Goal: Task Accomplishment & Management: Use online tool/utility

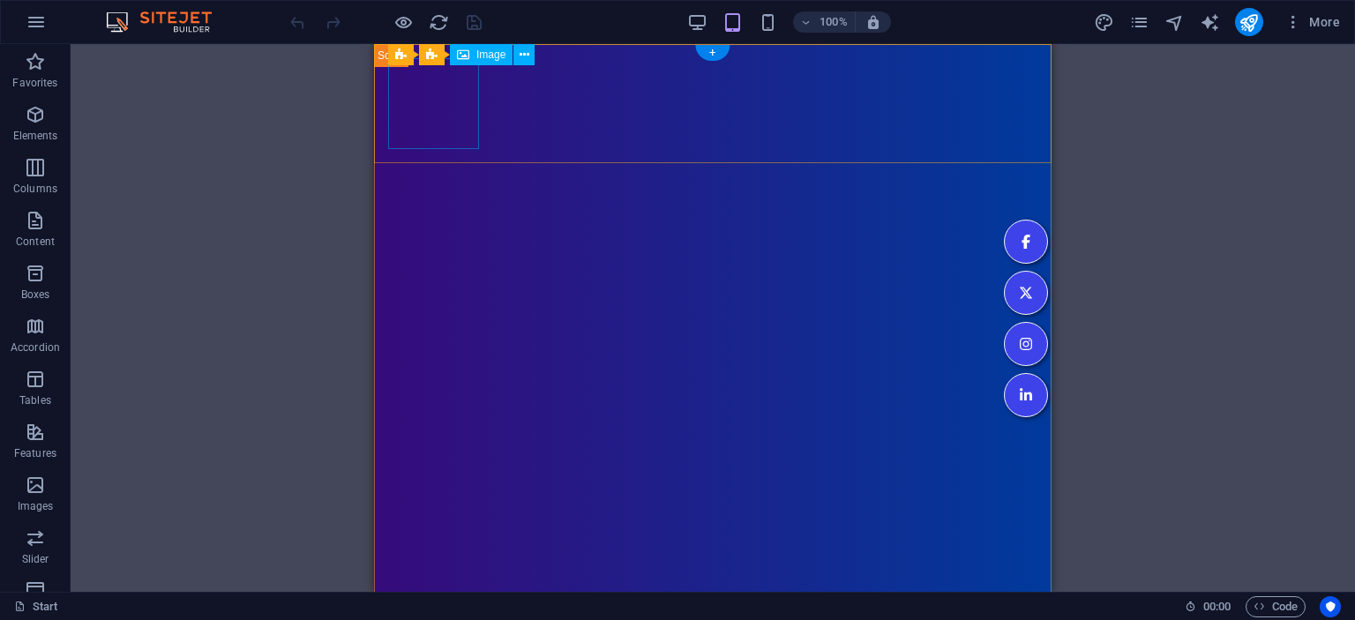
select select "px"
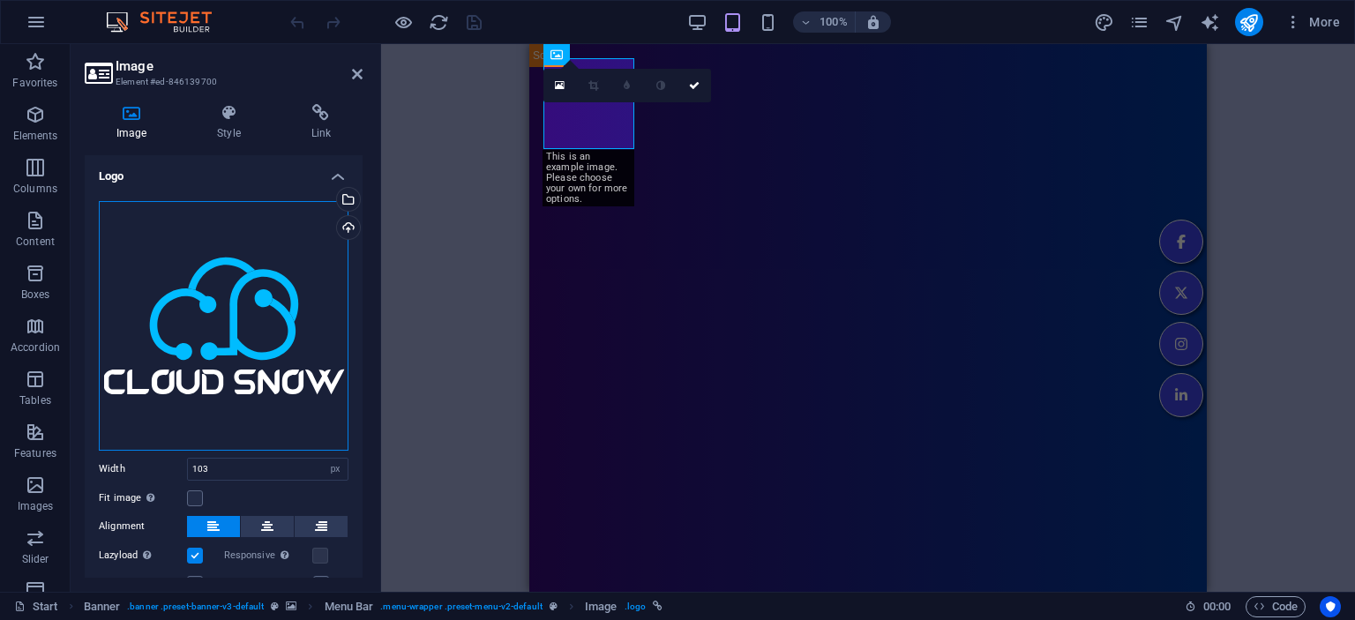
click at [238, 301] on div "Drag files here, click to choose files or select files from Files or our free s…" at bounding box center [224, 326] width 250 height 250
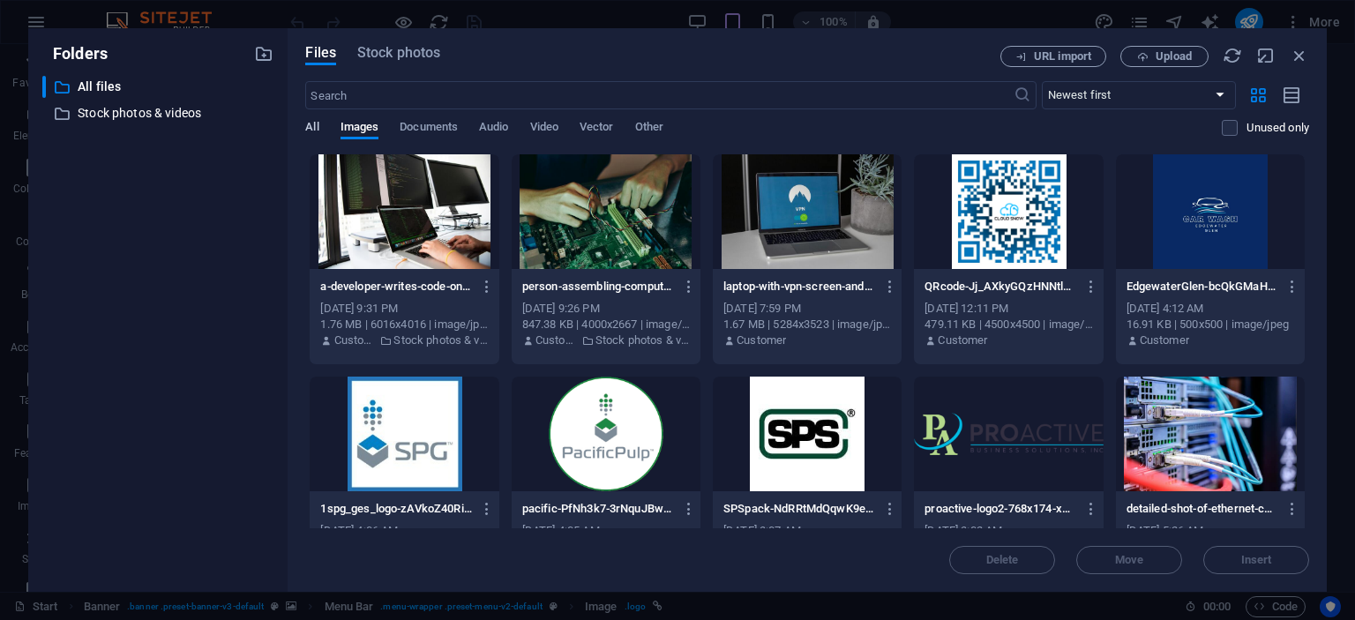
click at [309, 130] on span "All" at bounding box center [311, 128] width 13 height 25
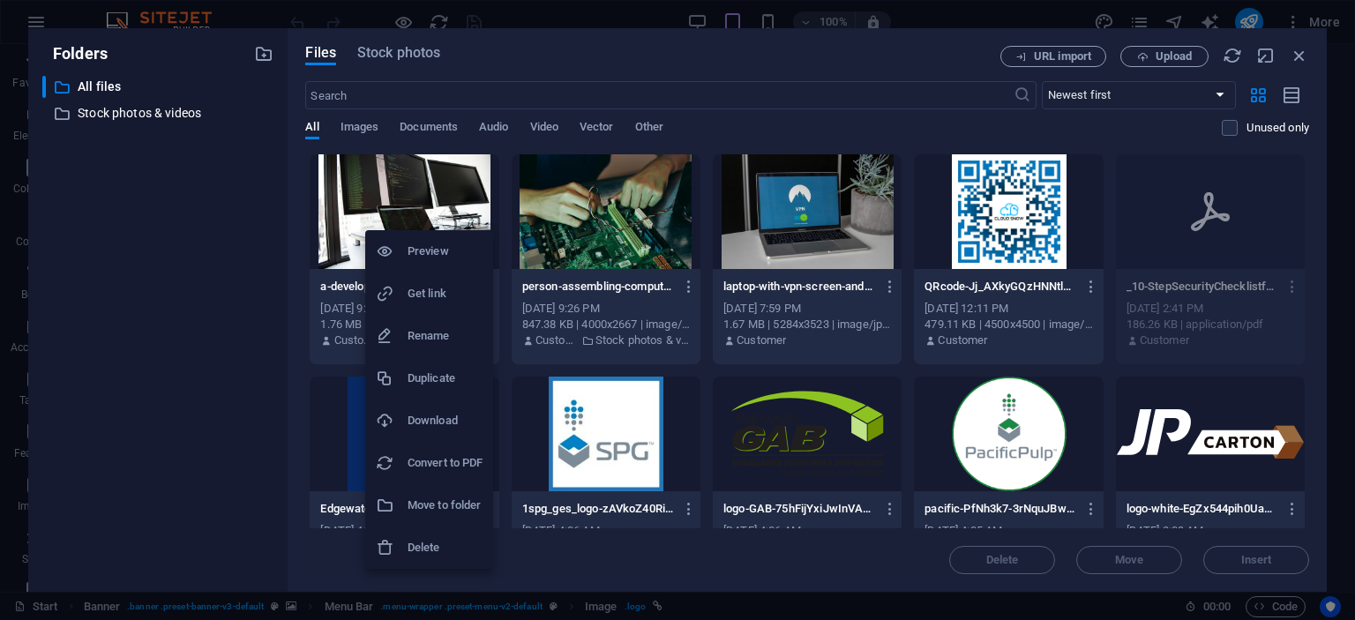
click at [457, 424] on h6 "Download" at bounding box center [445, 420] width 75 height 21
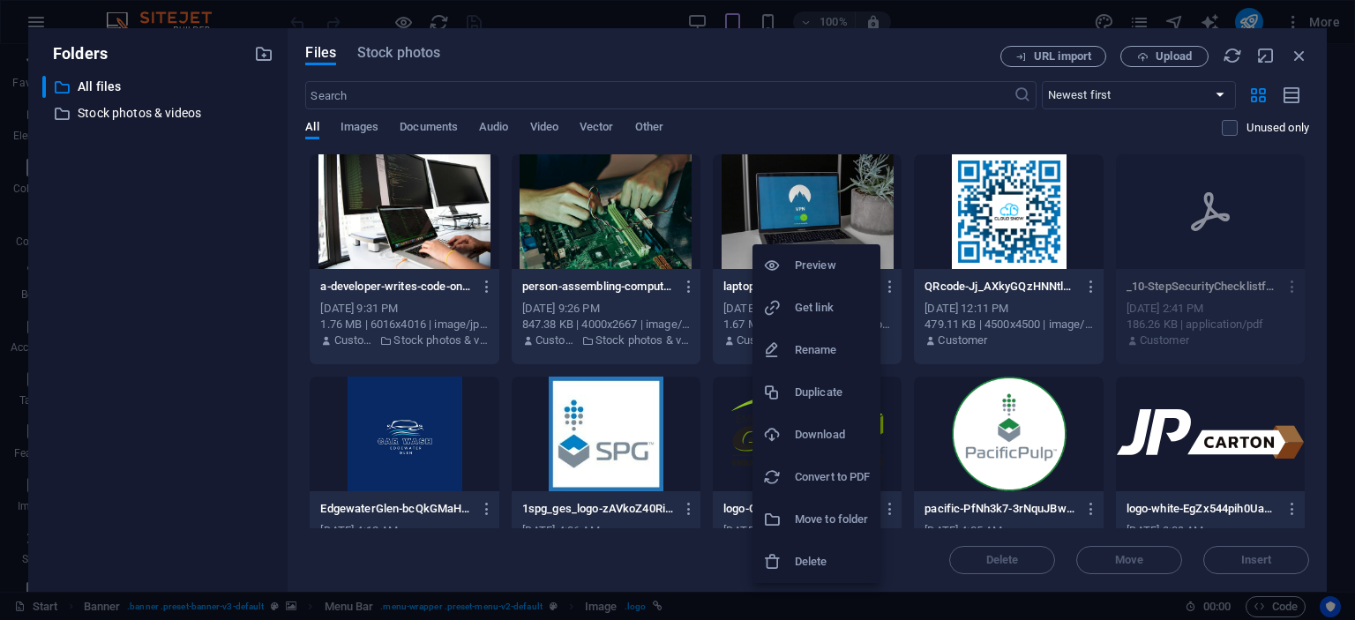
click at [815, 432] on h6 "Download" at bounding box center [832, 434] width 75 height 21
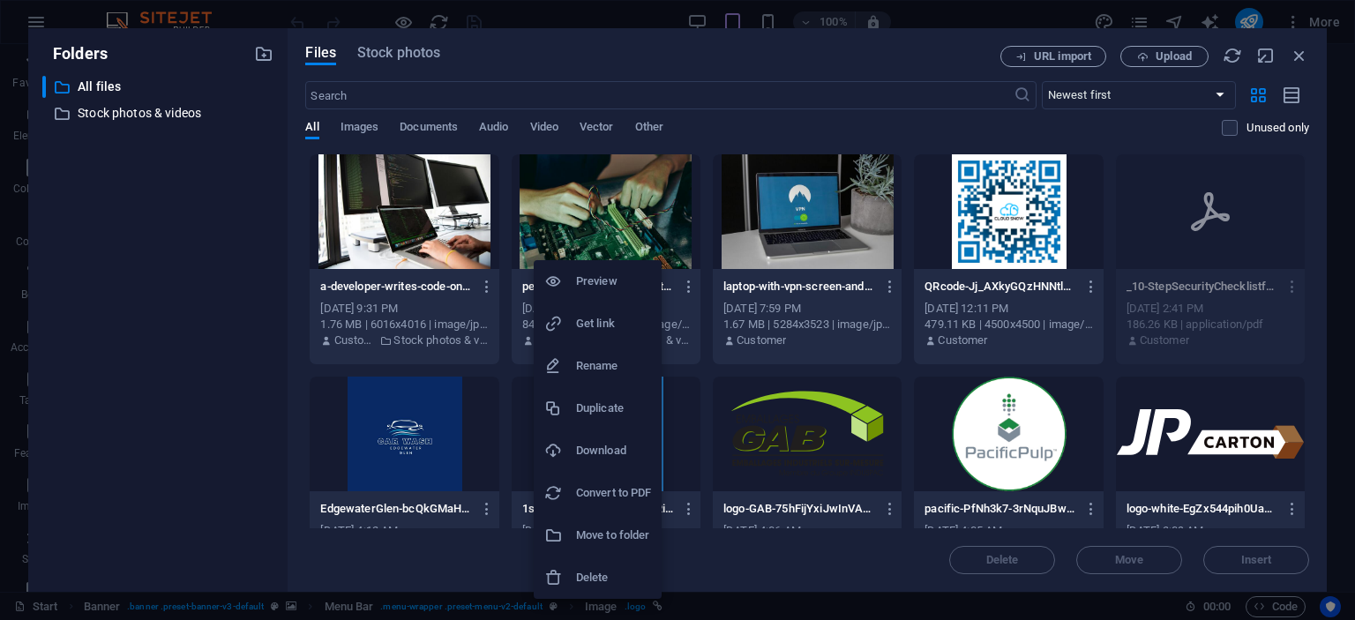
click at [605, 456] on h6 "Download" at bounding box center [613, 450] width 75 height 21
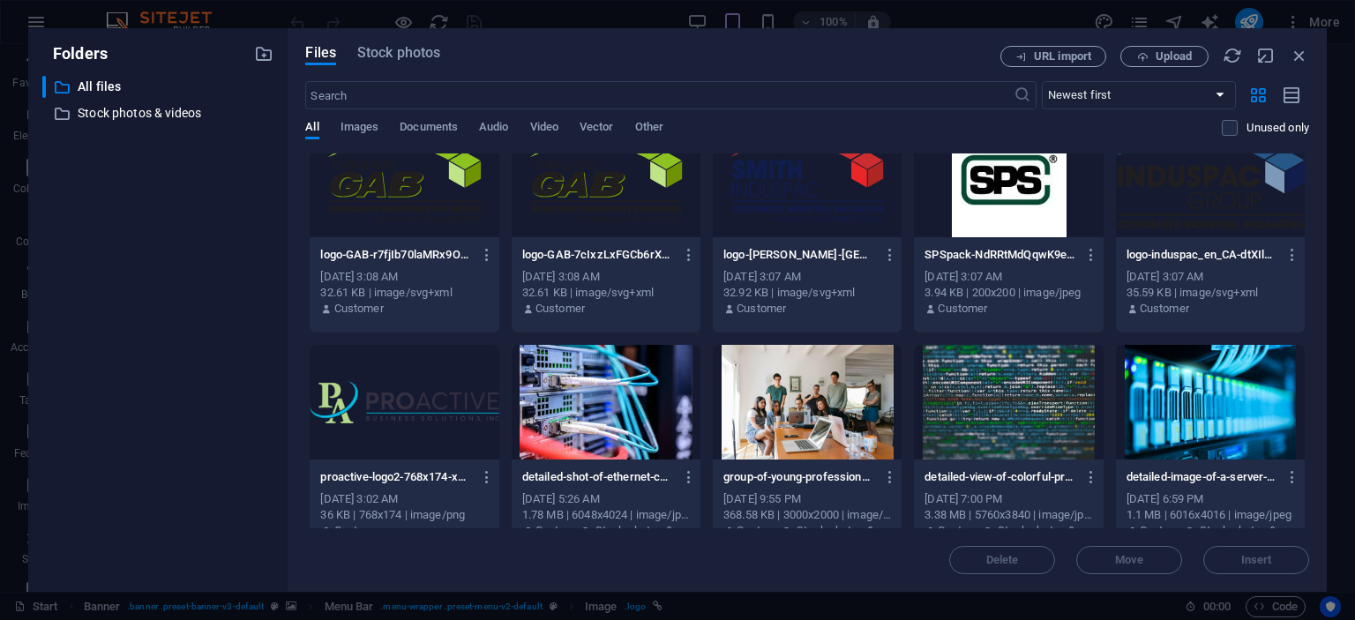
scroll to position [563, 0]
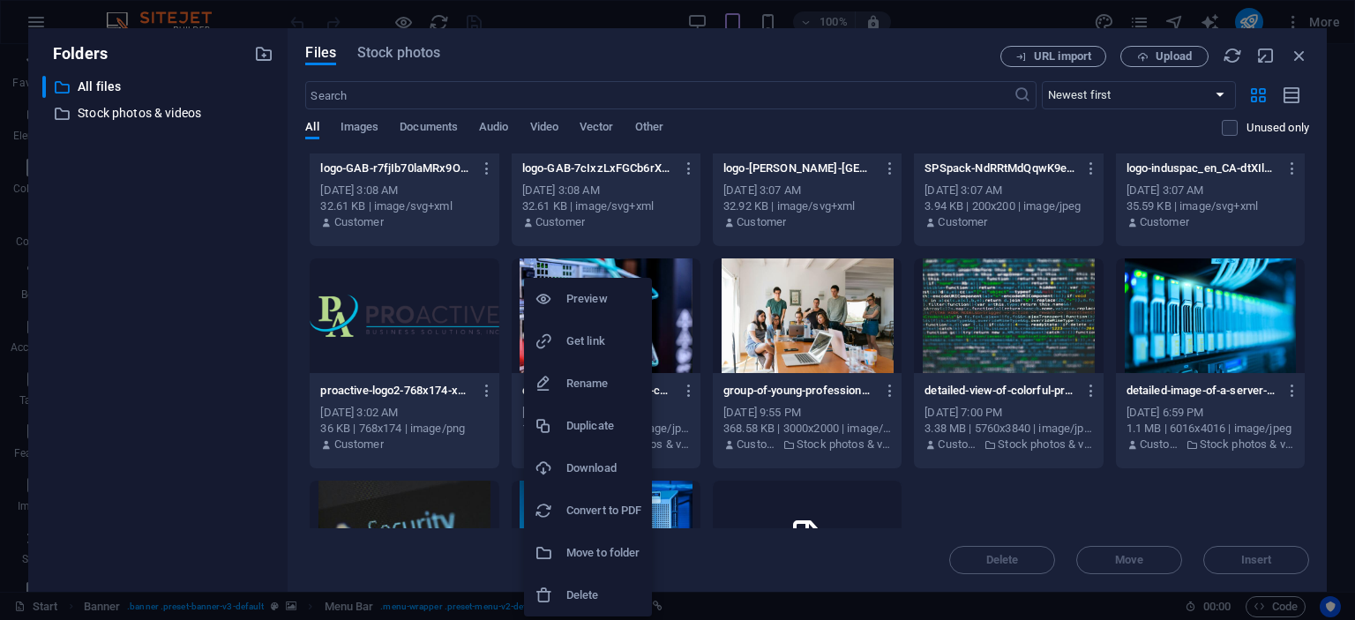
click at [595, 460] on h6 "Download" at bounding box center [603, 468] width 75 height 21
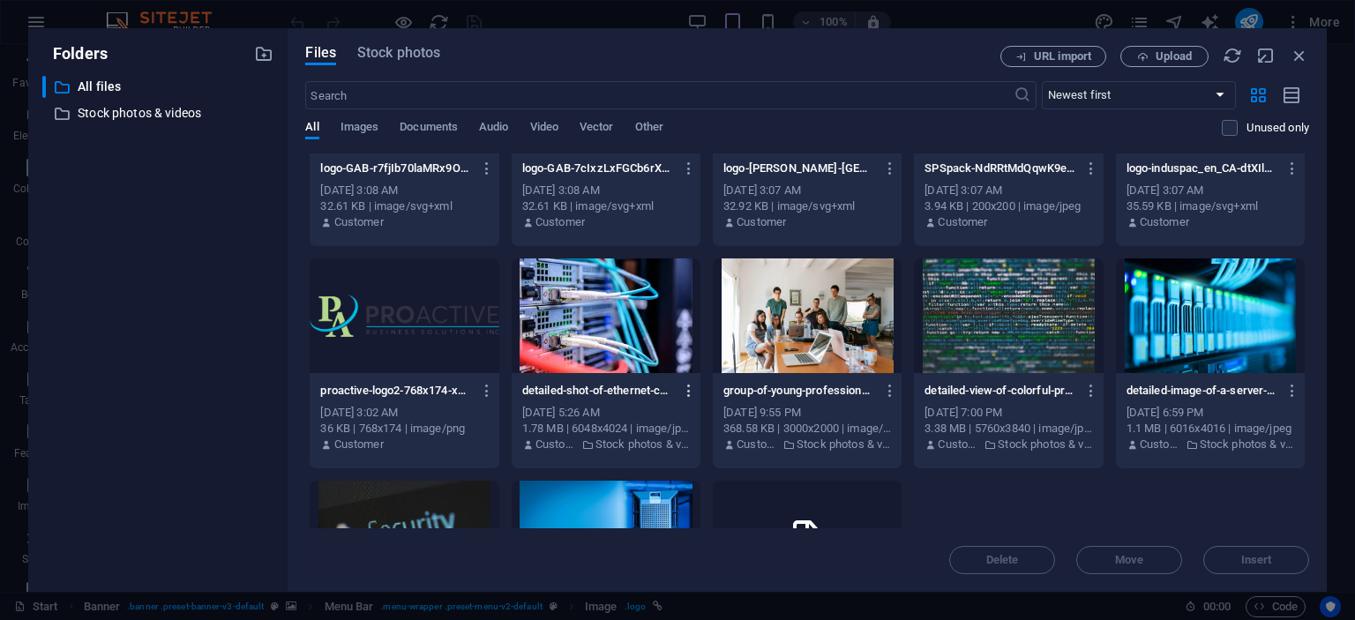
click at [686, 395] on icon "button" at bounding box center [689, 391] width 17 height 16
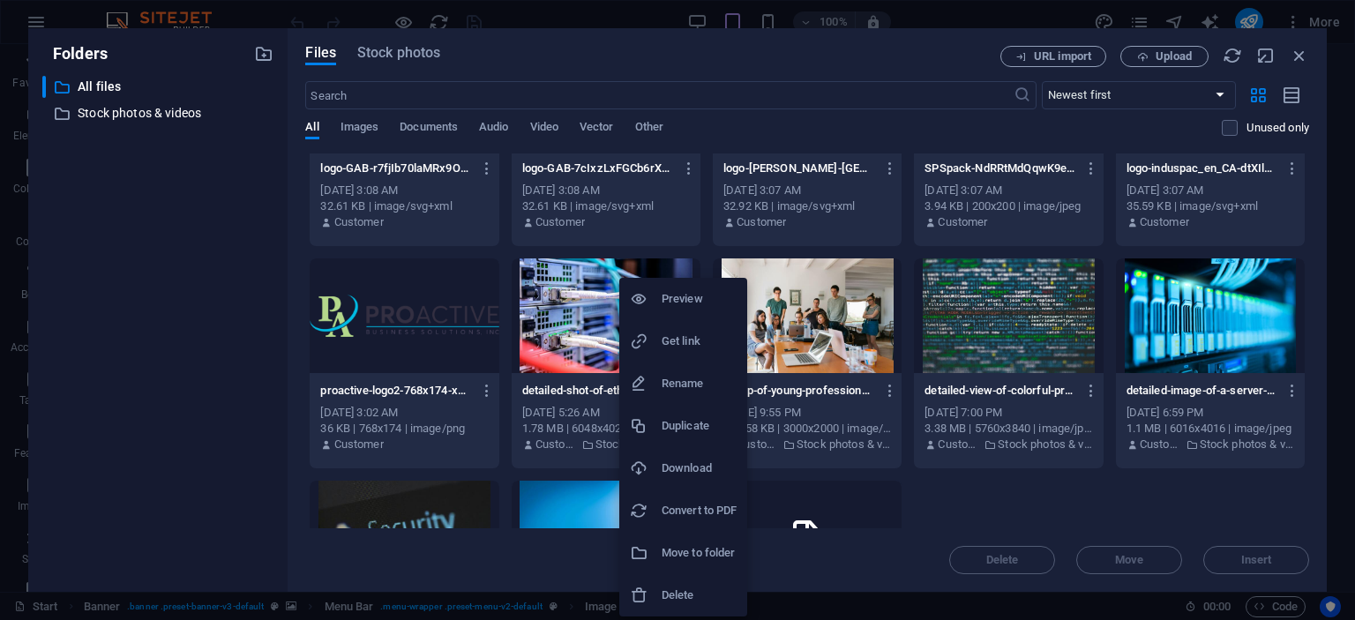
click at [209, 316] on div at bounding box center [677, 310] width 1355 height 620
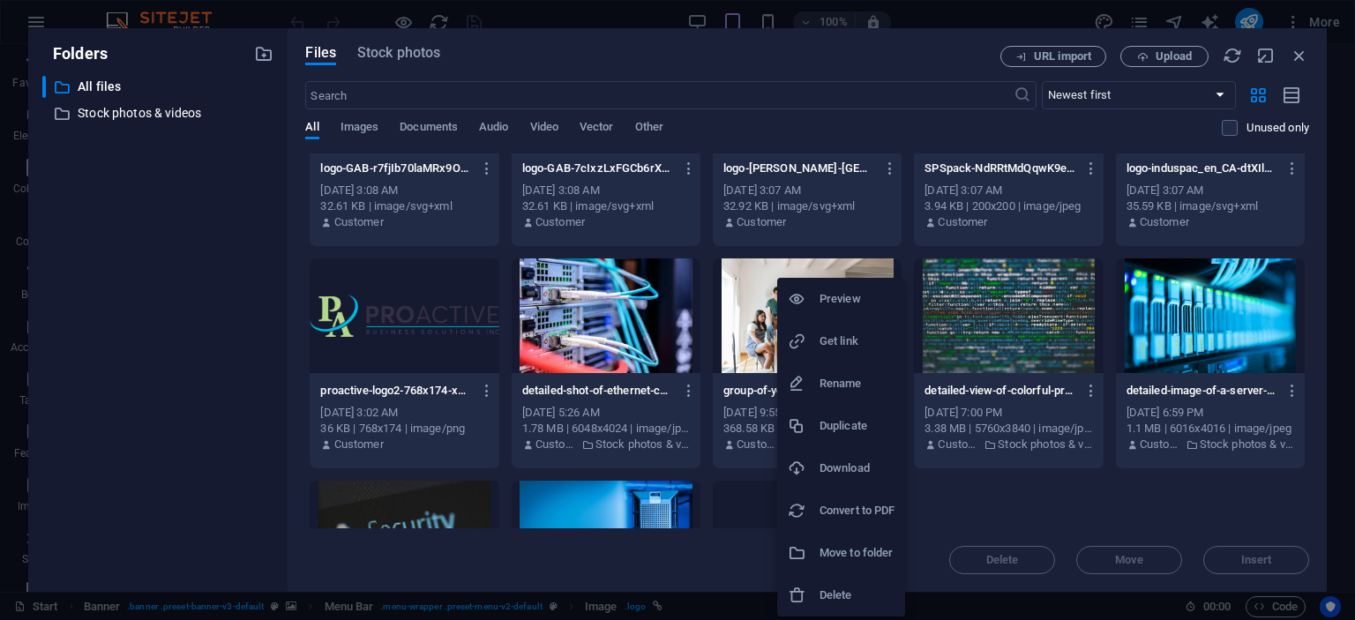
click at [826, 457] on li "Download" at bounding box center [841, 468] width 128 height 42
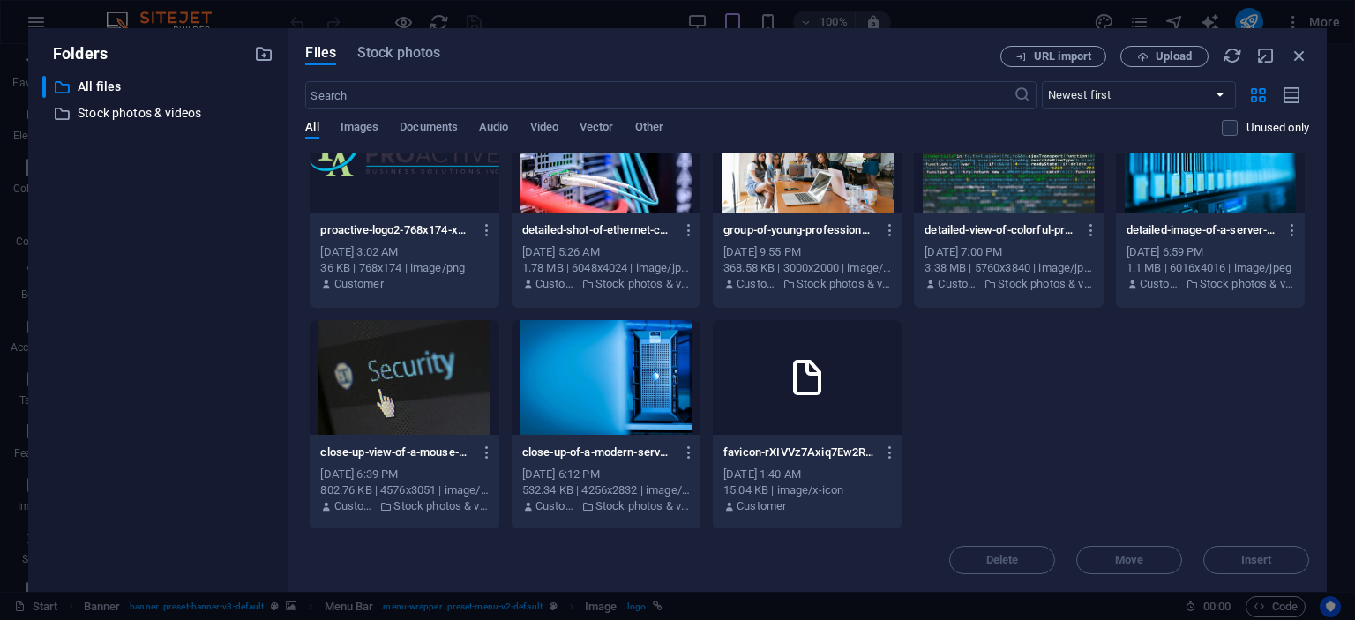
scroll to position [643, 0]
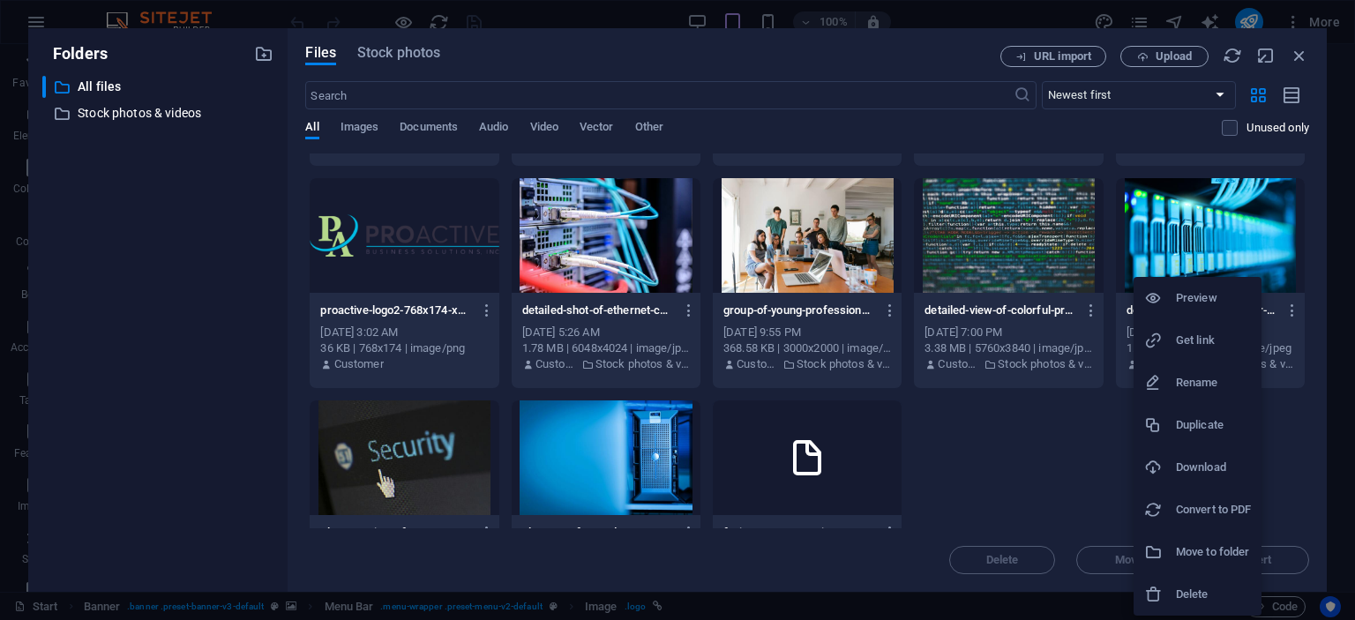
click at [1184, 466] on h6 "Download" at bounding box center [1213, 467] width 75 height 21
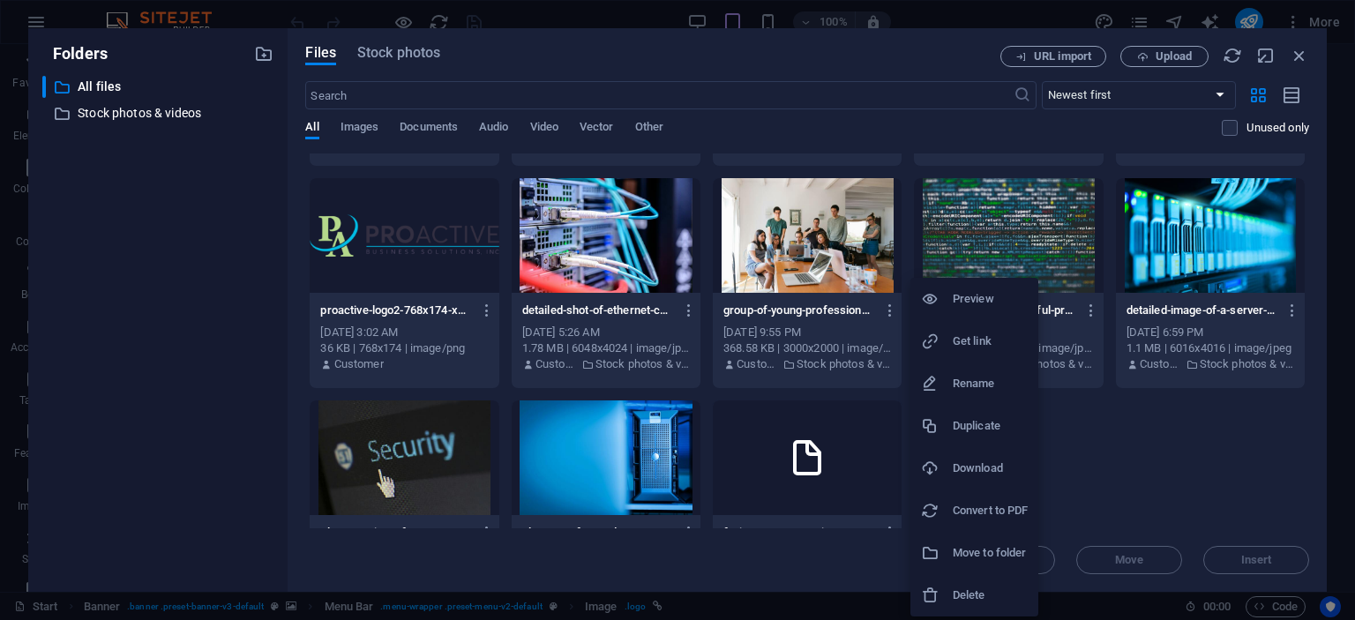
click at [963, 470] on h6 "Download" at bounding box center [990, 468] width 75 height 21
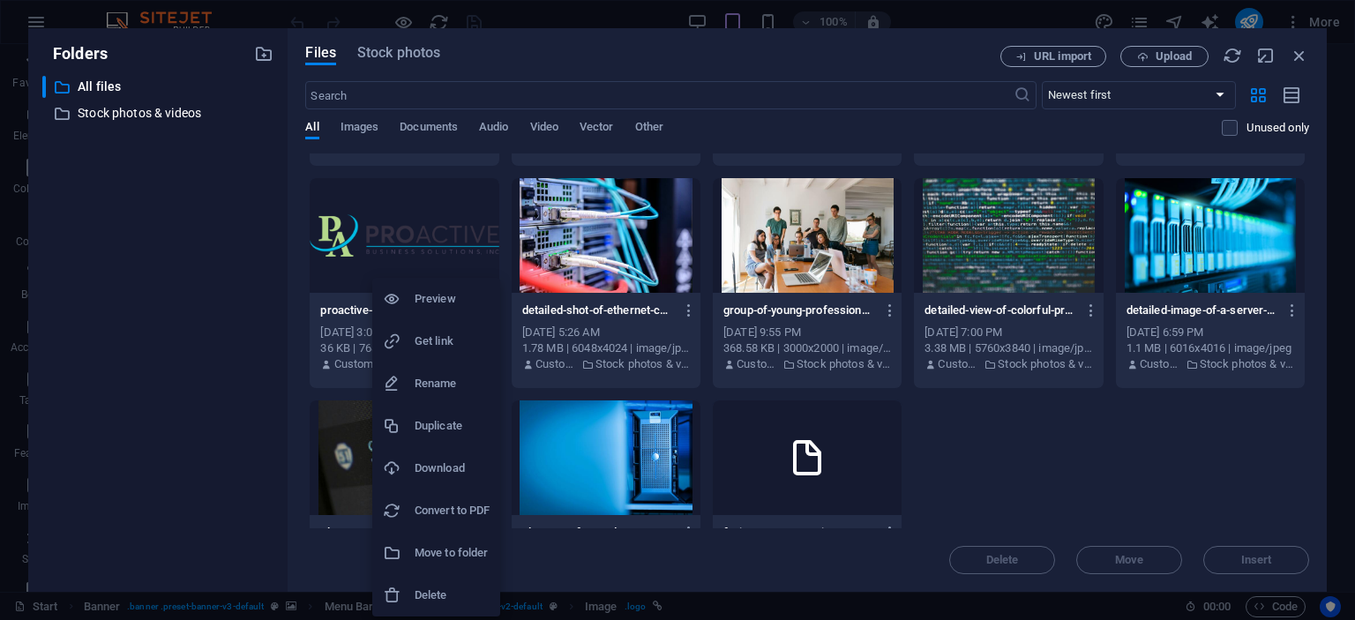
click at [433, 454] on li "Download" at bounding box center [436, 468] width 128 height 42
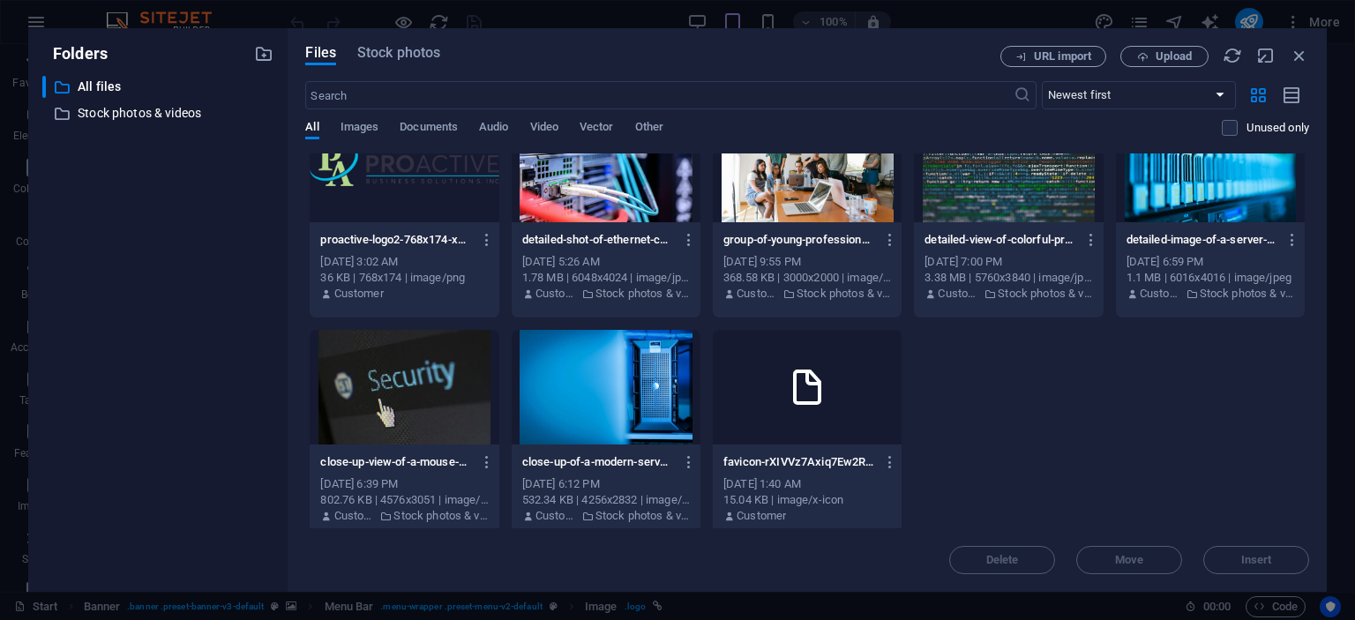
scroll to position [723, 0]
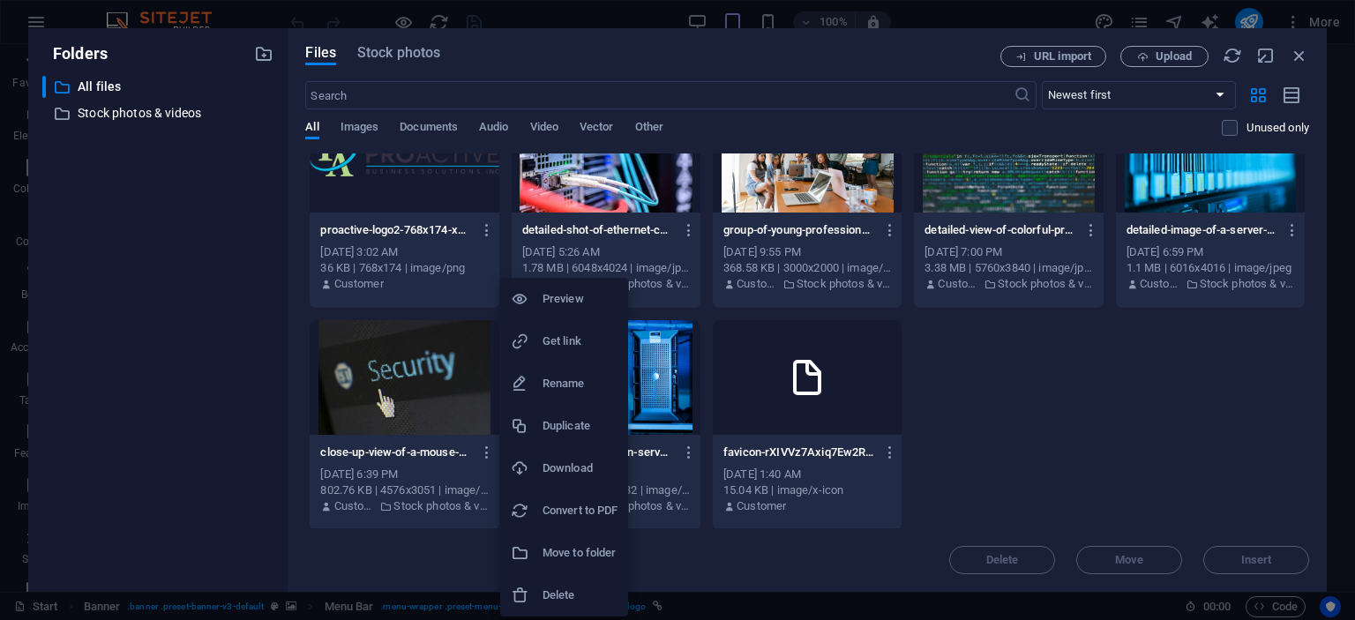
click at [572, 471] on h6 "Download" at bounding box center [579, 468] width 75 height 21
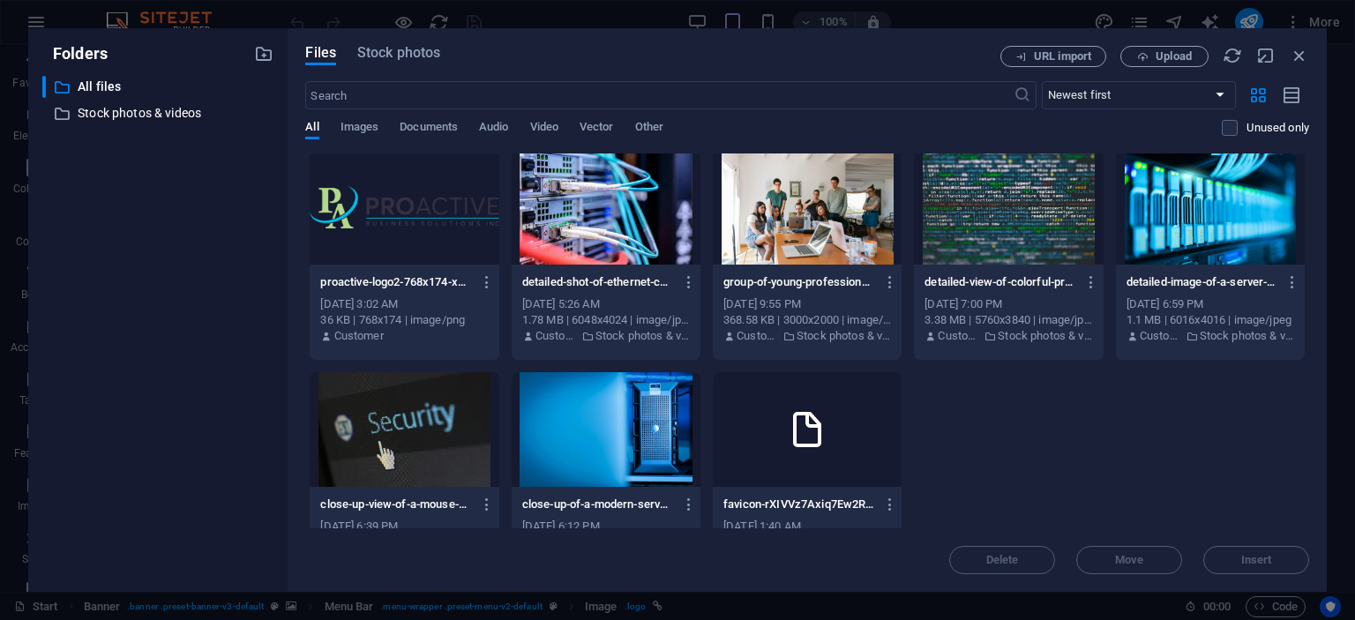
scroll to position [643, 0]
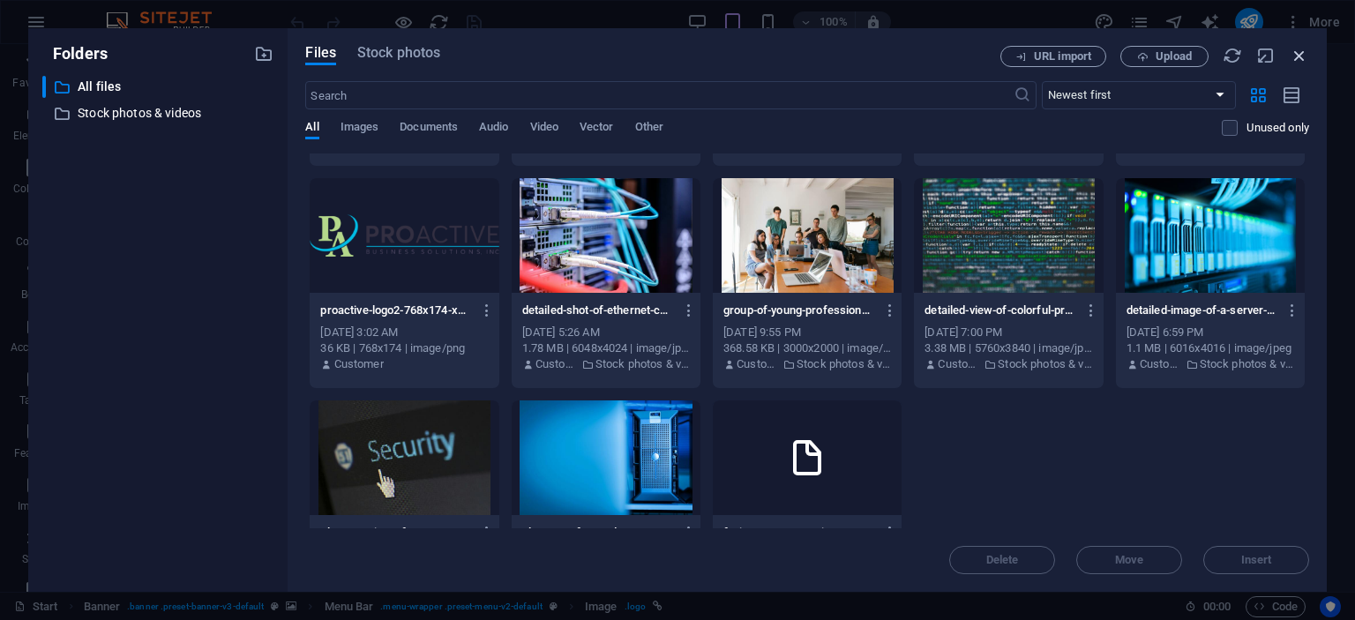
click at [1303, 51] on icon "button" at bounding box center [1299, 55] width 19 height 19
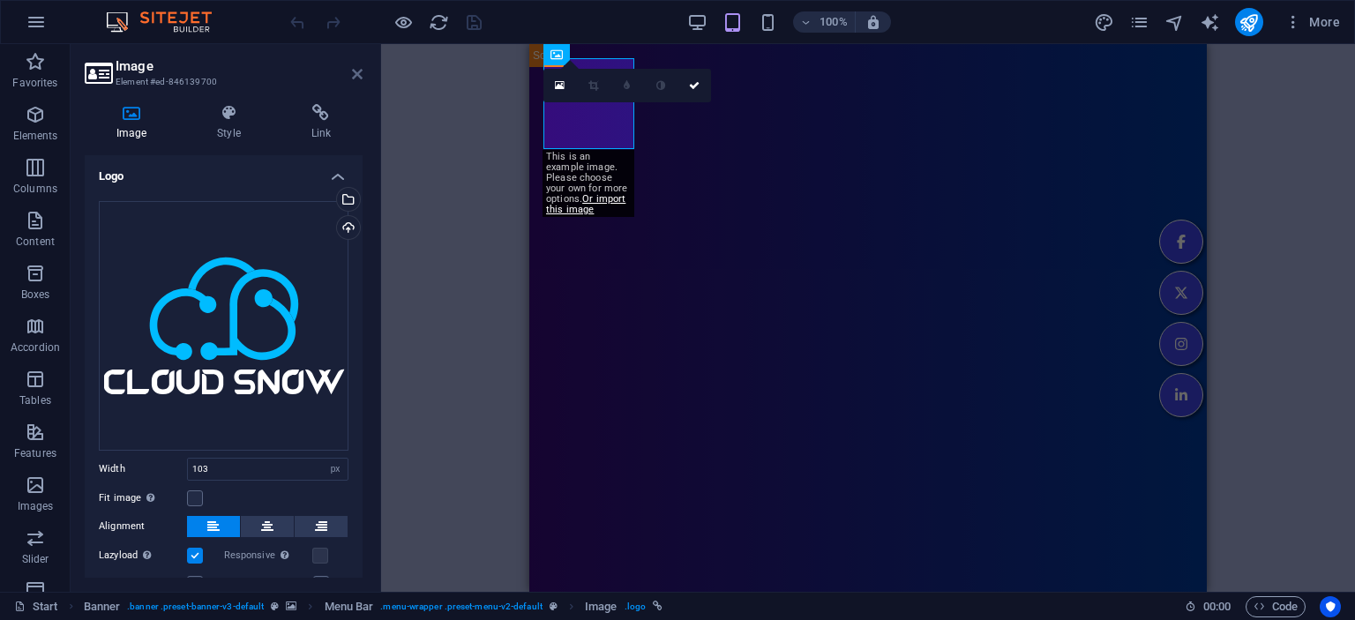
click at [356, 73] on icon at bounding box center [357, 74] width 11 height 14
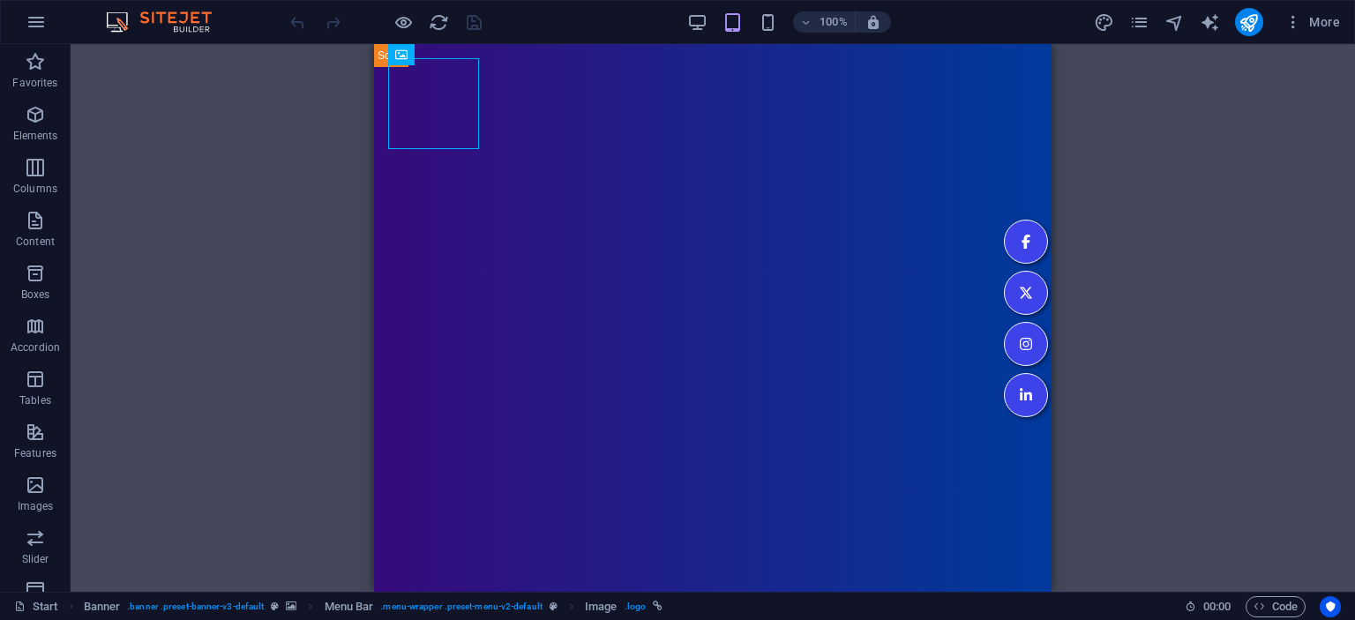
click at [292, 156] on div "H1 Banner Container Menu Banner Menu Bar Menu Bar Banner Image H3 Spacer Preset…" at bounding box center [713, 318] width 1284 height 548
click at [1100, 19] on icon "design" at bounding box center [1104, 22] width 20 height 20
select select "px"
select select "300"
select select "px"
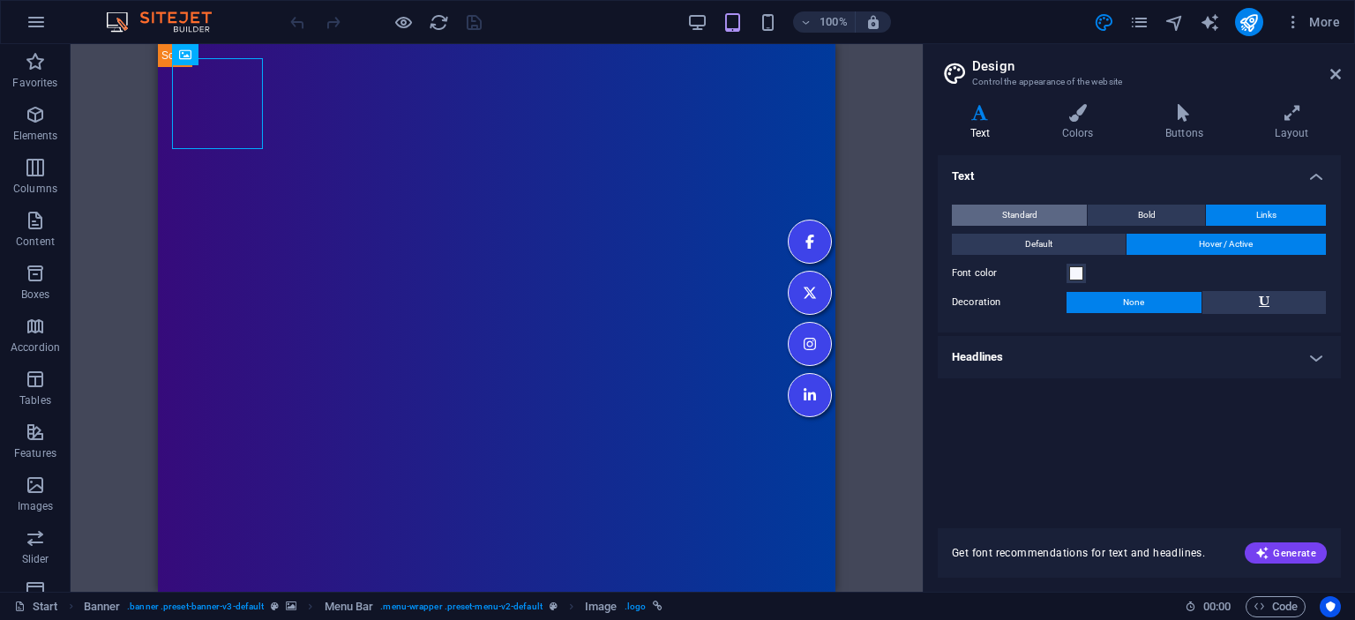
click at [1035, 215] on span "Standard" at bounding box center [1019, 215] width 35 height 21
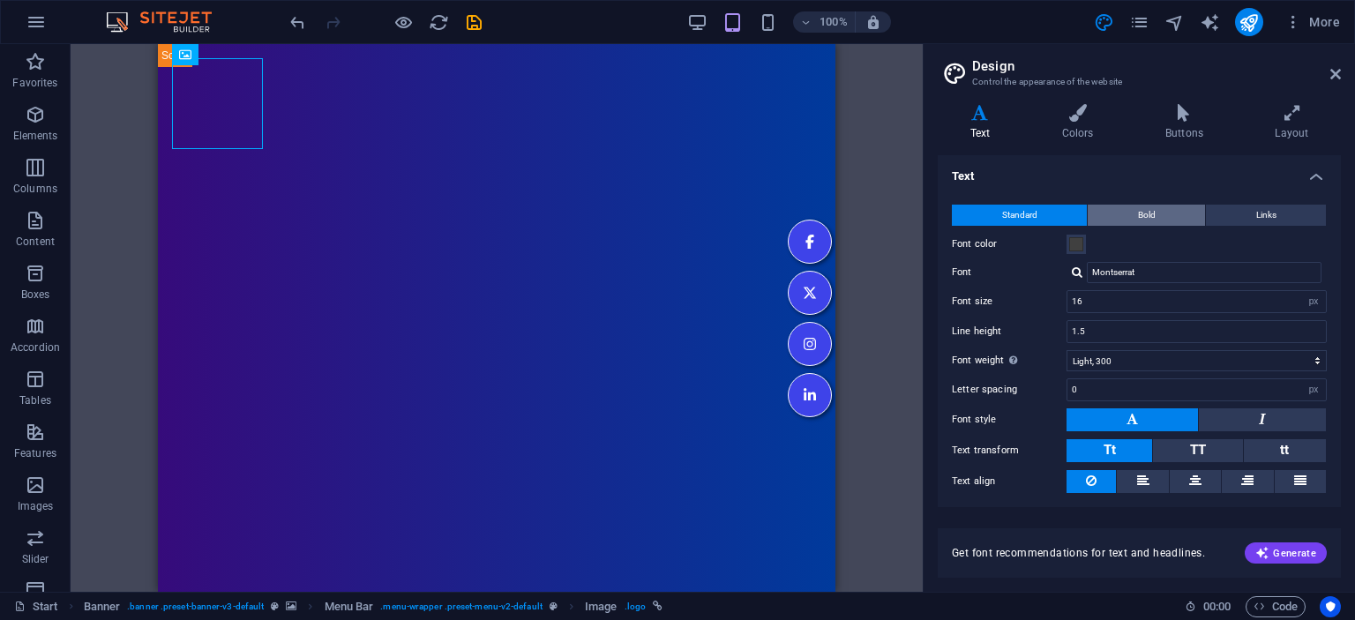
click at [1154, 210] on span "Bold" at bounding box center [1147, 215] width 18 height 21
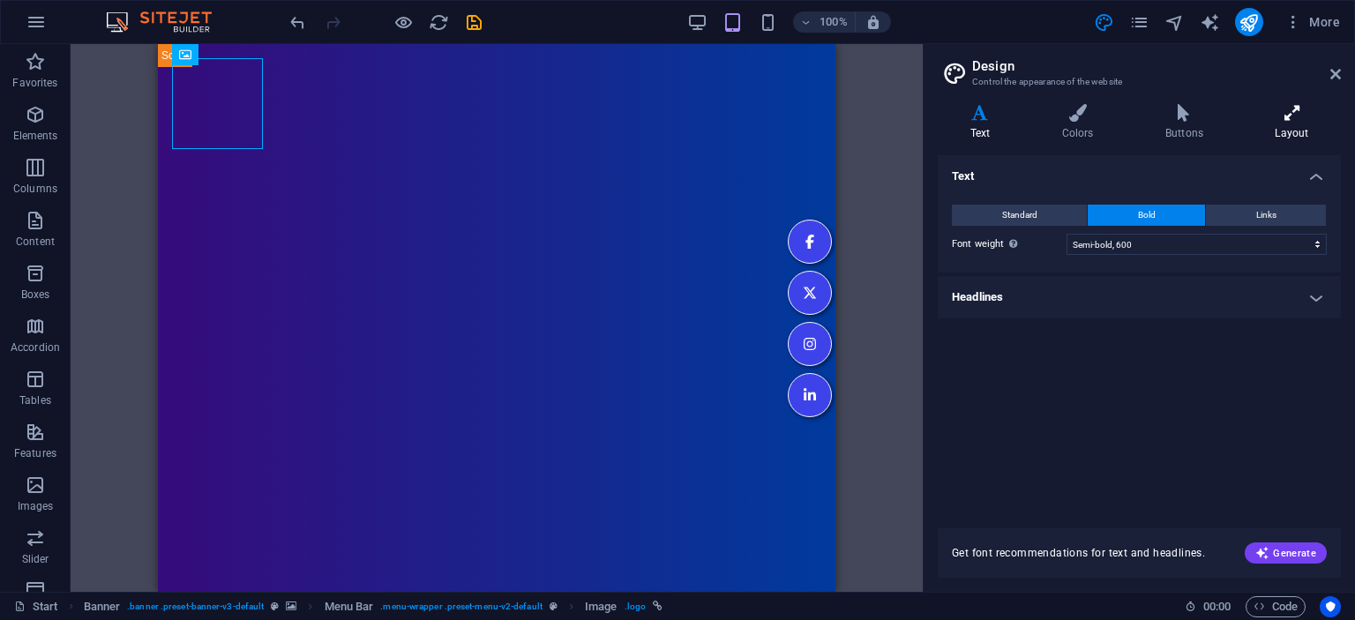
click at [1301, 127] on h4 "Layout" at bounding box center [1292, 122] width 98 height 37
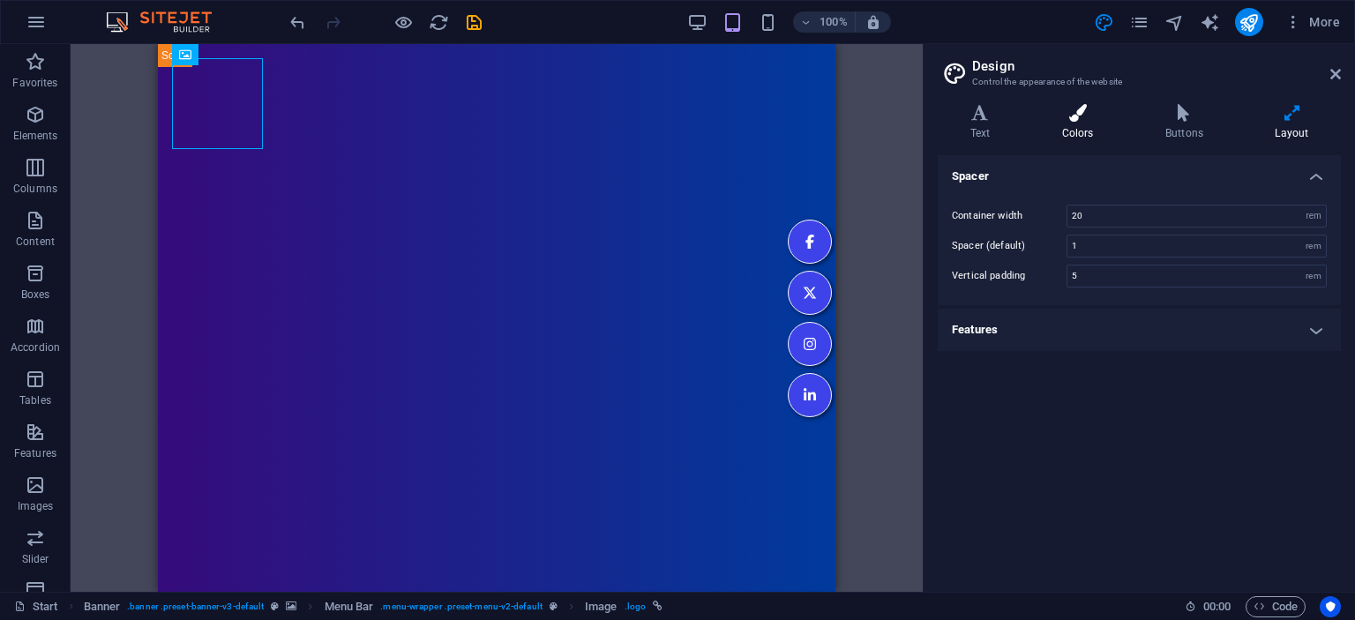
click at [1079, 111] on icon at bounding box center [1077, 113] width 96 height 18
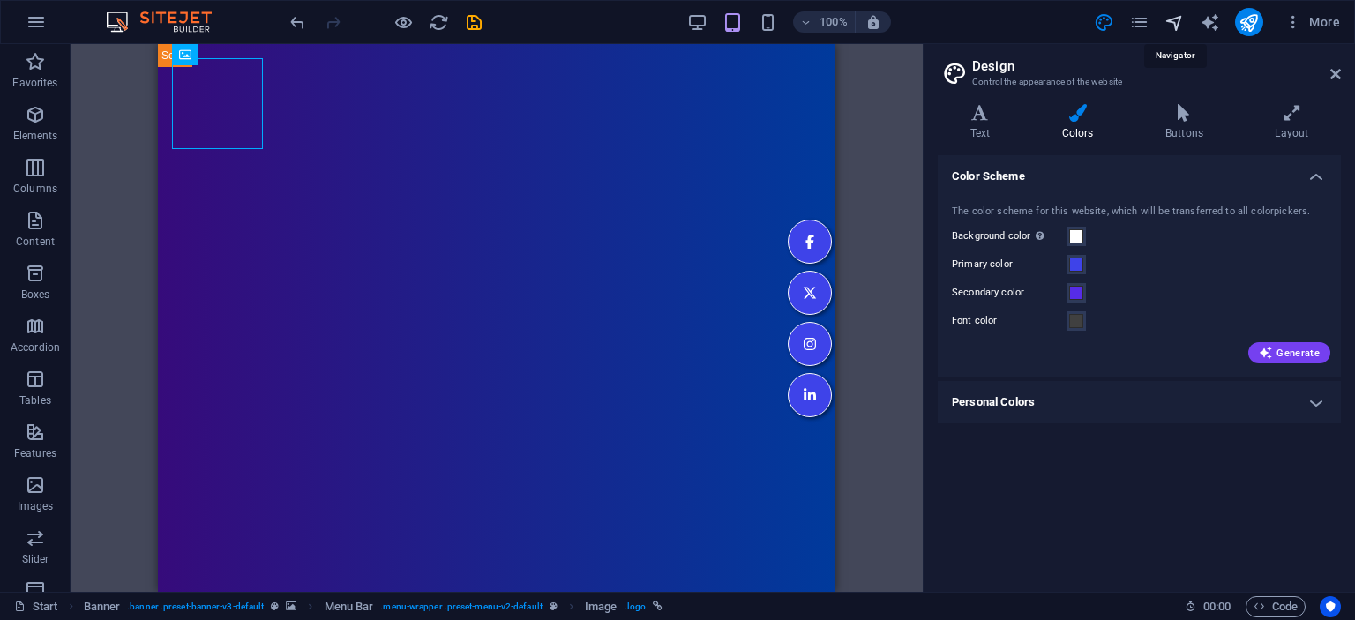
click at [1169, 22] on icon "navigator" at bounding box center [1174, 22] width 20 height 20
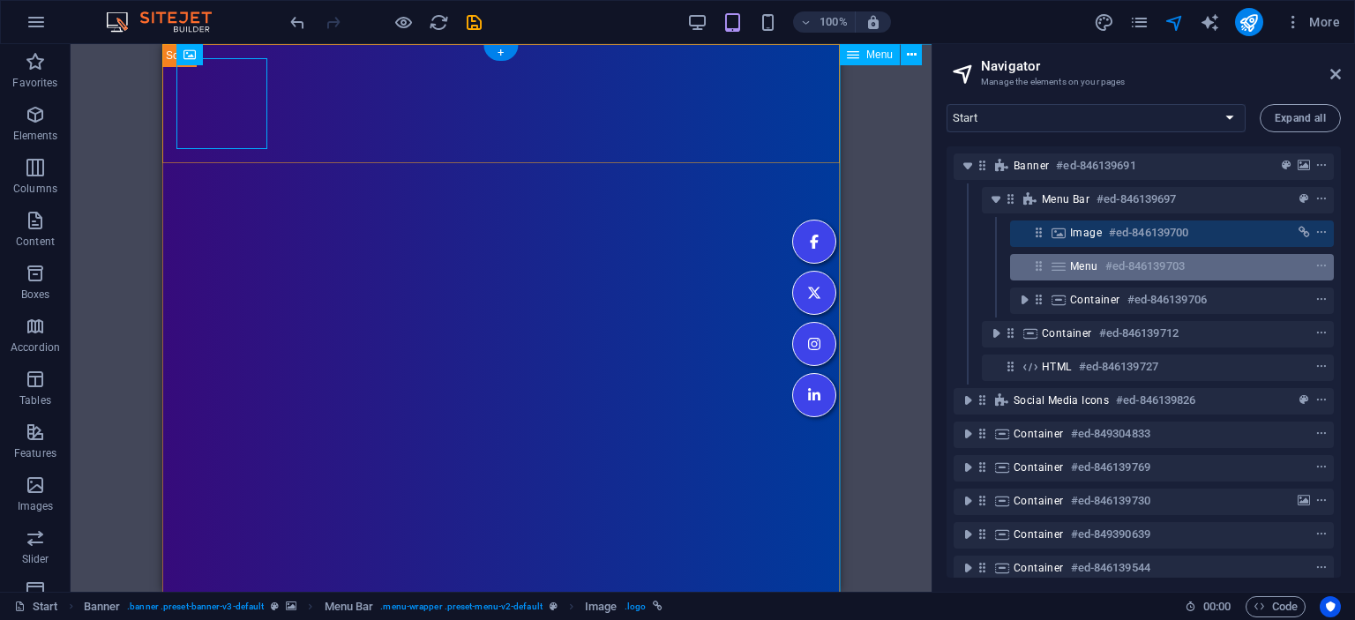
click at [1086, 266] on span "Menu" at bounding box center [1084, 266] width 28 height 14
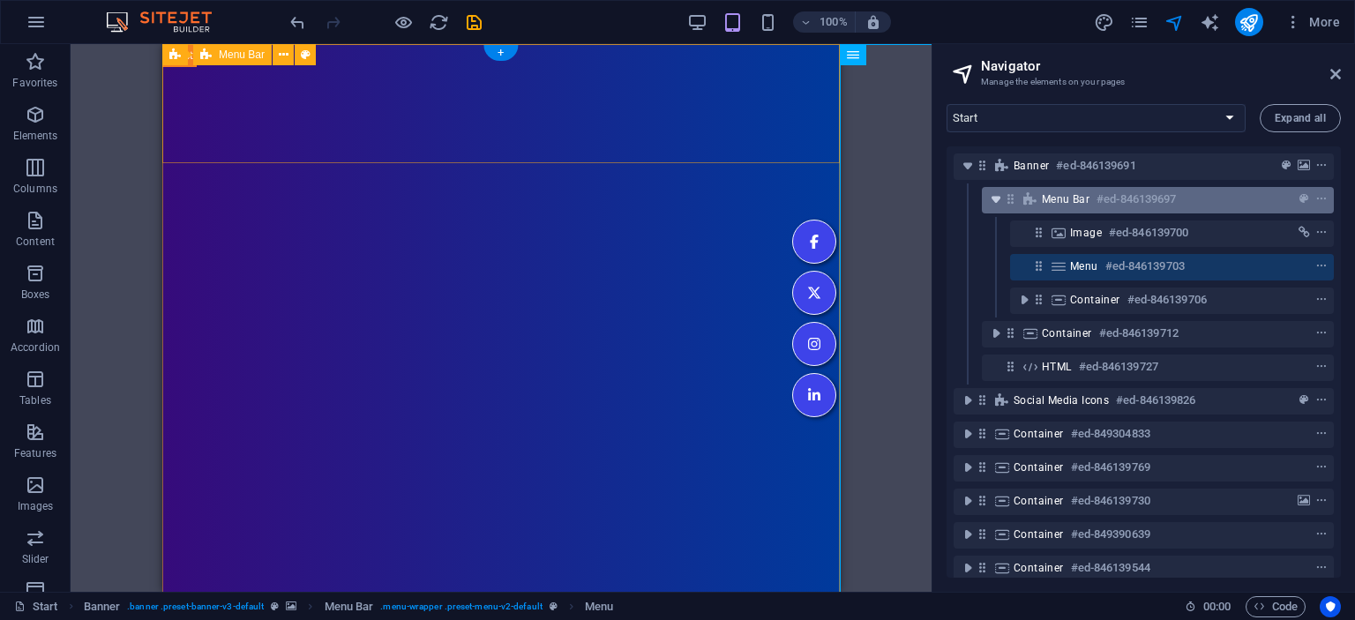
click at [991, 202] on icon "toggle-expand" at bounding box center [996, 200] width 18 height 18
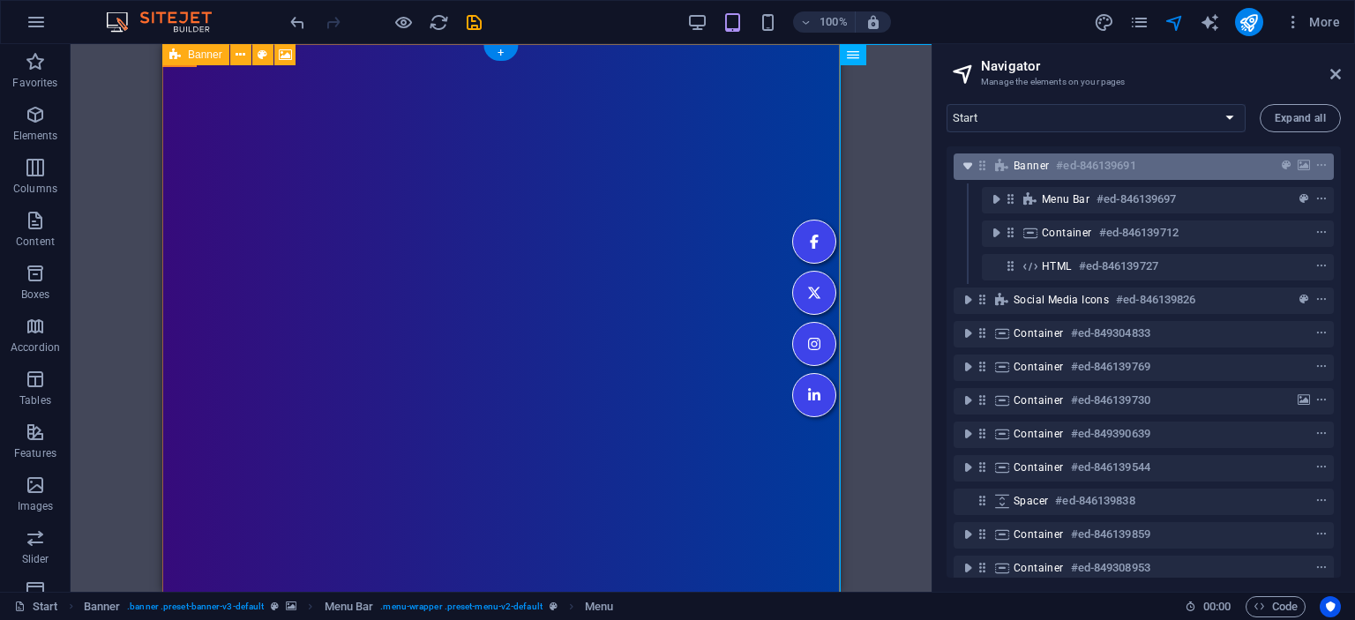
click at [969, 168] on icon "toggle-expand" at bounding box center [968, 166] width 18 height 18
click at [1049, 171] on span "Banner" at bounding box center [1030, 166] width 35 height 14
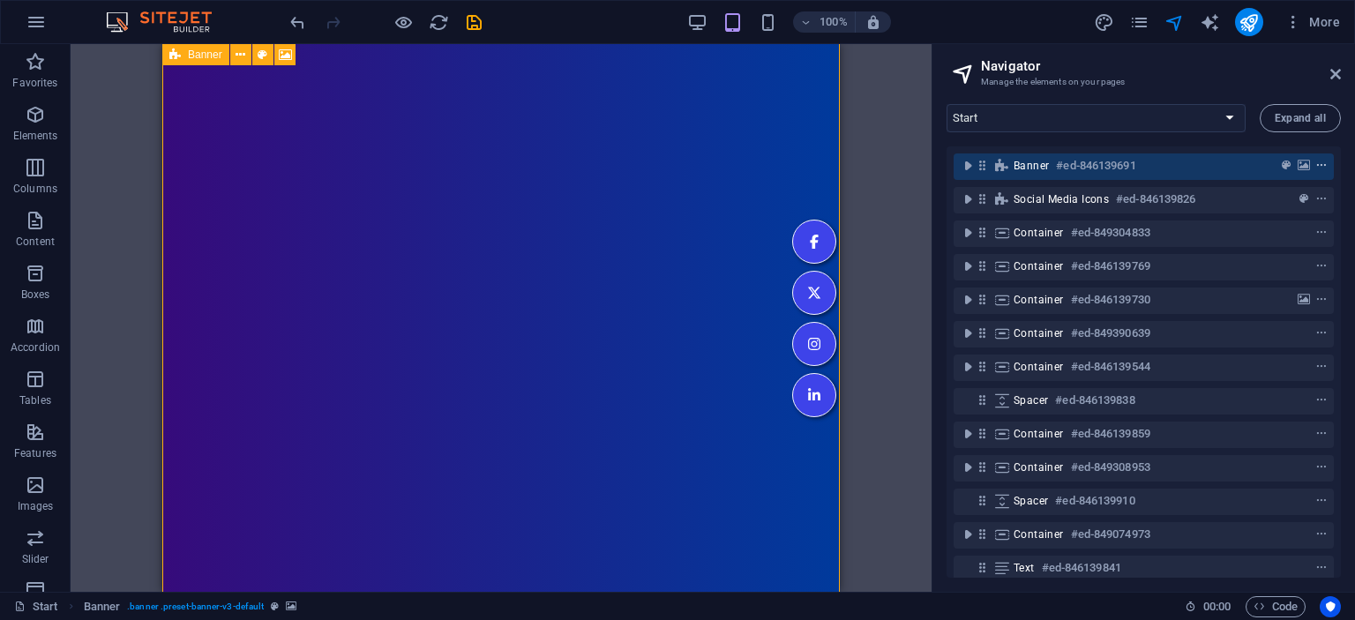
click at [1322, 164] on icon "context-menu" at bounding box center [1321, 166] width 12 height 12
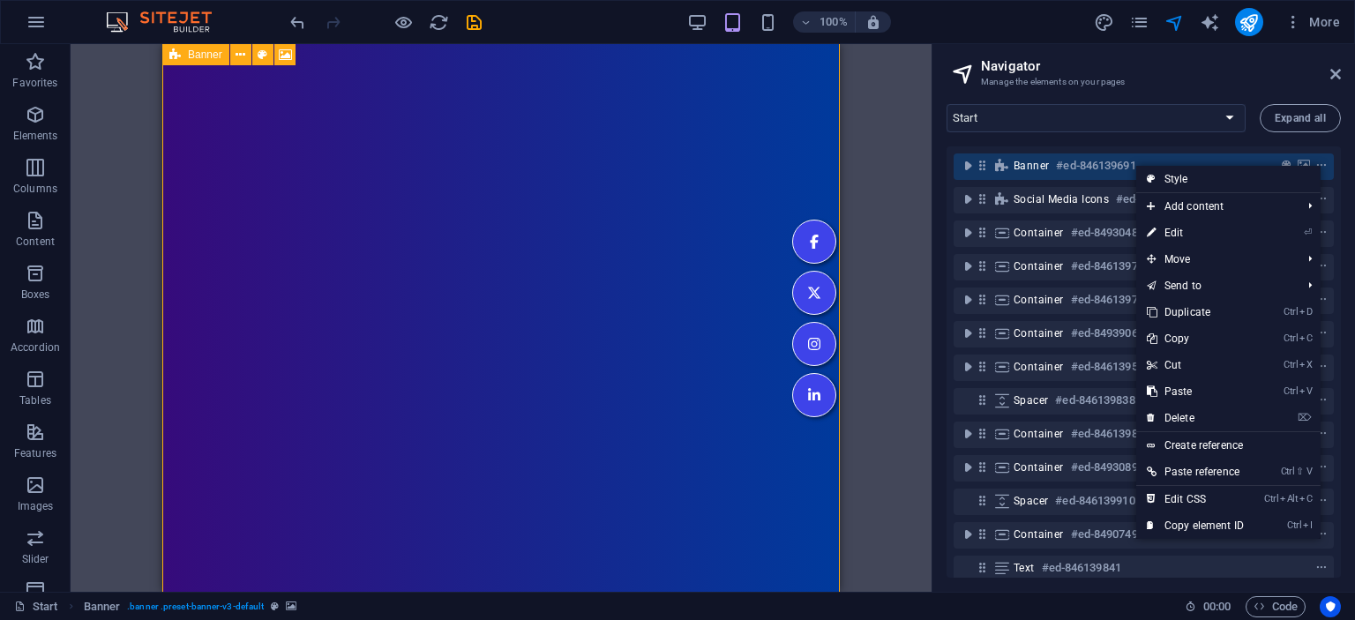
click at [1049, 164] on span "Banner" at bounding box center [1030, 166] width 35 height 14
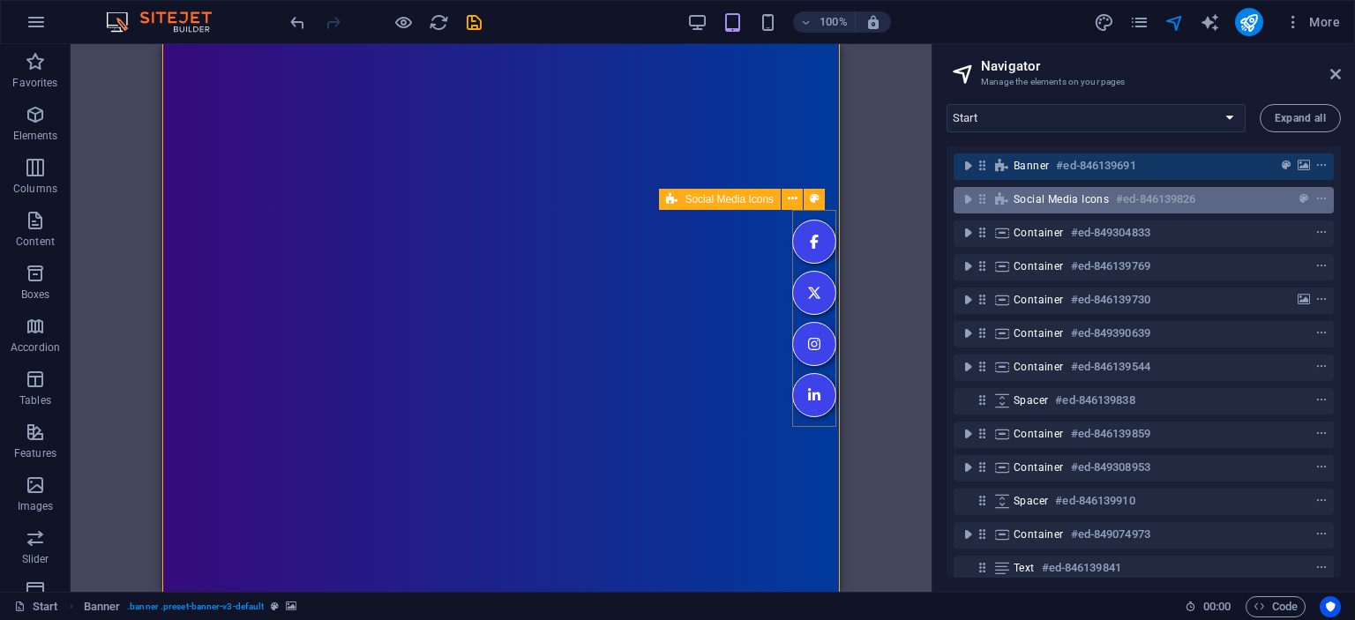
click at [1035, 213] on div "Social Media Icons #ed-846139826" at bounding box center [1144, 200] width 380 height 26
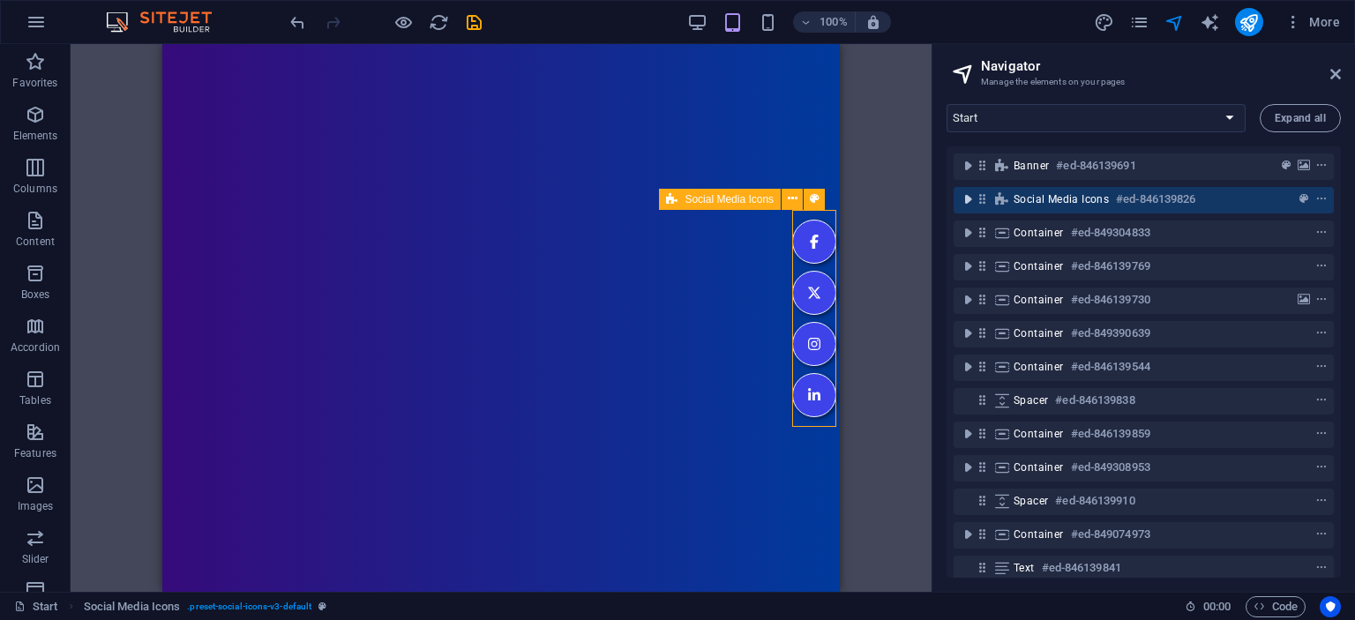
click at [967, 199] on icon "toggle-expand" at bounding box center [968, 200] width 18 height 18
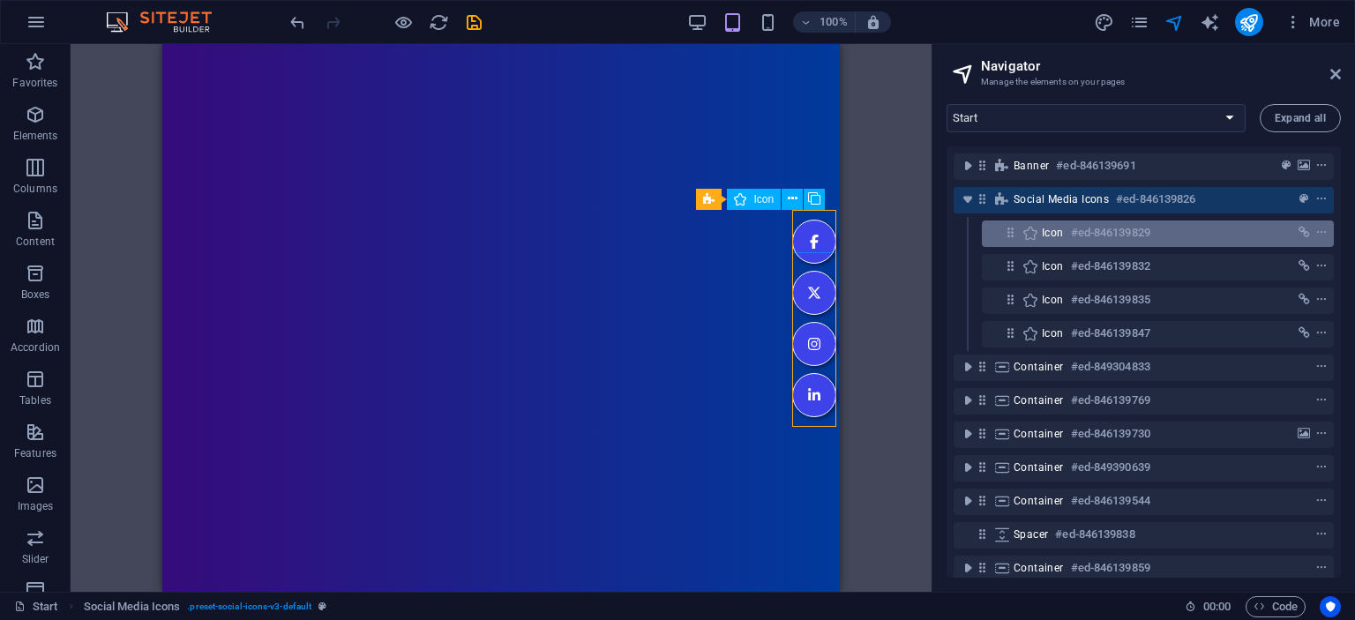
click at [1011, 236] on icon at bounding box center [1010, 232] width 15 height 15
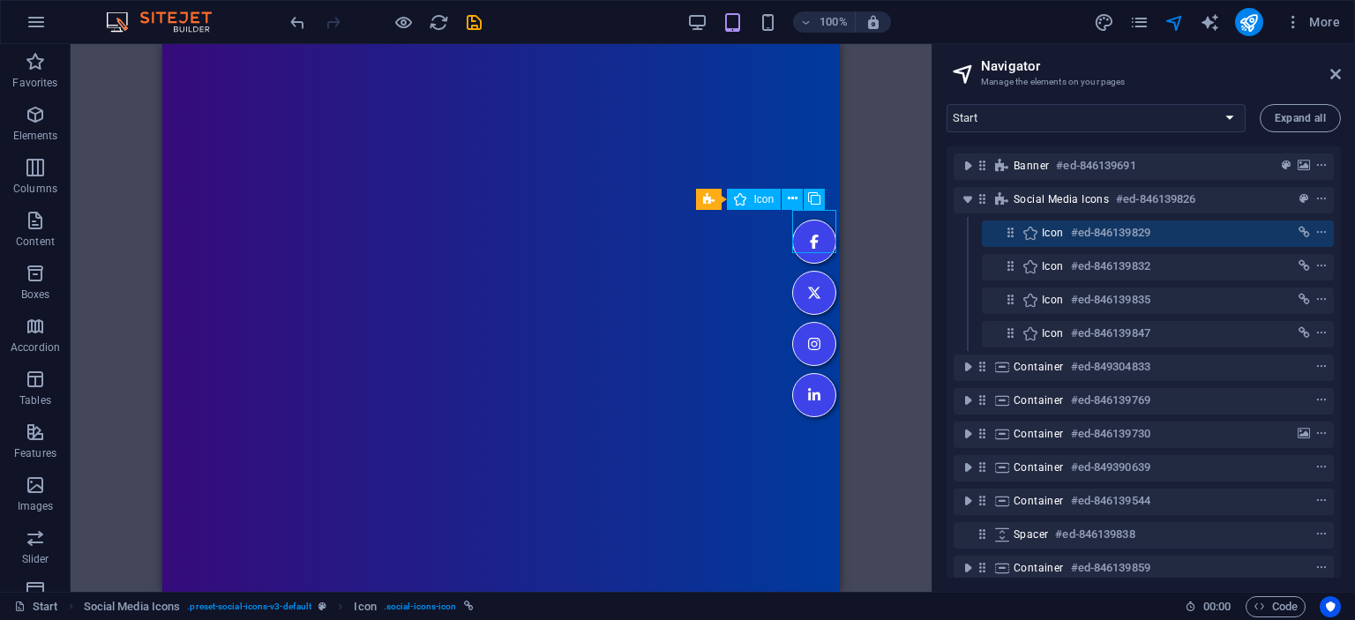
scroll to position [0, 0]
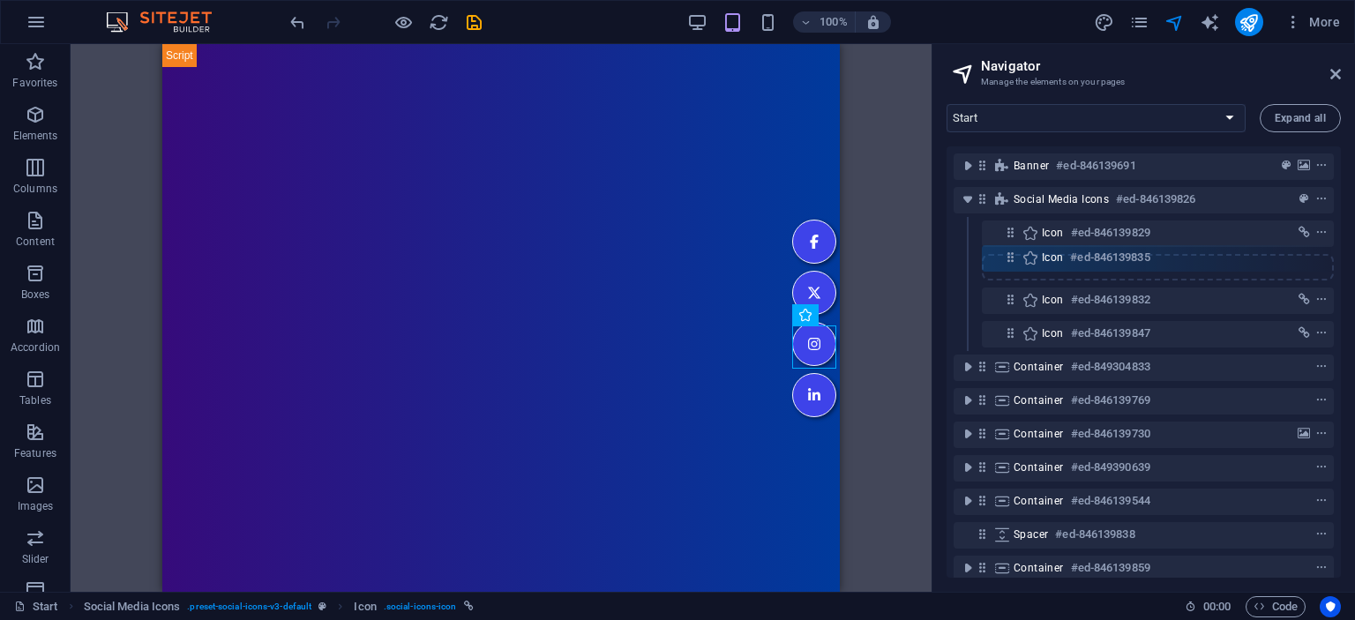
drag, startPoint x: 1018, startPoint y: 303, endPoint x: 1018, endPoint y: 257, distance: 46.7
click at [1018, 257] on div "Banner #ed-846139691 Social Media Icons #ed-846139826 Icon #ed-846139829 Icon #…" at bounding box center [1143, 361] width 394 height 431
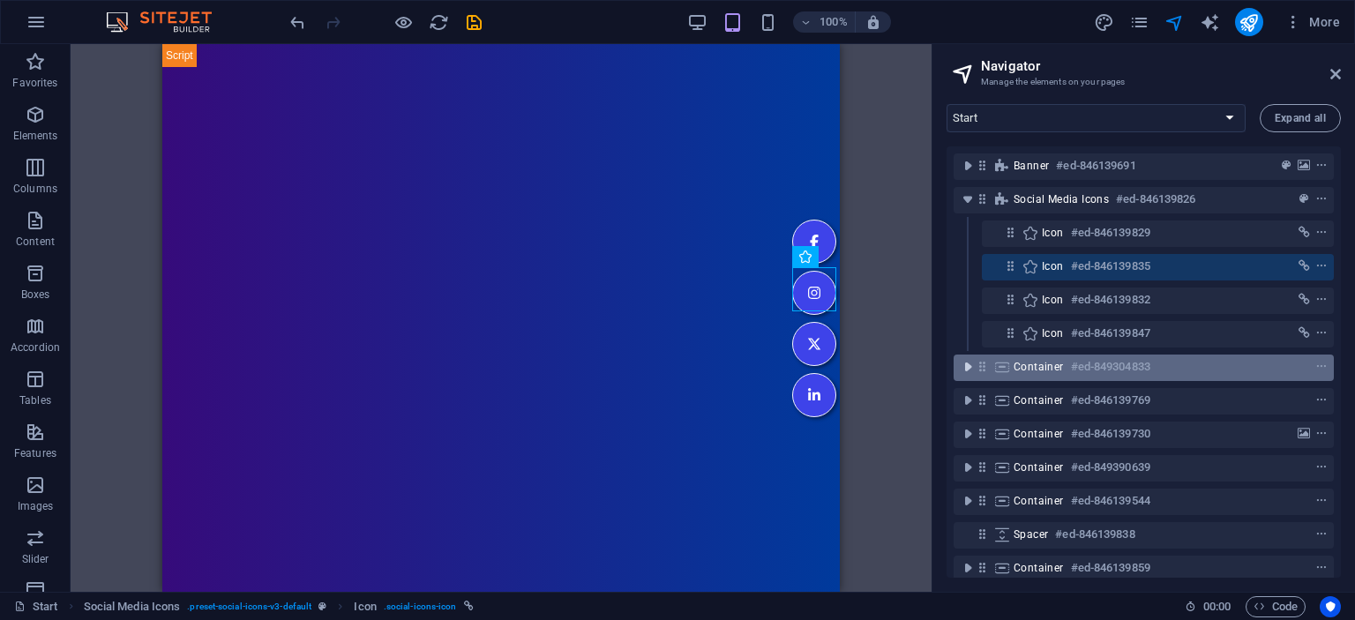
click at [976, 366] on icon "toggle-expand" at bounding box center [968, 367] width 18 height 18
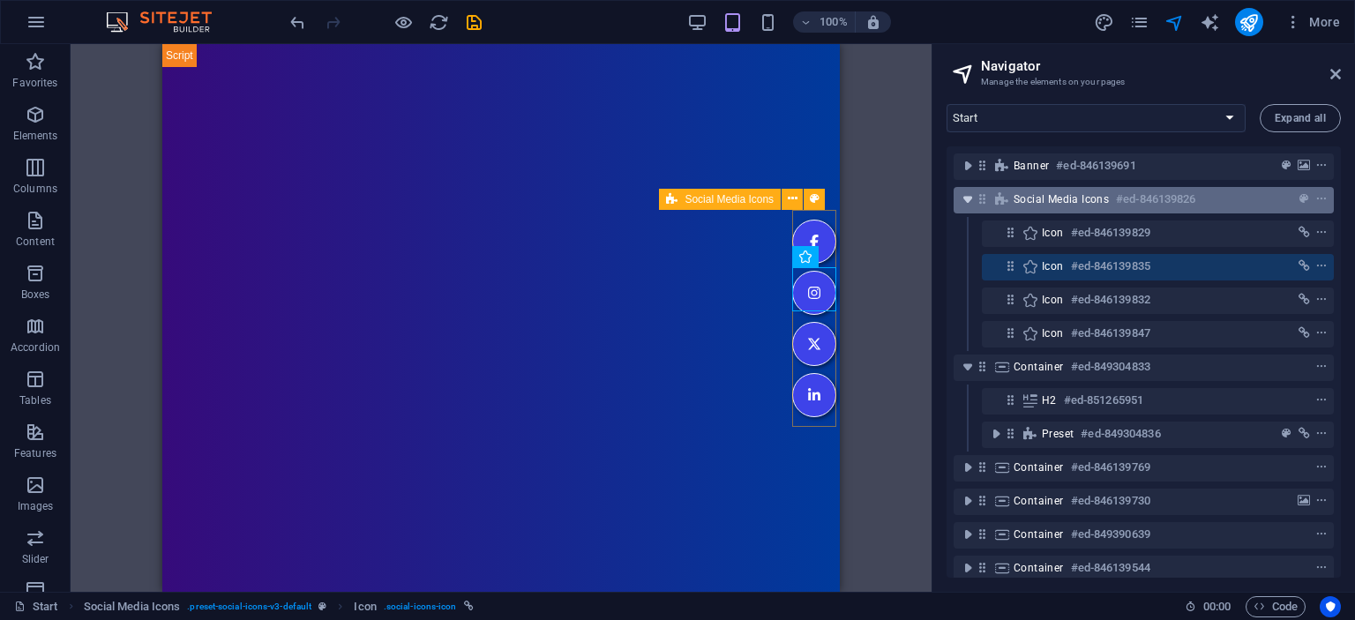
click at [969, 198] on icon "toggle-expand" at bounding box center [968, 200] width 18 height 18
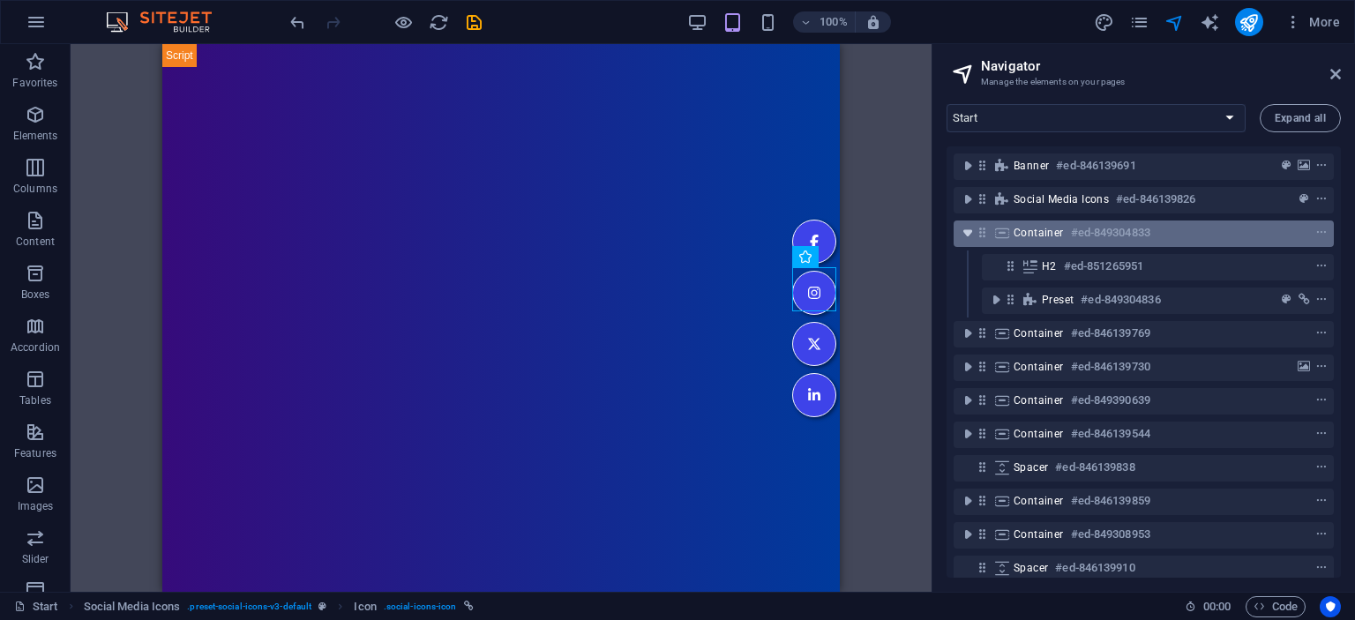
click at [969, 235] on icon "toggle-expand" at bounding box center [968, 233] width 18 height 18
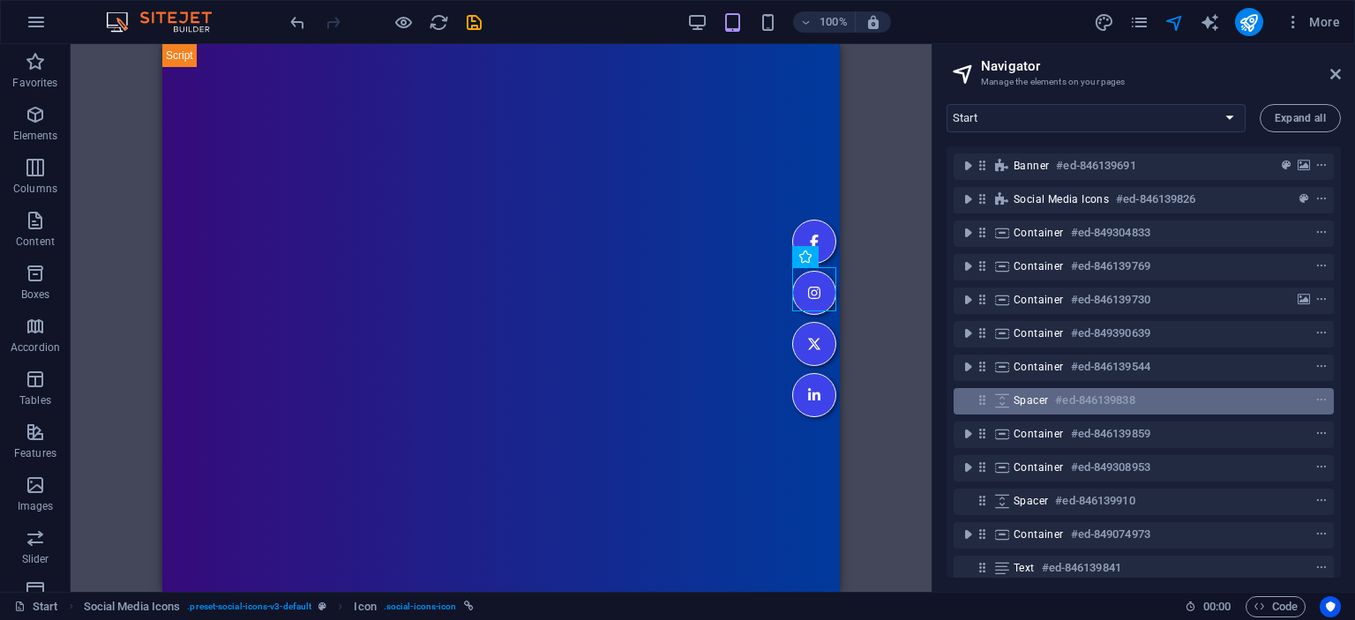
drag, startPoint x: 984, startPoint y: 400, endPoint x: 997, endPoint y: 399, distance: 12.5
click at [984, 400] on icon at bounding box center [982, 400] width 15 height 15
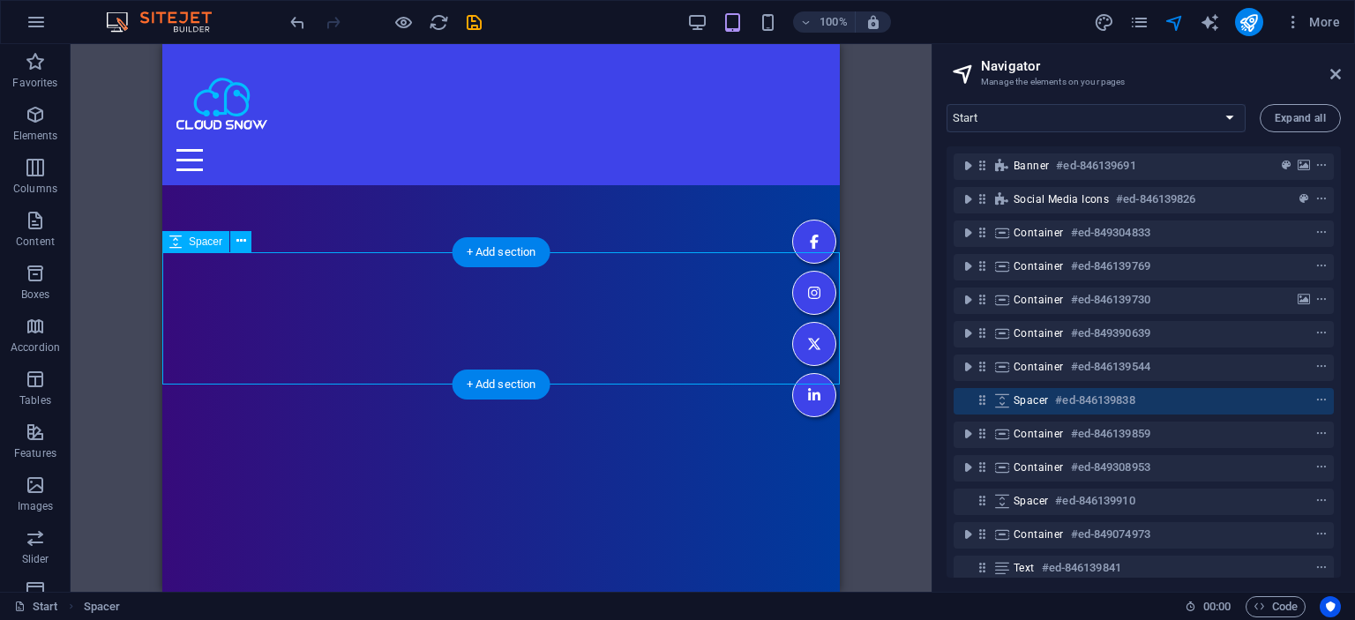
scroll to position [9397, 0]
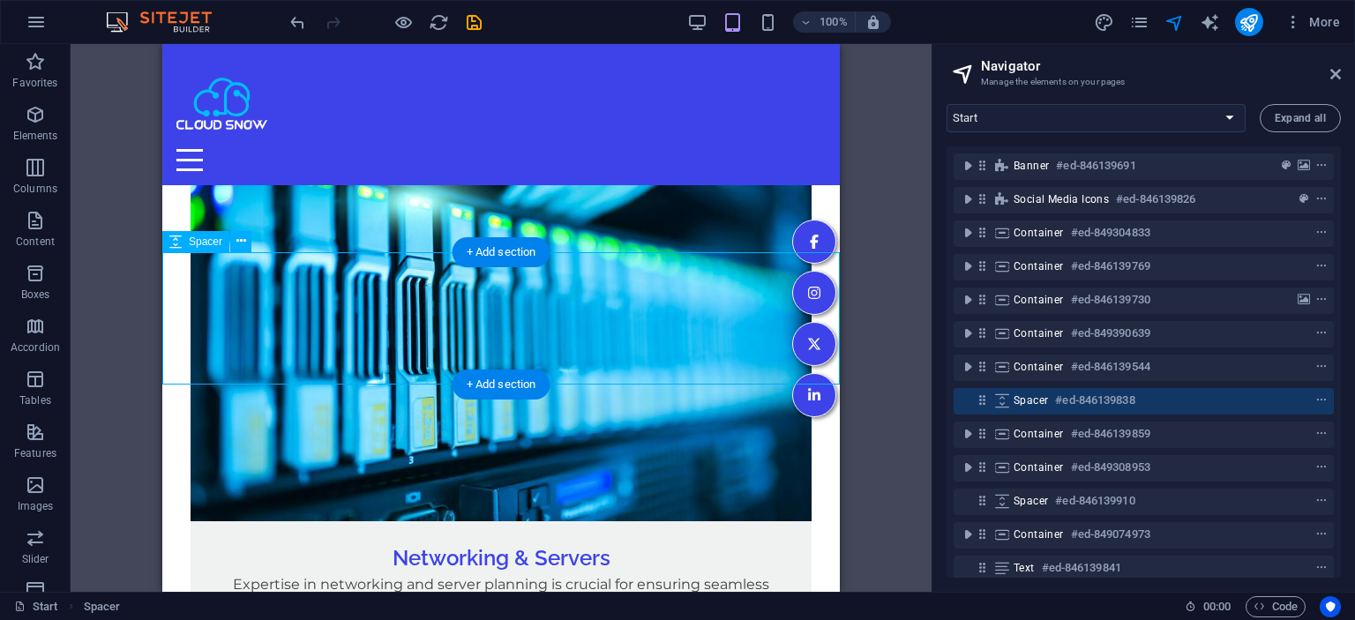
click at [1000, 405] on icon at bounding box center [1001, 400] width 19 height 14
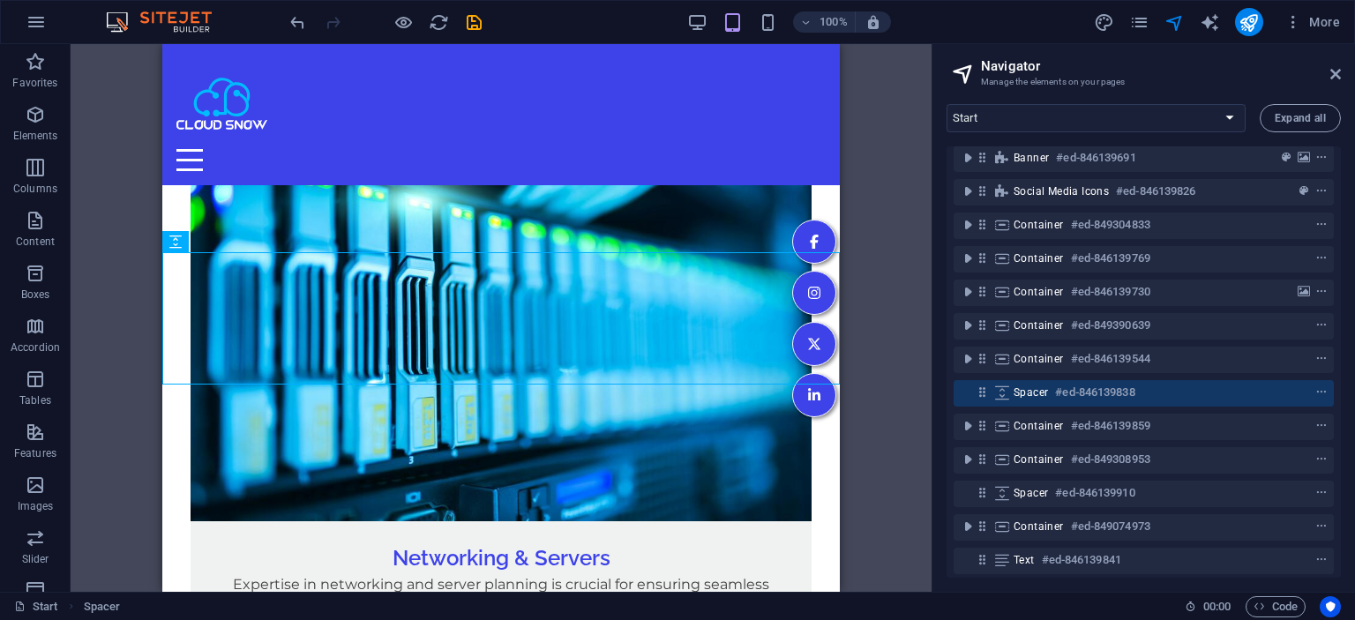
scroll to position [11, 0]
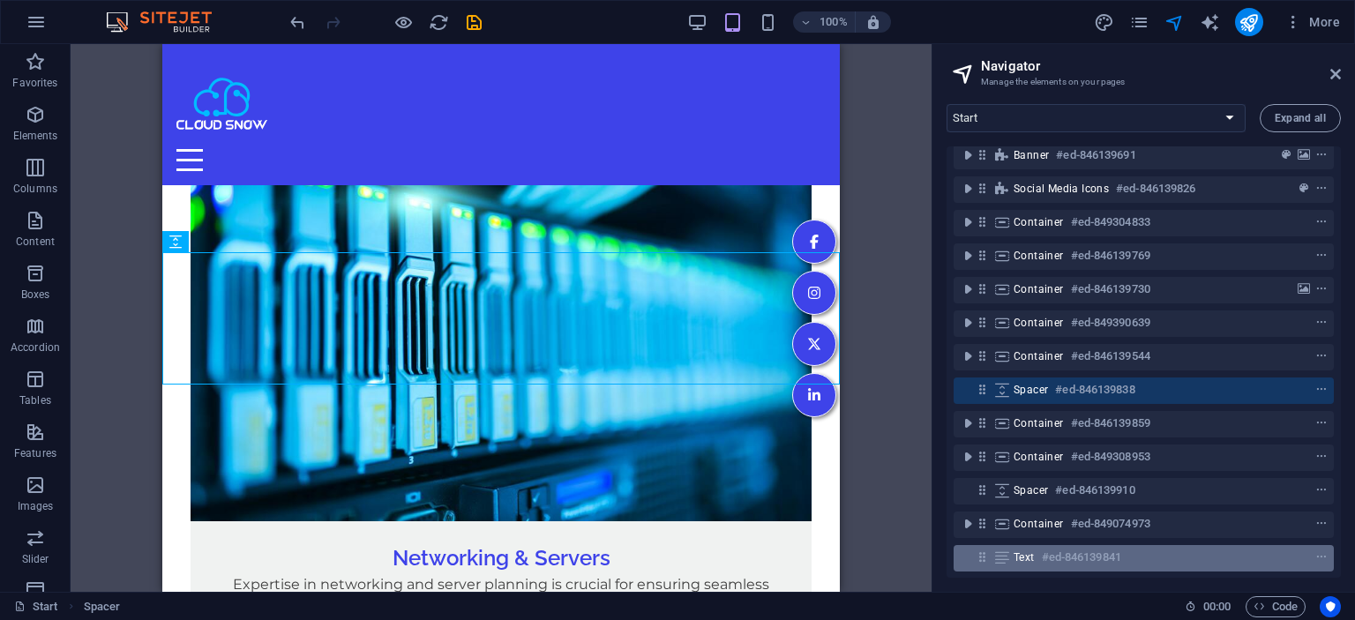
click at [1006, 551] on icon at bounding box center [1001, 557] width 19 height 14
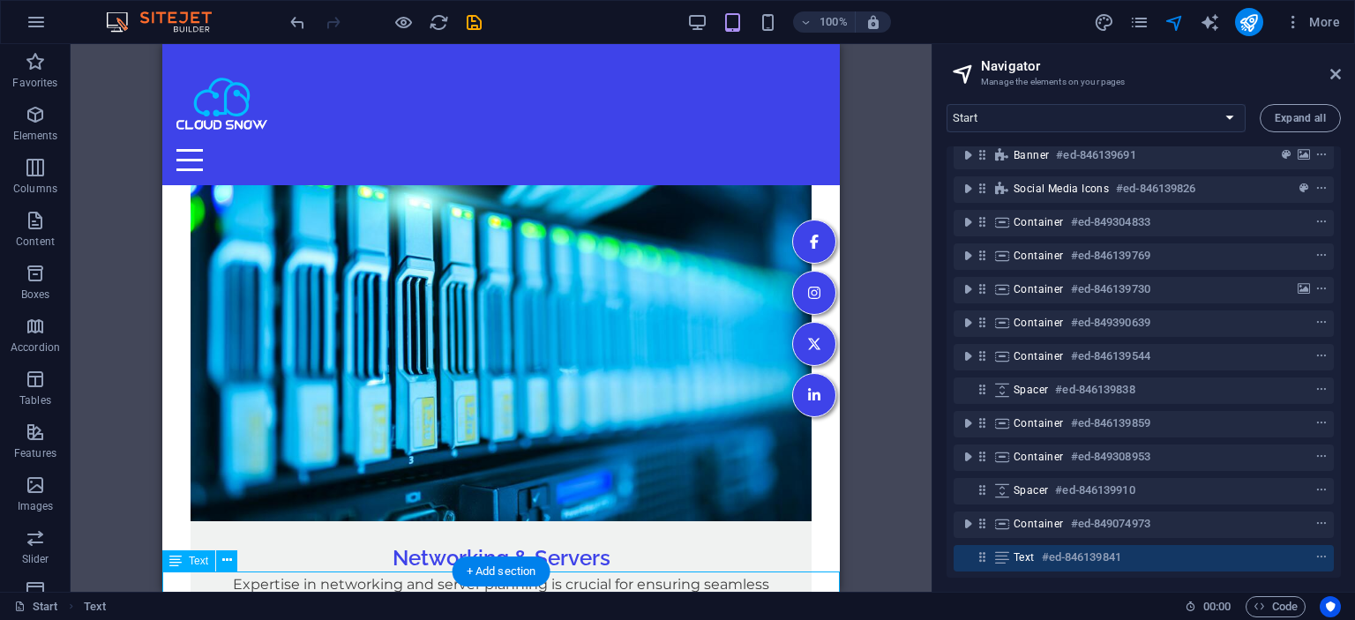
scroll to position [10942, 0]
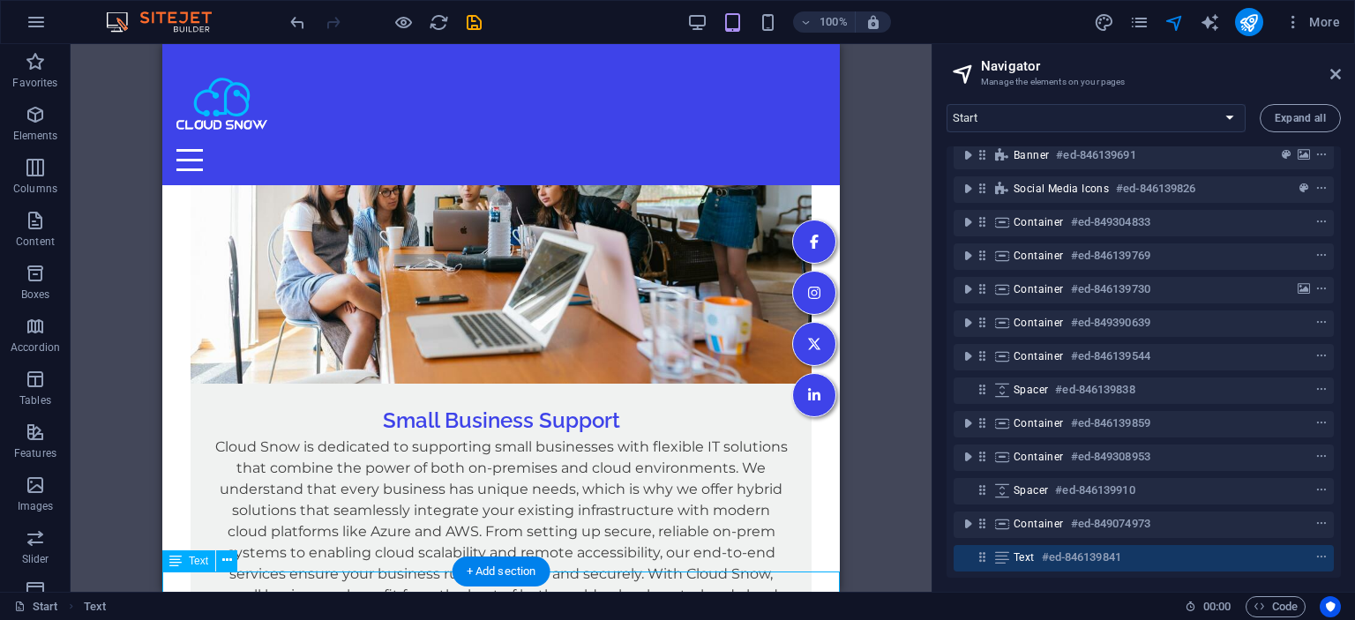
click at [1007, 559] on icon at bounding box center [1001, 557] width 19 height 14
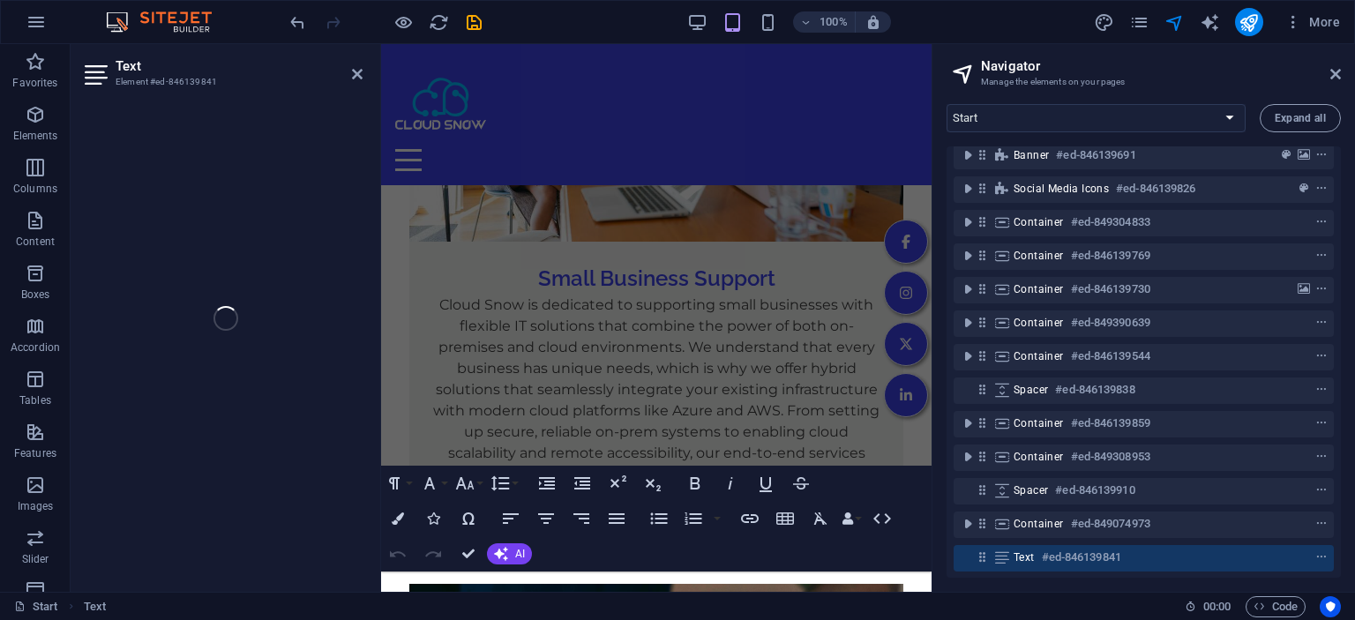
scroll to position [11761, 0]
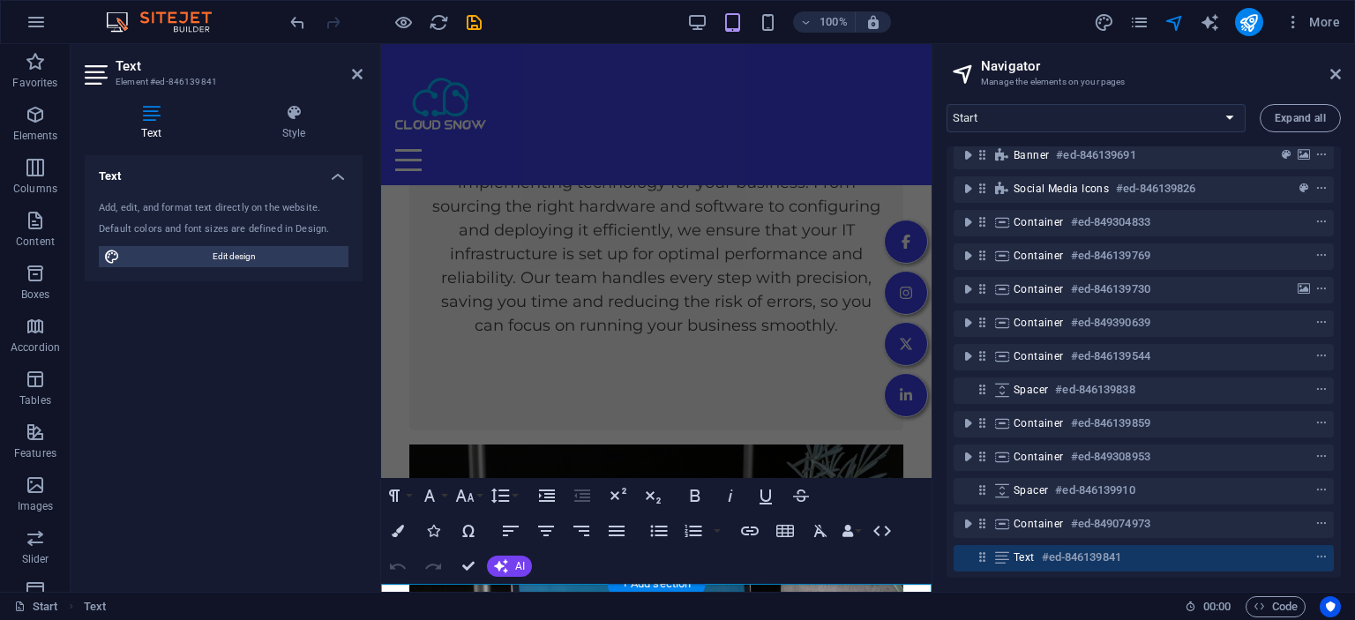
click at [1006, 559] on icon at bounding box center [1001, 557] width 19 height 14
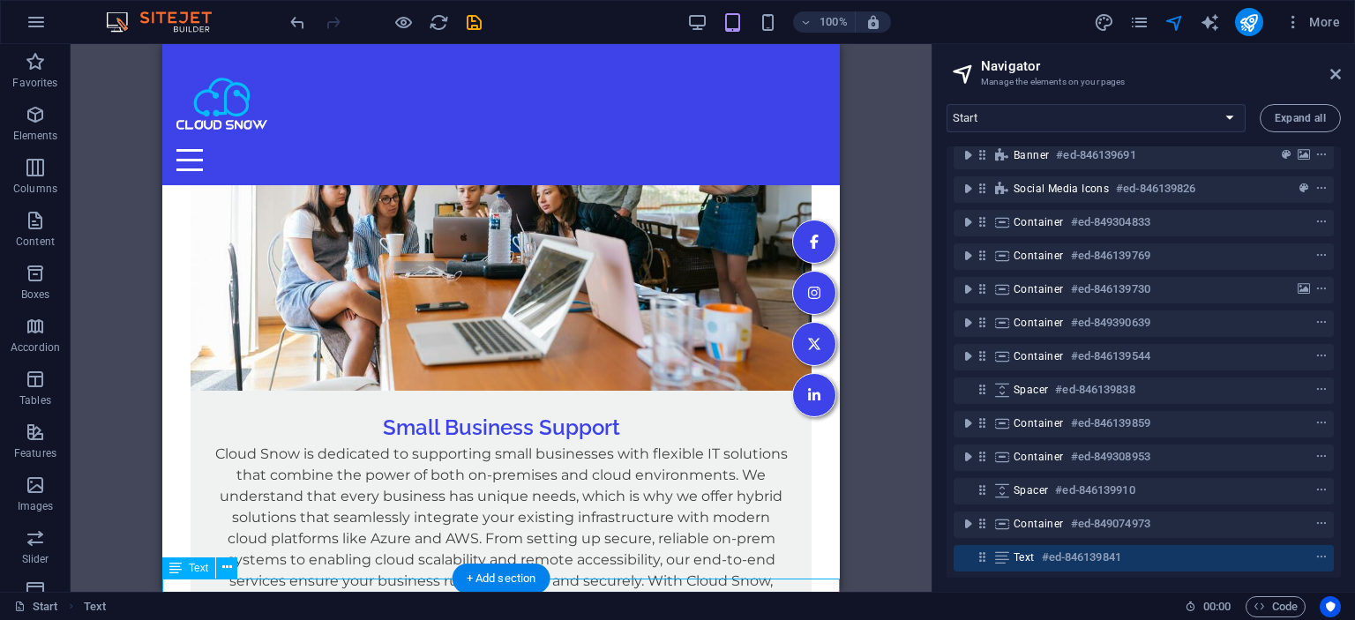
scroll to position [0, 0]
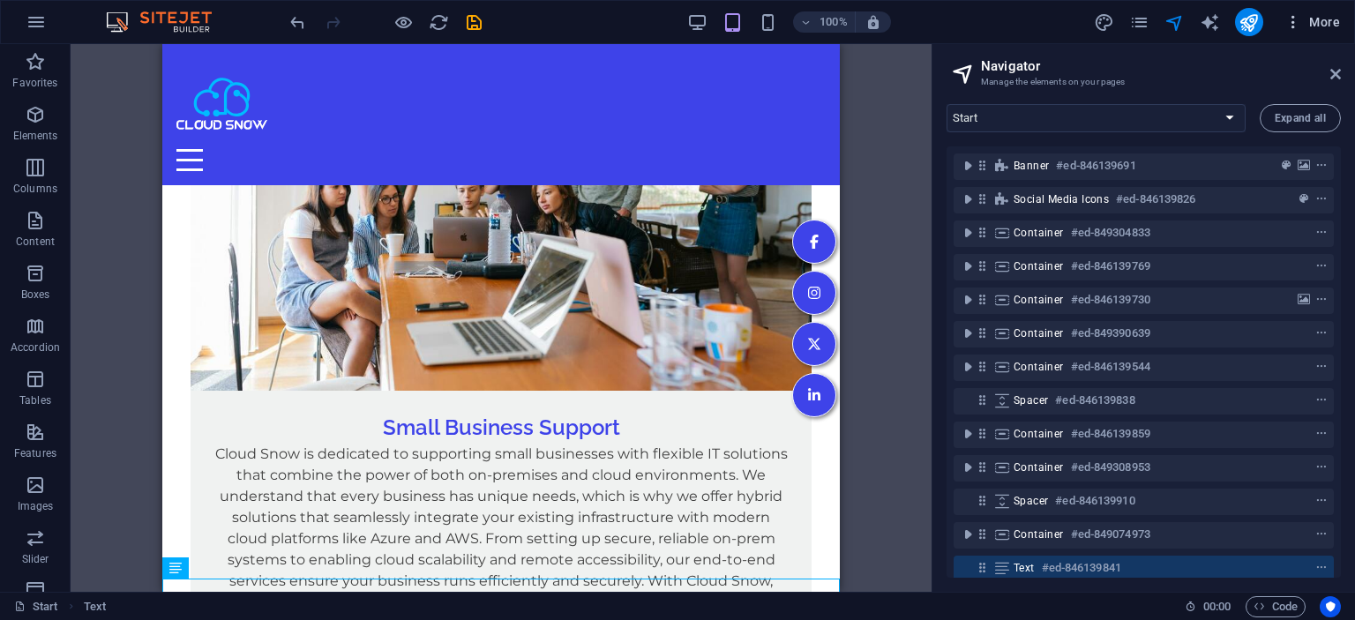
click at [1321, 21] on span "More" at bounding box center [1312, 22] width 56 height 18
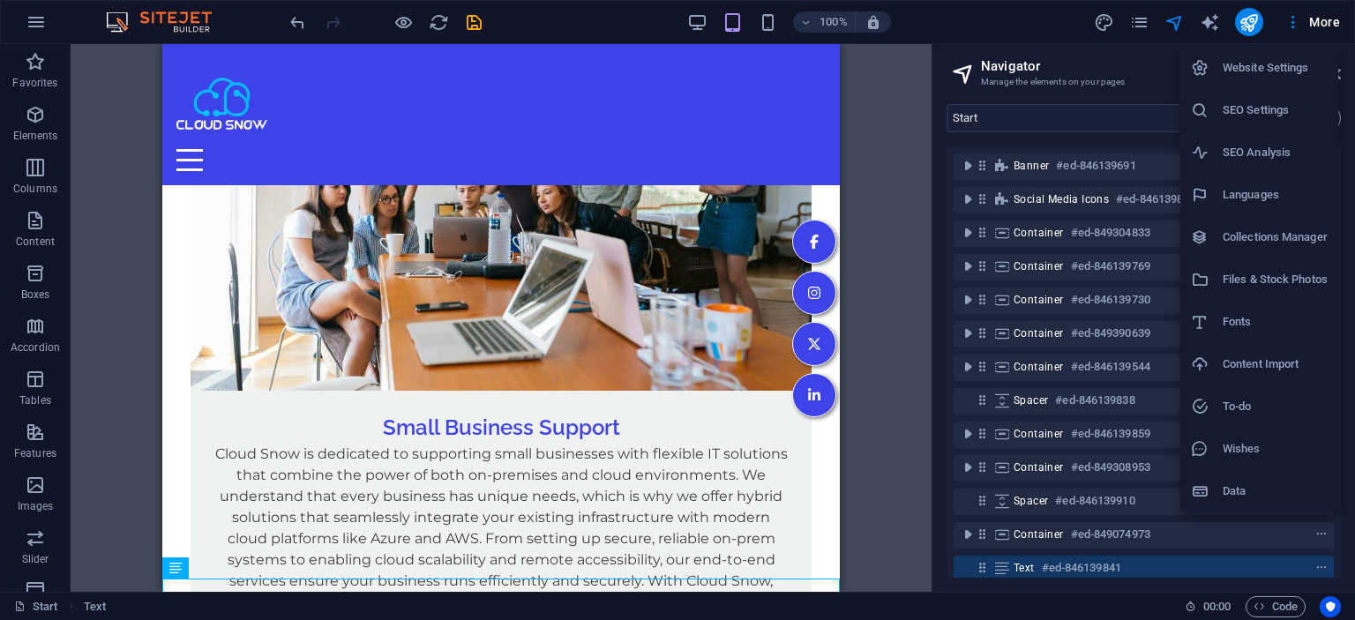
click at [1261, 74] on h6 "Website Settings" at bounding box center [1275, 67] width 105 height 21
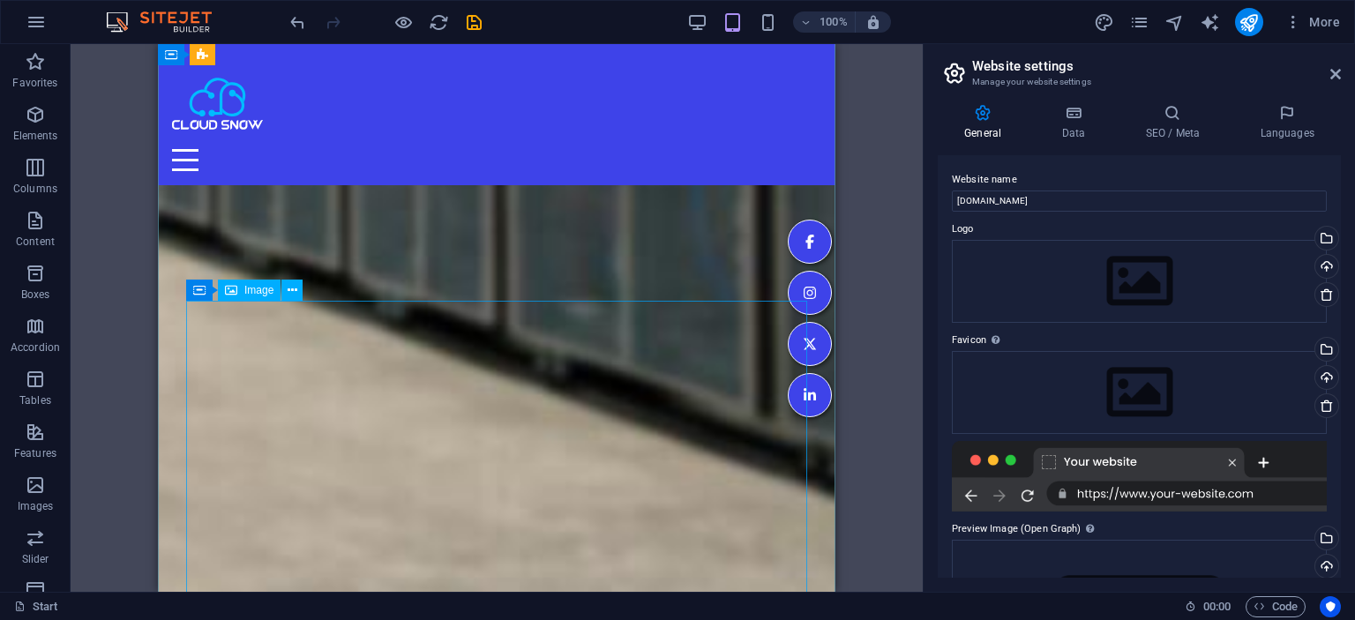
scroll to position [6192, 0]
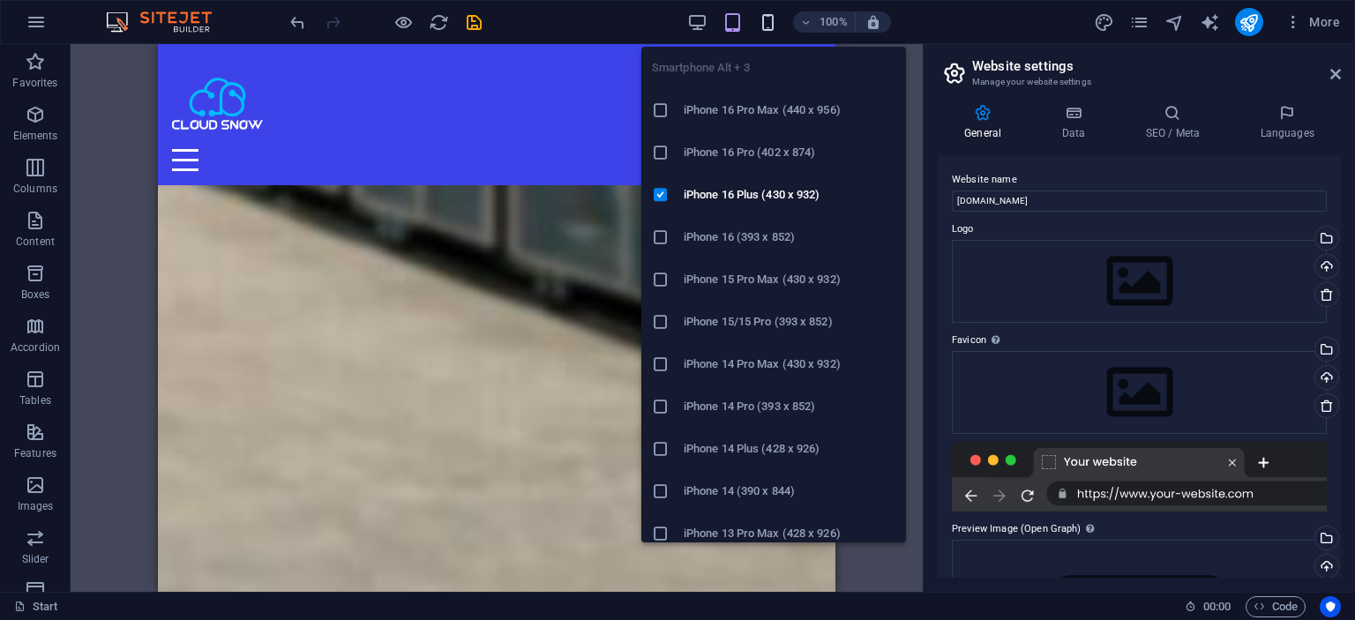
click at [774, 20] on icon "button" at bounding box center [768, 22] width 20 height 20
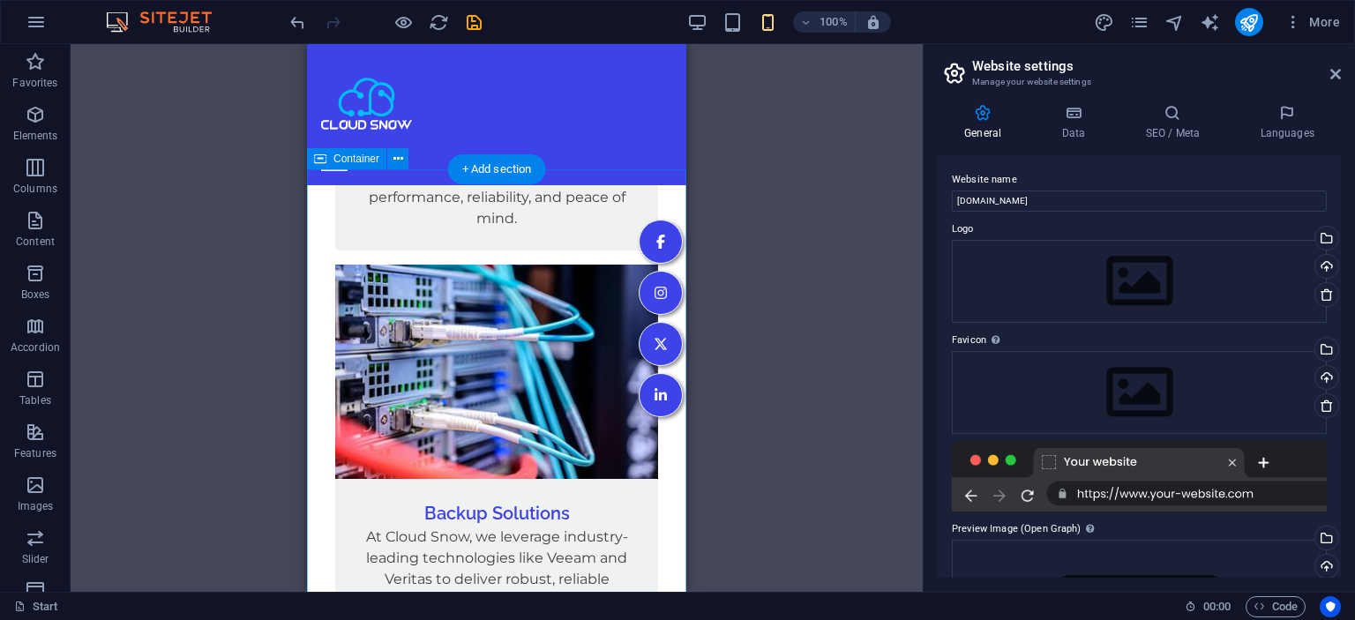
scroll to position [9173, 0]
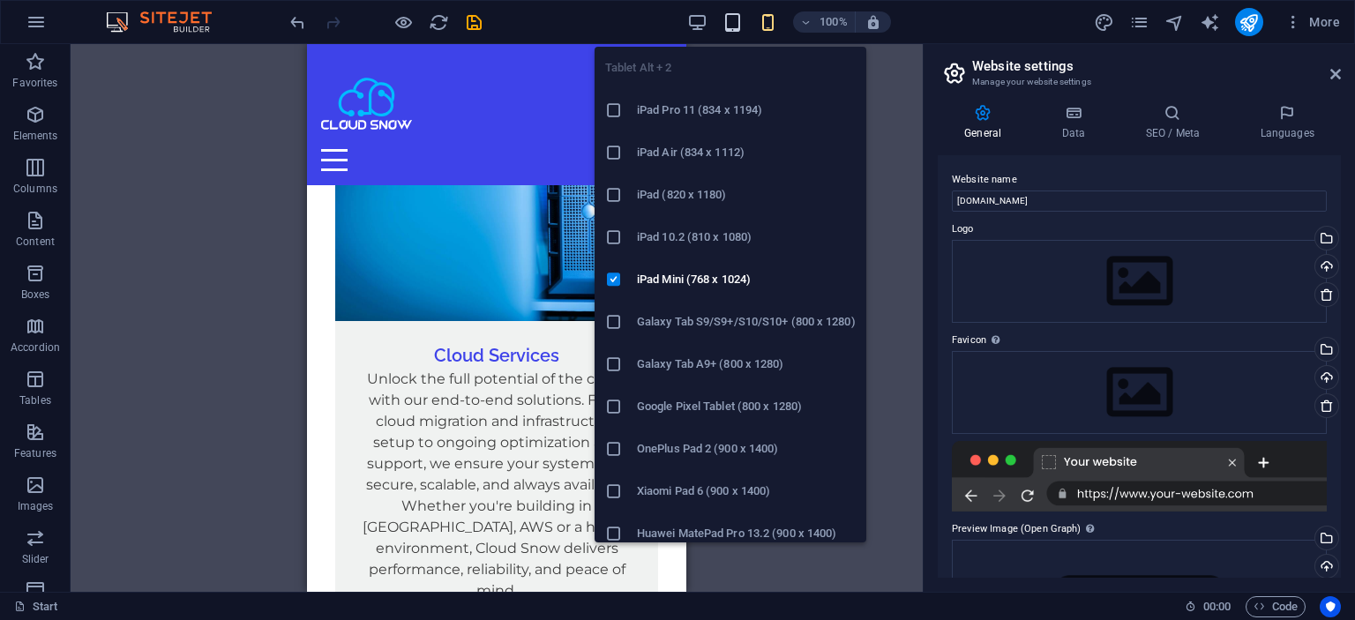
click at [742, 19] on icon "button" at bounding box center [732, 22] width 20 height 20
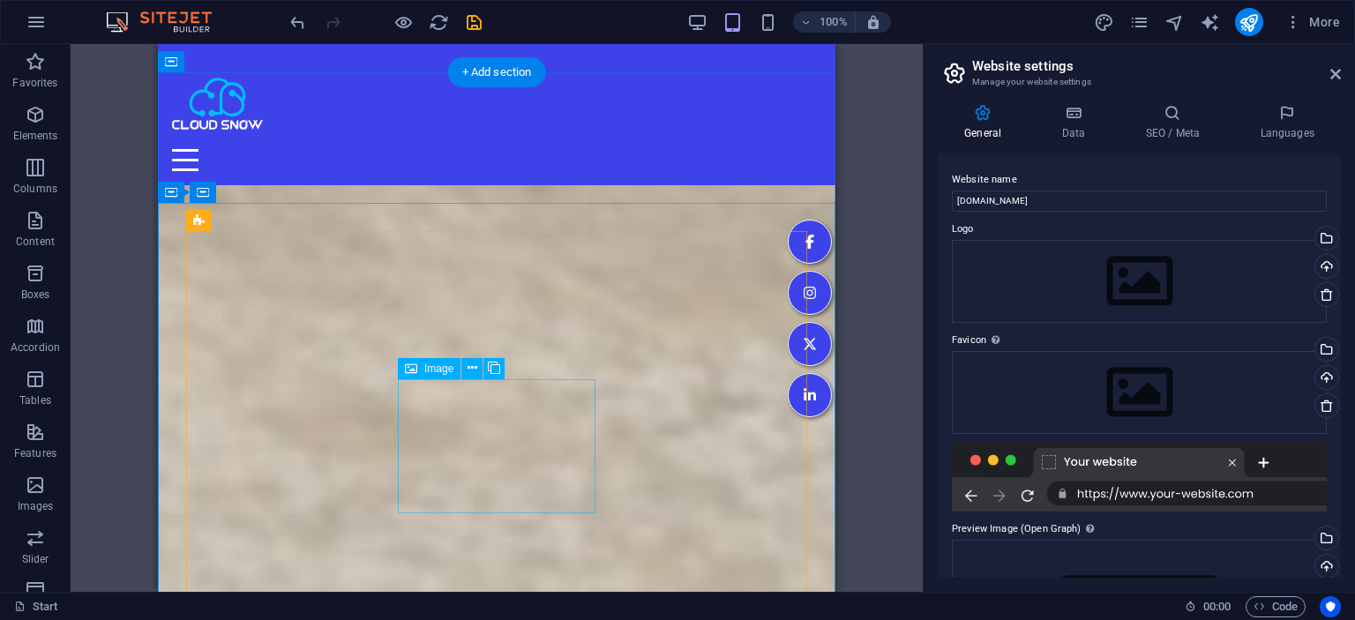
scroll to position [6937, 0]
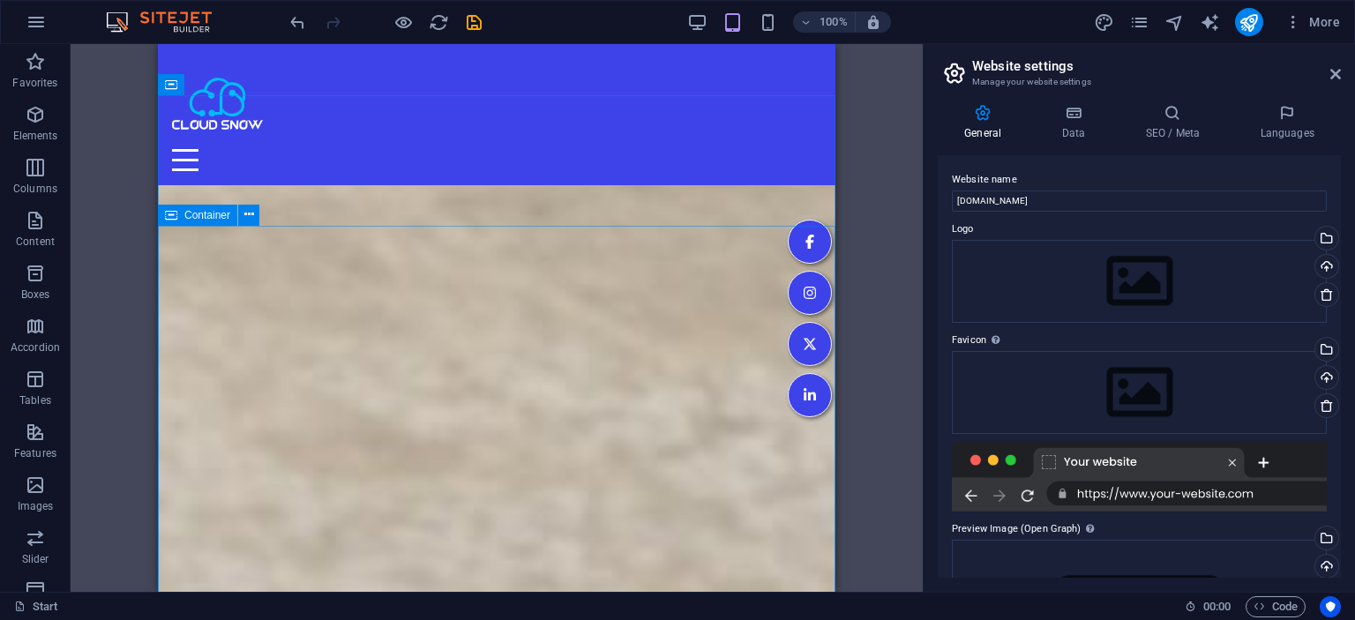
click at [221, 215] on span "Container" at bounding box center [207, 215] width 46 height 11
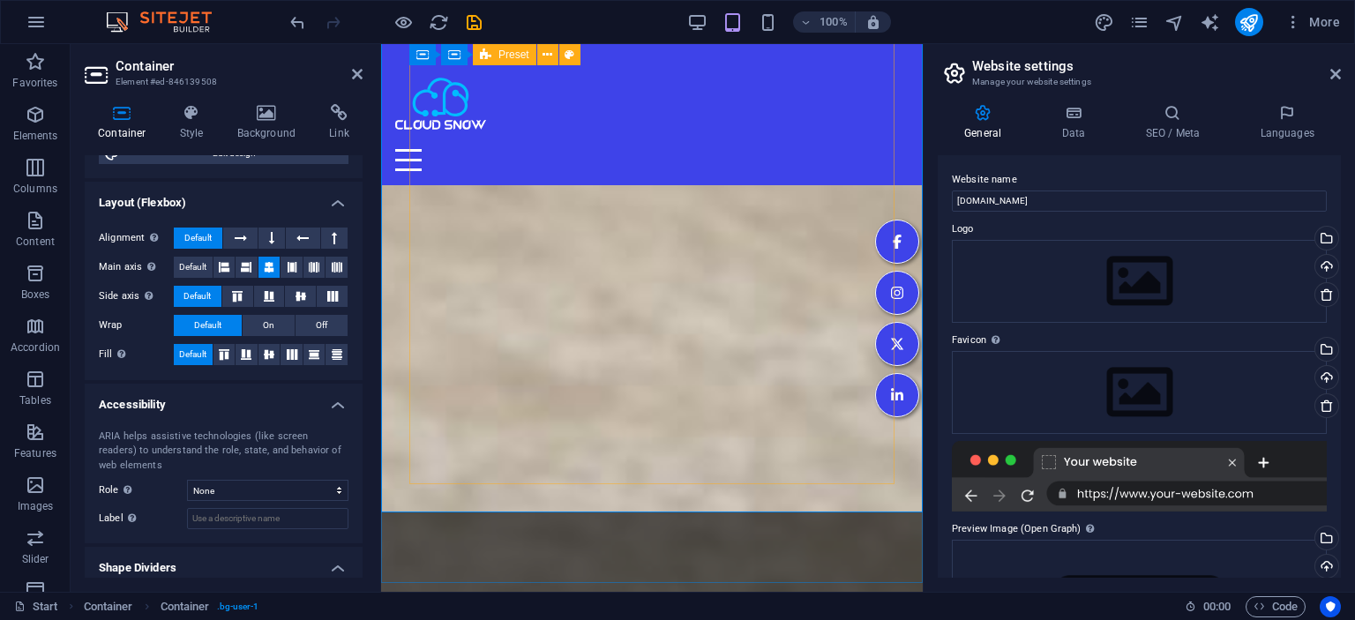
scroll to position [7124, 0]
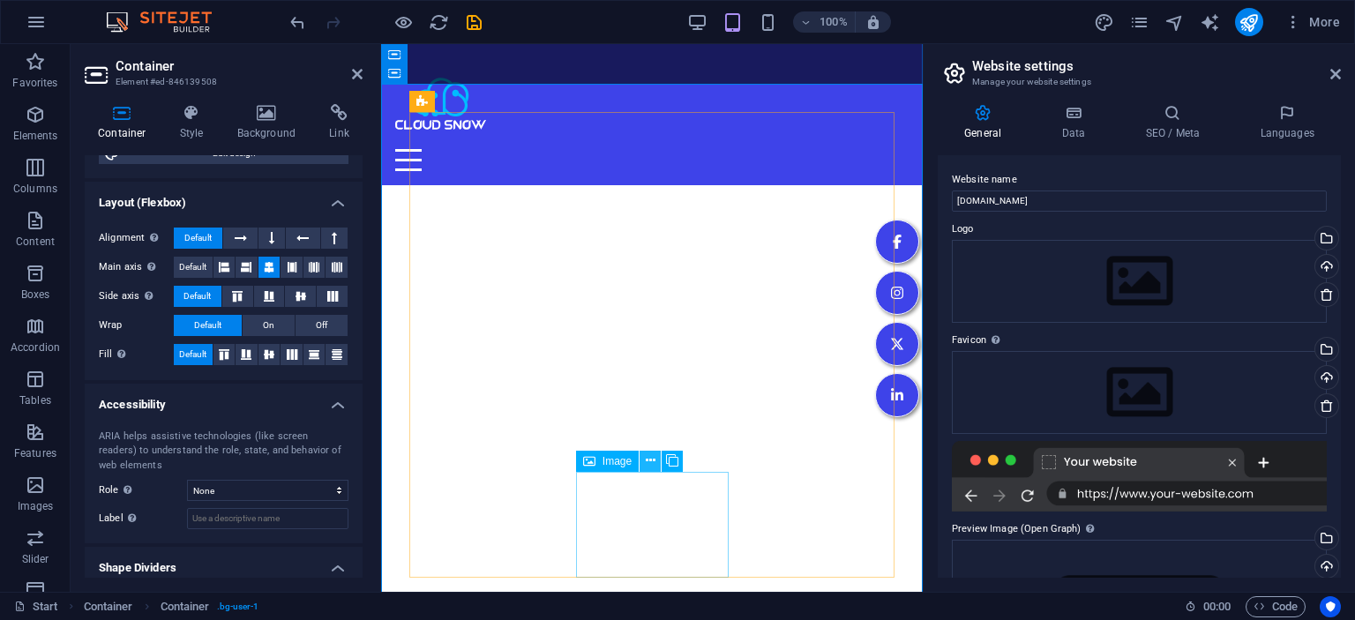
click at [650, 470] on icon at bounding box center [651, 461] width 10 height 19
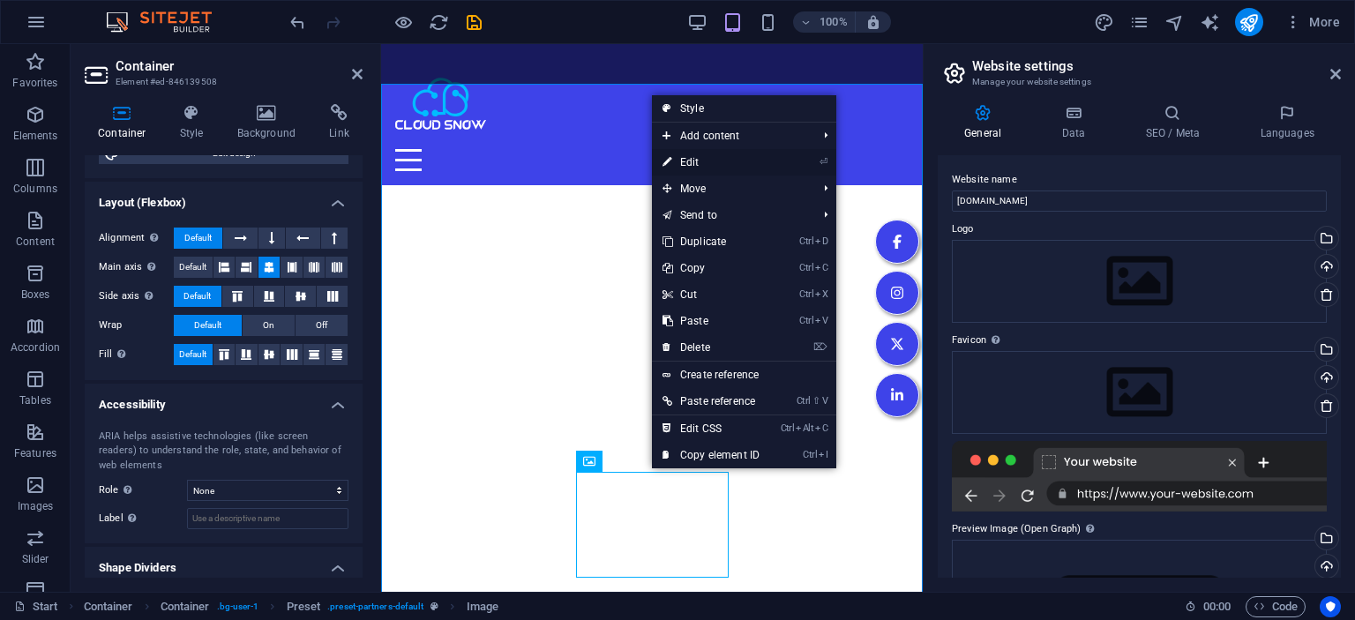
click at [692, 157] on link "⏎ Edit" at bounding box center [711, 162] width 118 height 26
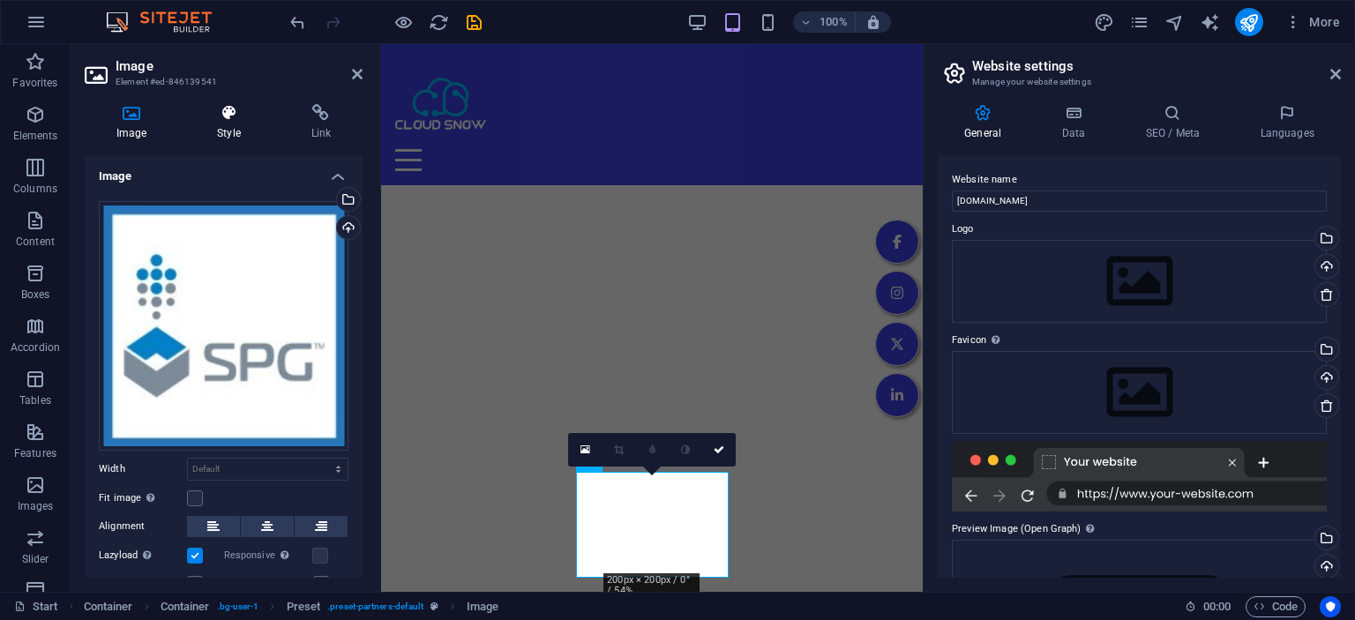
click at [238, 129] on h4 "Style" at bounding box center [231, 122] width 93 height 37
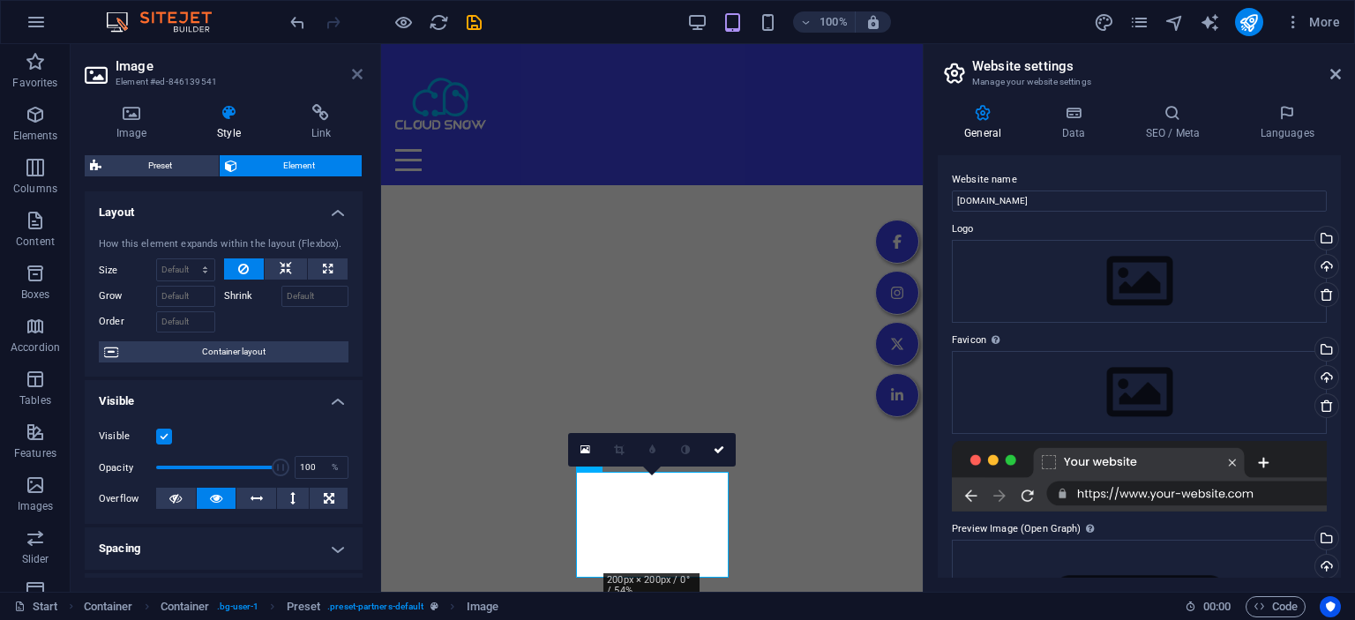
drag, startPoint x: 355, startPoint y: 79, endPoint x: 197, endPoint y: 49, distance: 160.7
click at [355, 79] on icon at bounding box center [357, 74] width 11 height 14
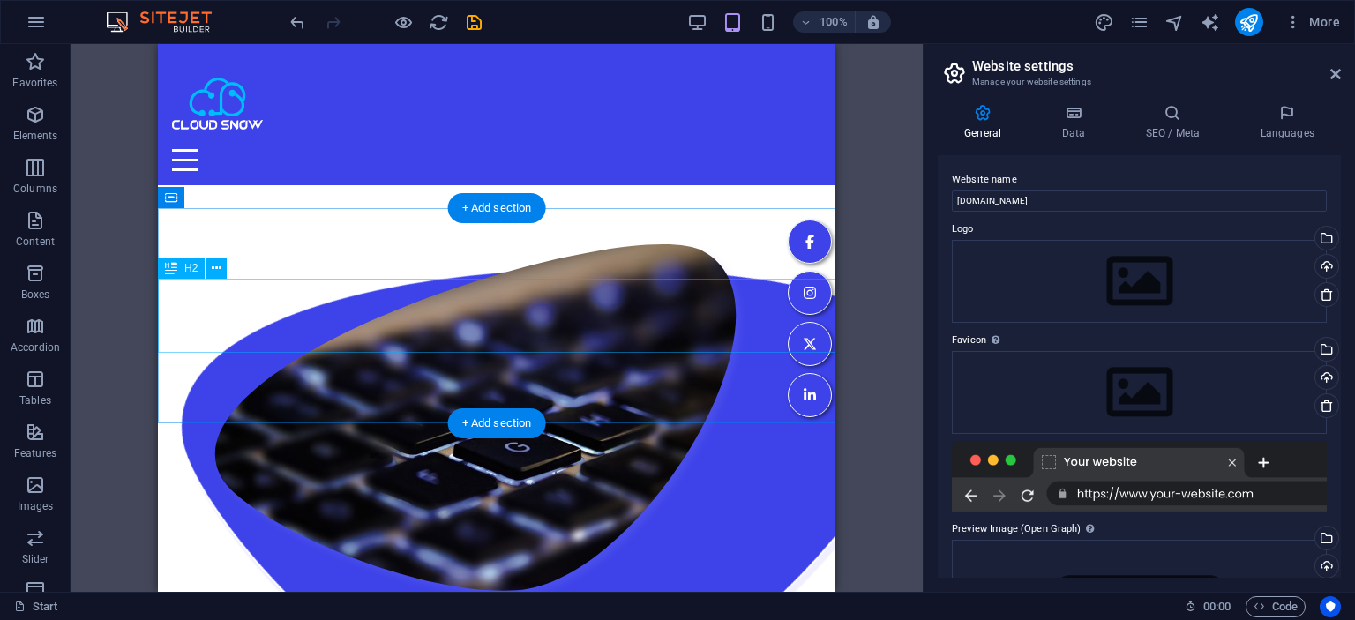
scroll to position [2932, 0]
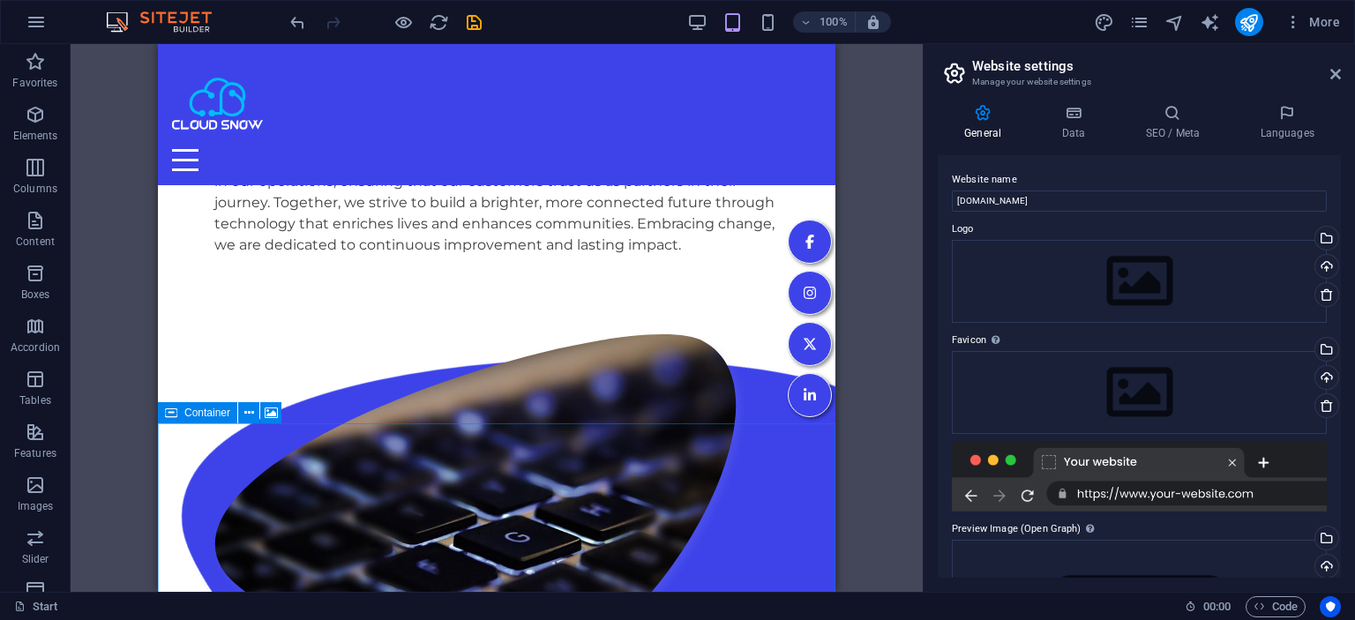
click at [173, 418] on icon at bounding box center [171, 412] width 12 height 21
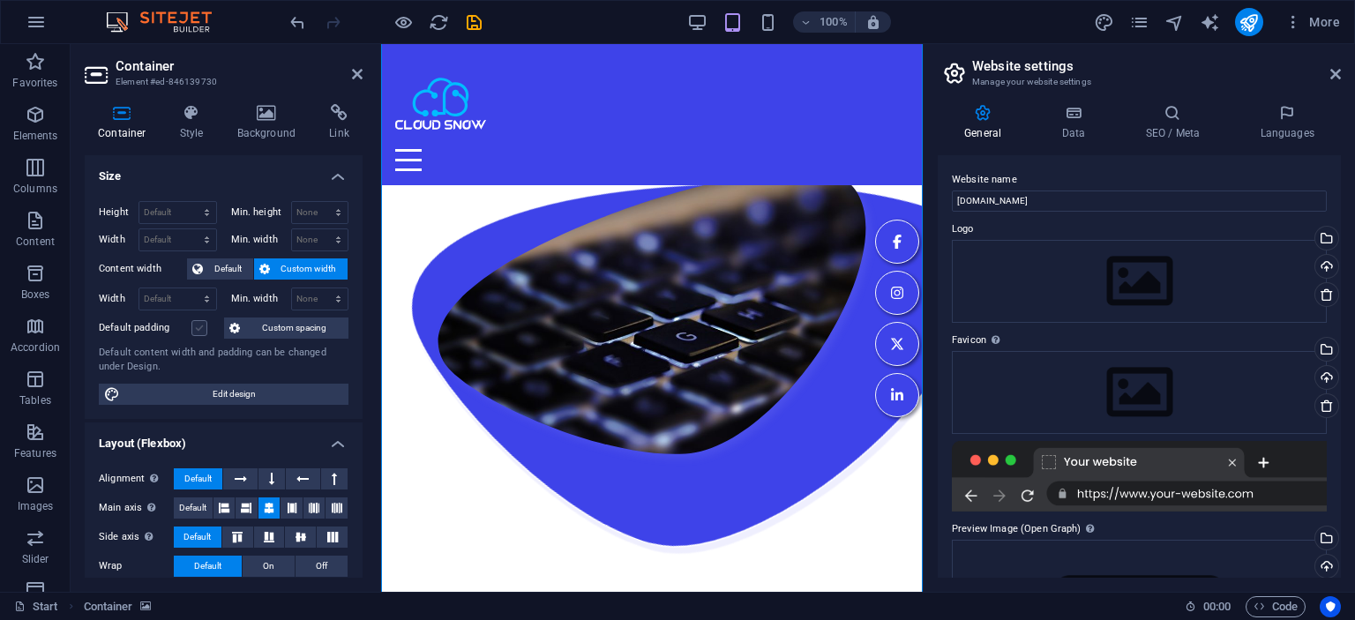
click at [196, 331] on label at bounding box center [199, 328] width 16 height 16
click at [0, 0] on input "Default padding" at bounding box center [0, 0] width 0 height 0
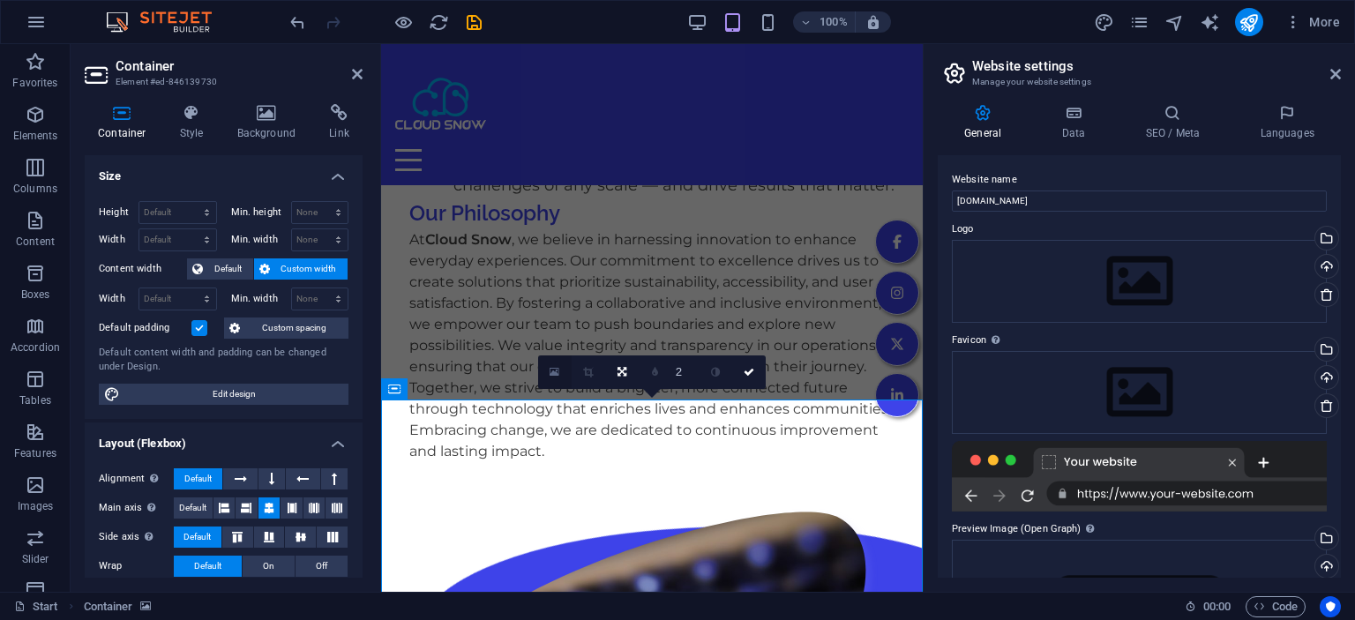
scroll to position [2559, 0]
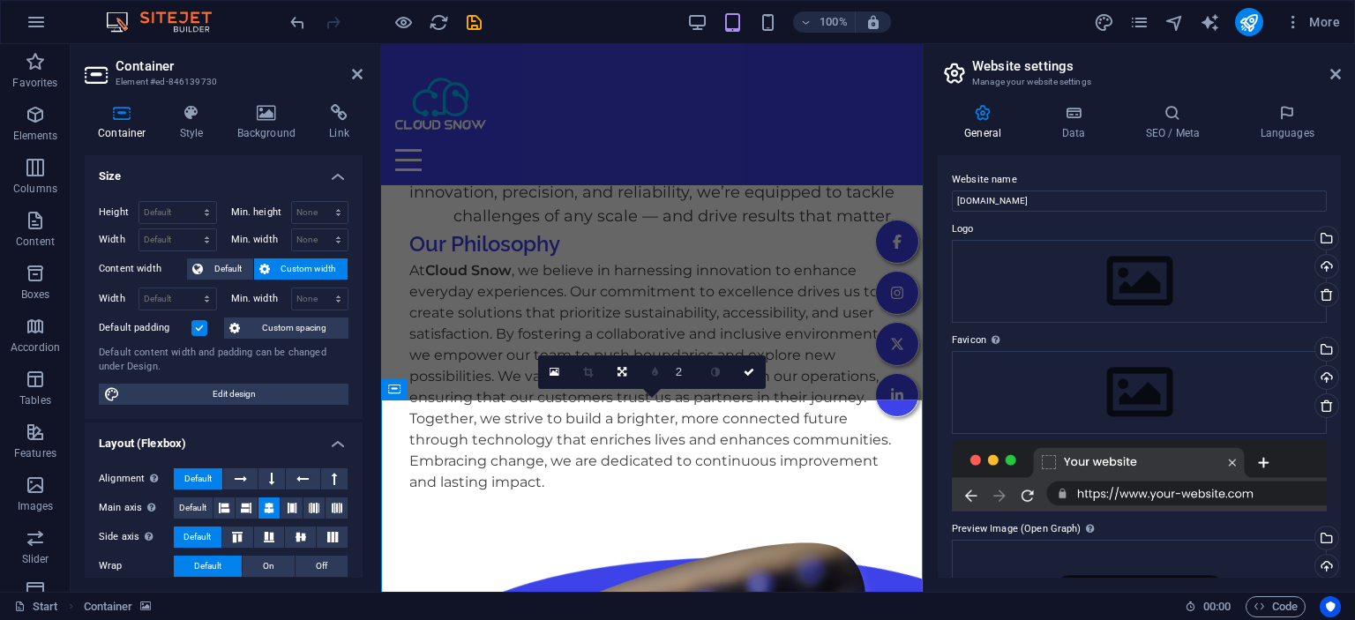
click at [198, 326] on label at bounding box center [199, 328] width 16 height 16
click at [0, 0] on input "Default padding" at bounding box center [0, 0] width 0 height 0
click at [198, 326] on label at bounding box center [199, 328] width 16 height 16
click at [0, 0] on input "Default padding" at bounding box center [0, 0] width 0 height 0
click at [198, 326] on label at bounding box center [199, 328] width 16 height 16
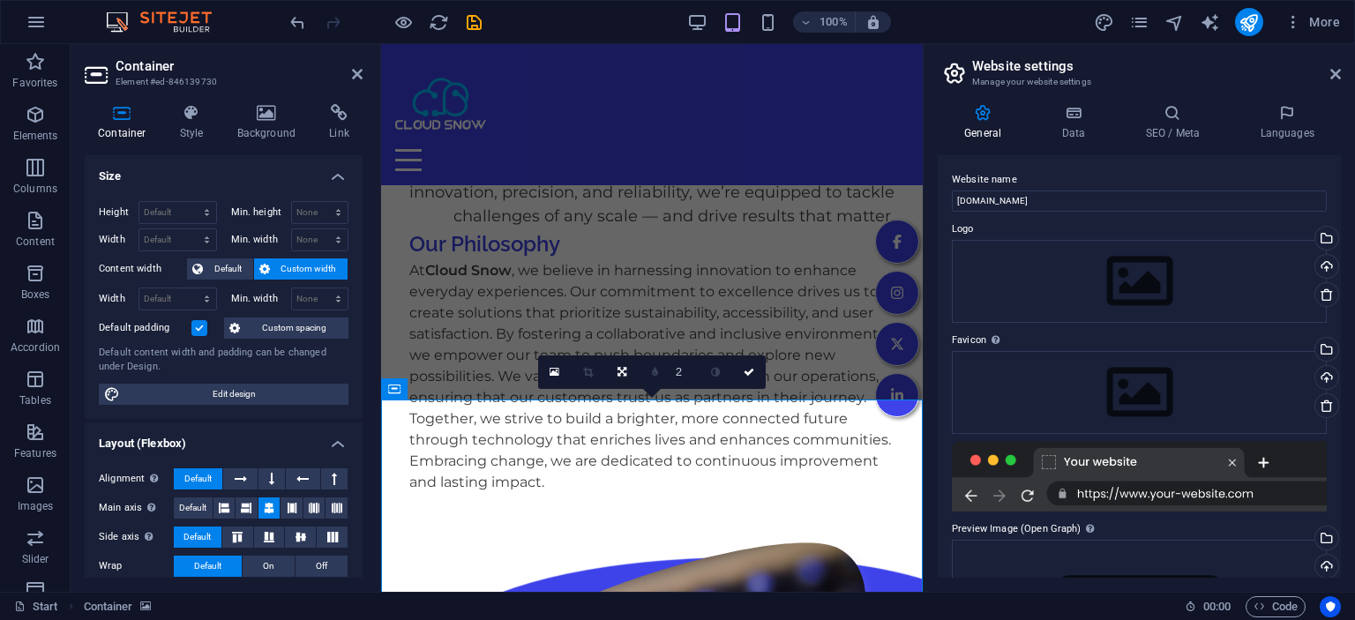
click at [0, 0] on input "Default padding" at bounding box center [0, 0] width 0 height 0
click at [198, 326] on label at bounding box center [199, 328] width 16 height 16
click at [0, 0] on input "Default padding" at bounding box center [0, 0] width 0 height 0
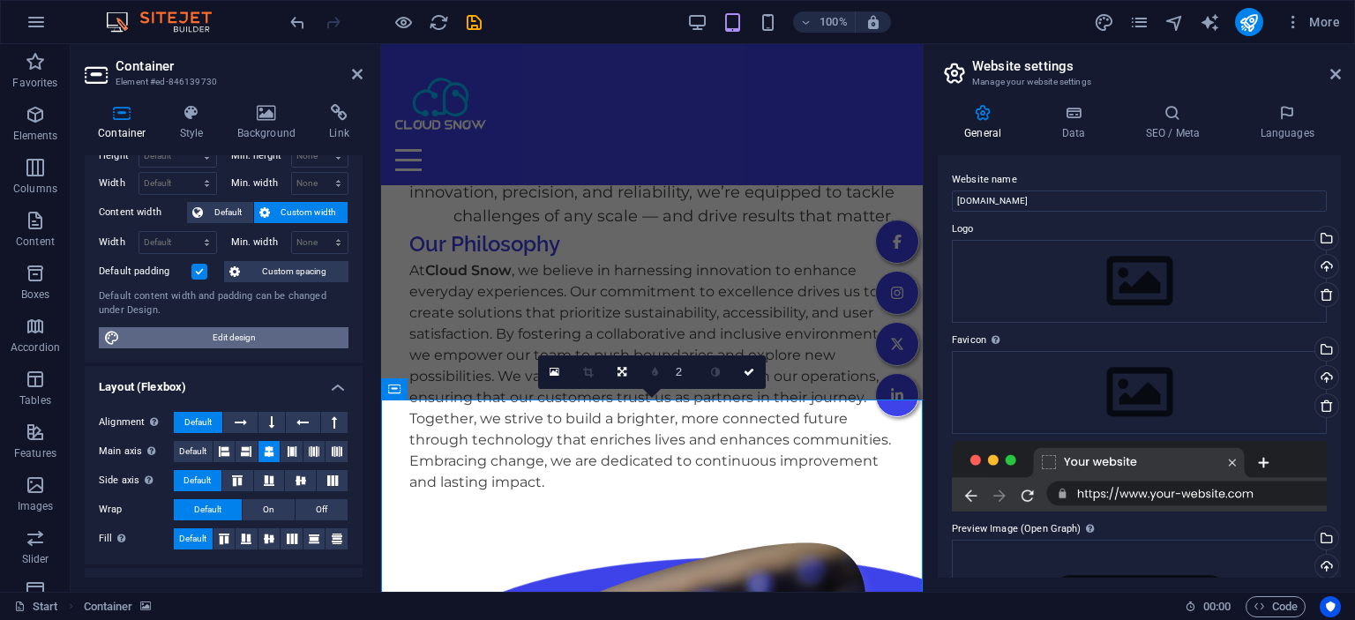
scroll to position [80, 0]
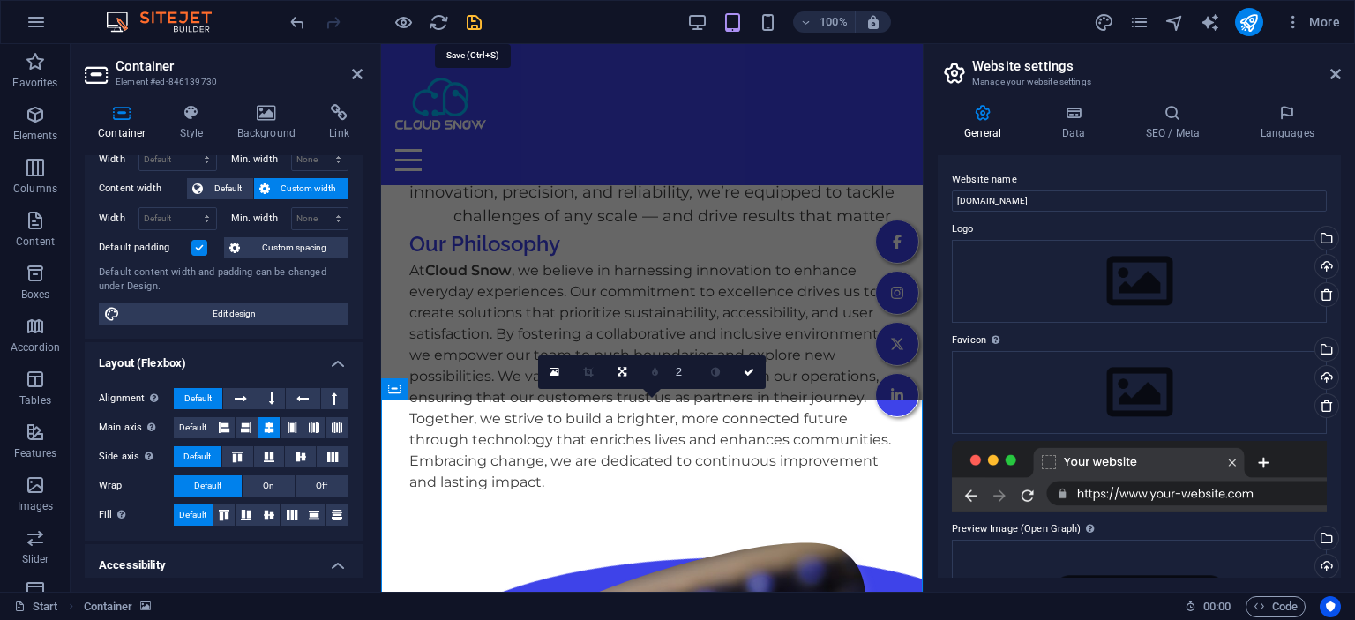
click at [474, 25] on icon "save" at bounding box center [474, 22] width 20 height 20
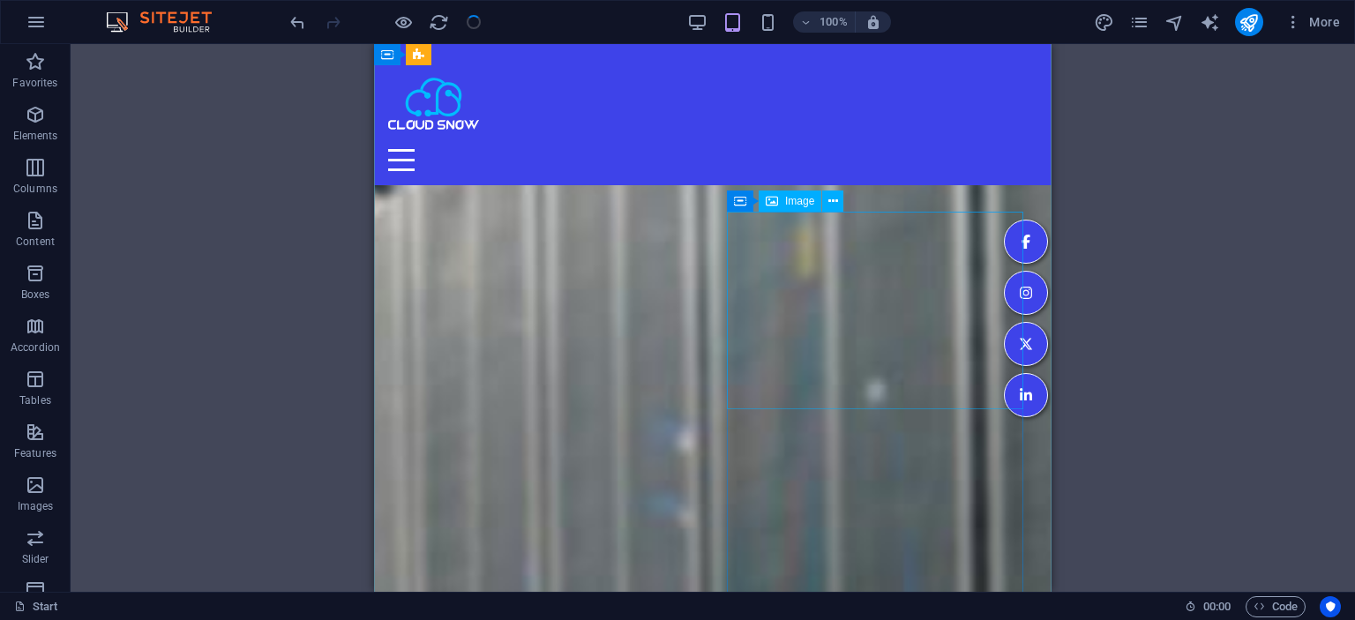
scroll to position [4583, 0]
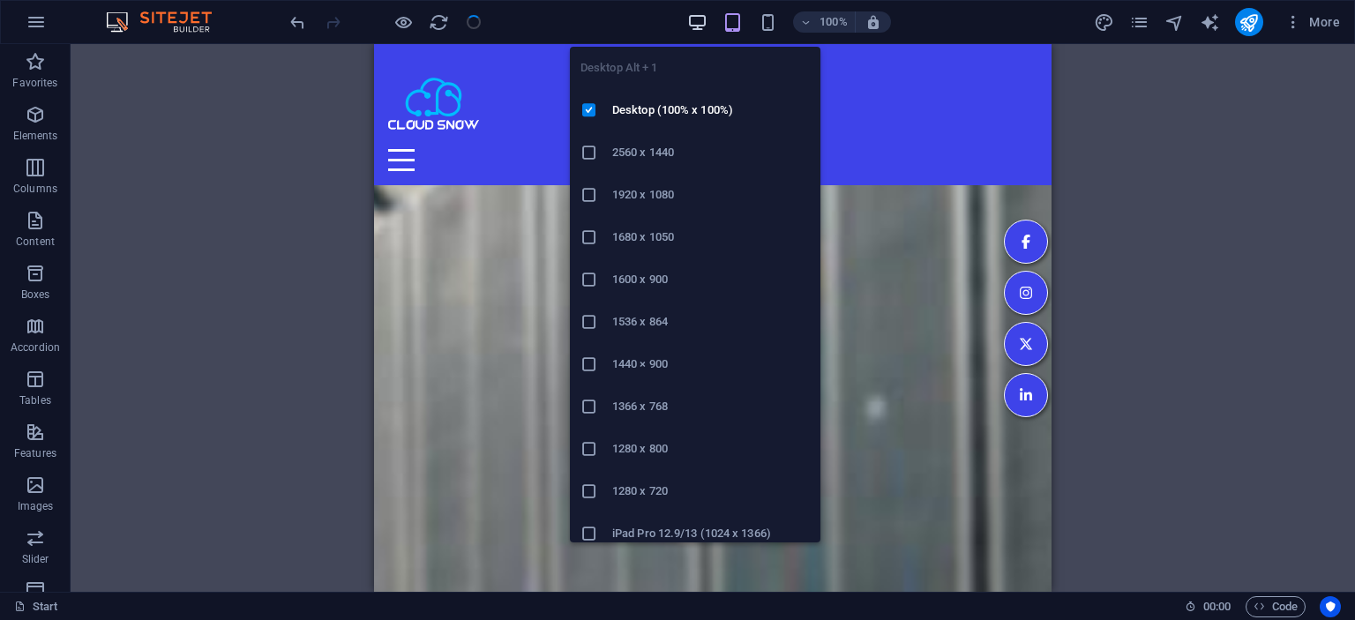
click at [700, 22] on icon "button" at bounding box center [697, 22] width 20 height 20
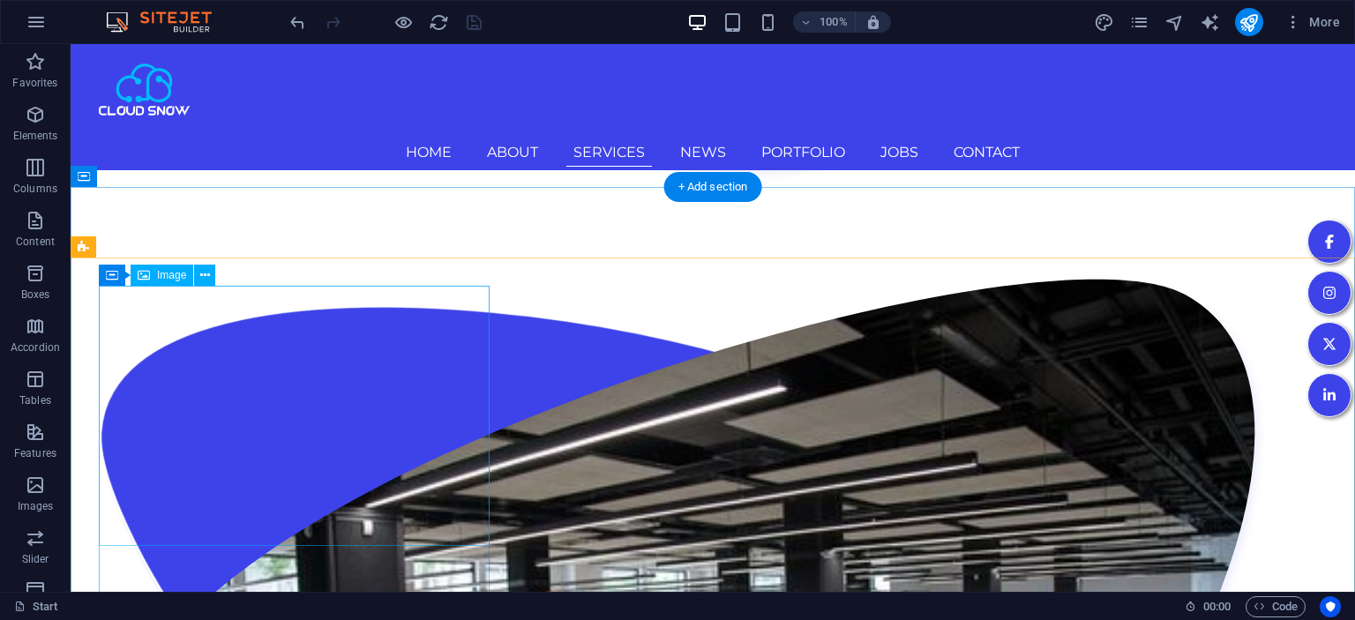
scroll to position [2255, 0]
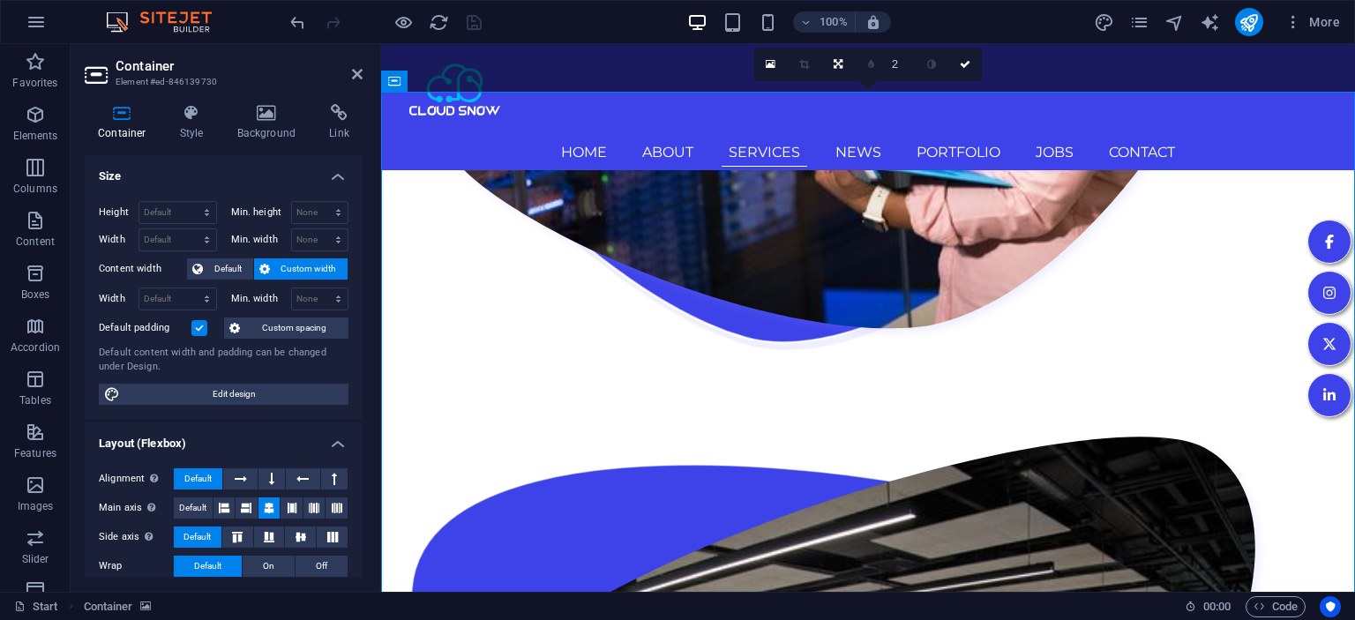
click at [474, 24] on div at bounding box center [386, 22] width 198 height 28
click at [358, 78] on icon at bounding box center [357, 74] width 11 height 14
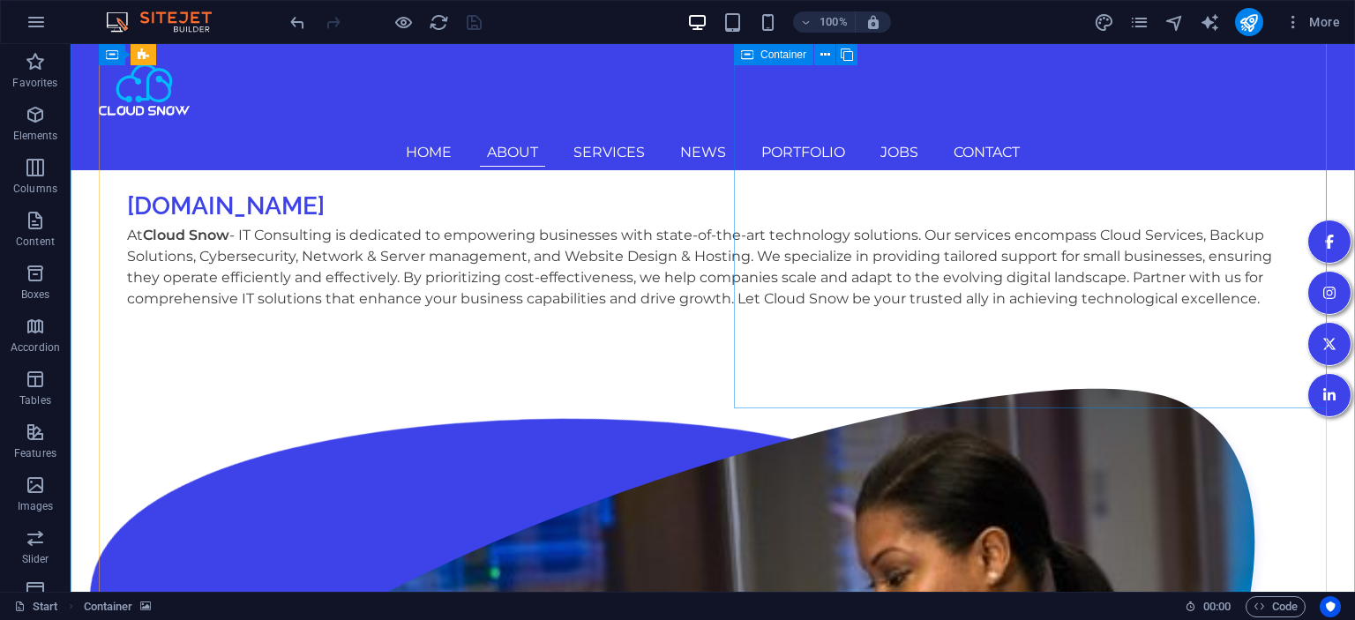
scroll to position [1230, 0]
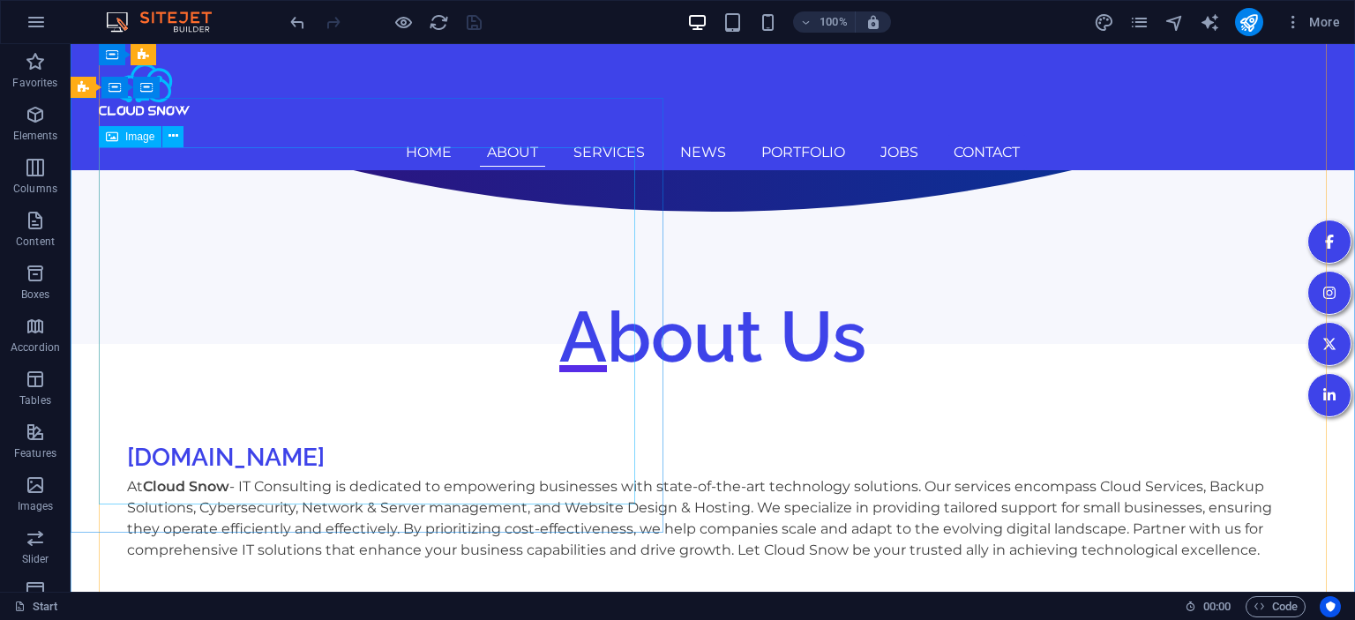
select select "%"
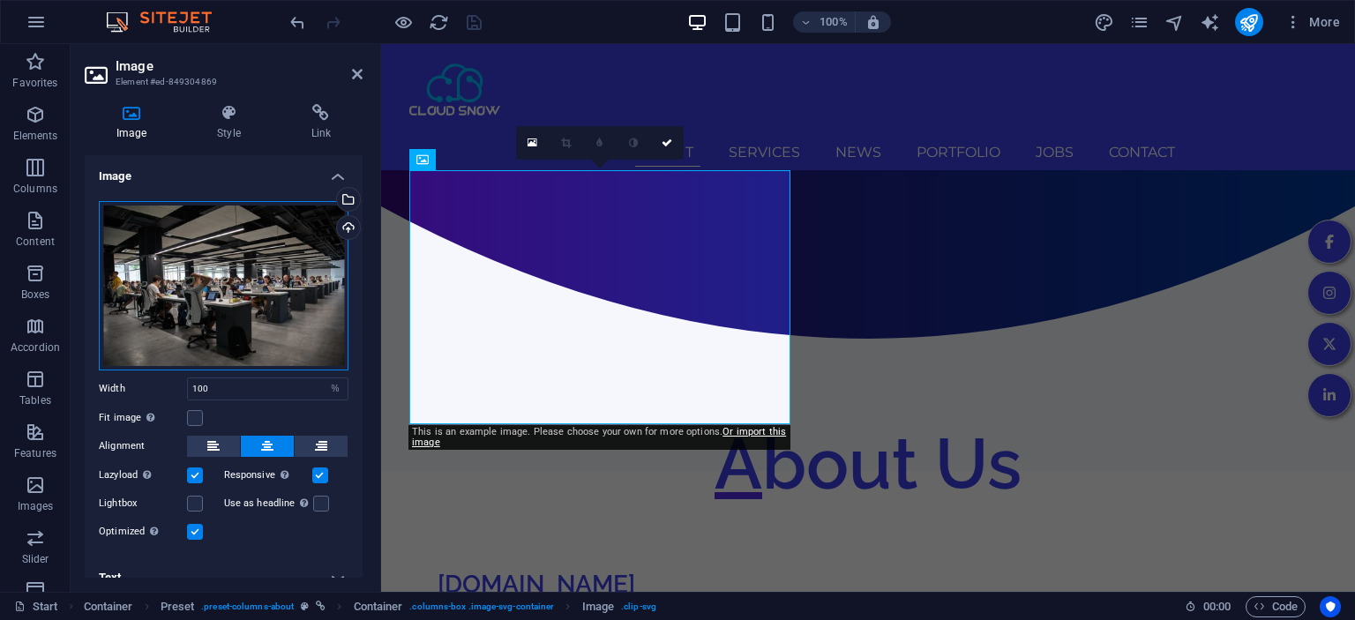
click at [286, 292] on div "Drag files here, click to choose files or select files from Files or our free s…" at bounding box center [224, 285] width 250 height 169
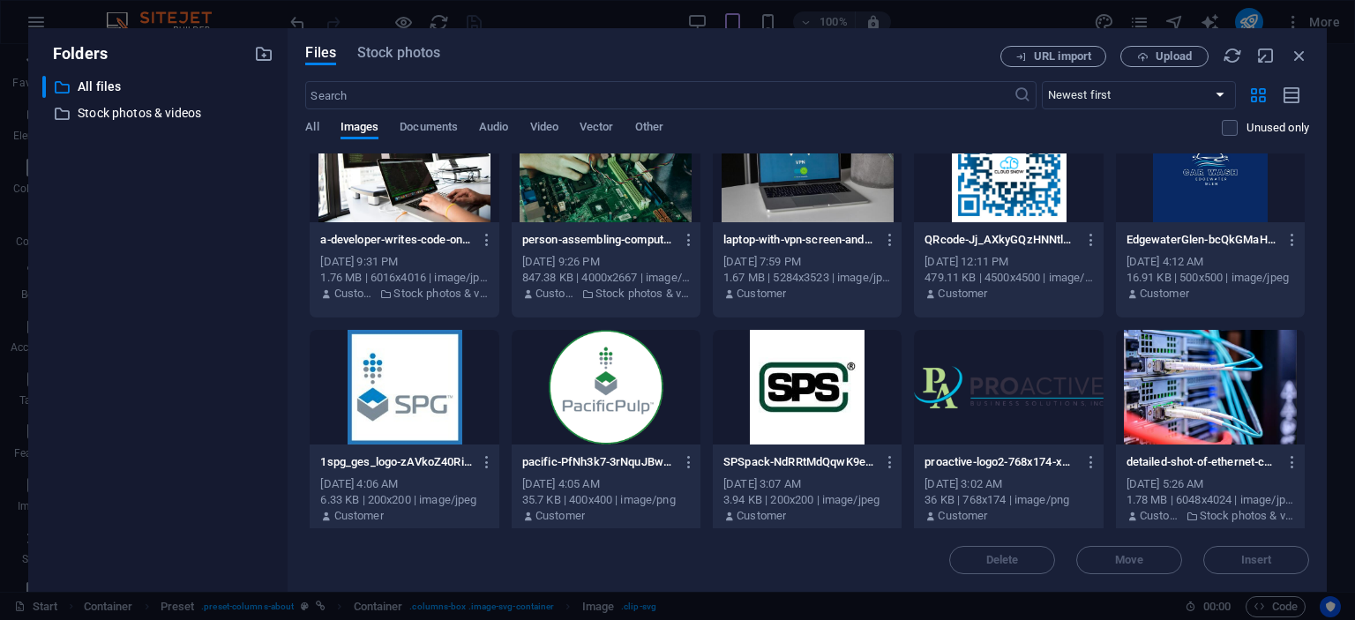
scroll to position [0, 0]
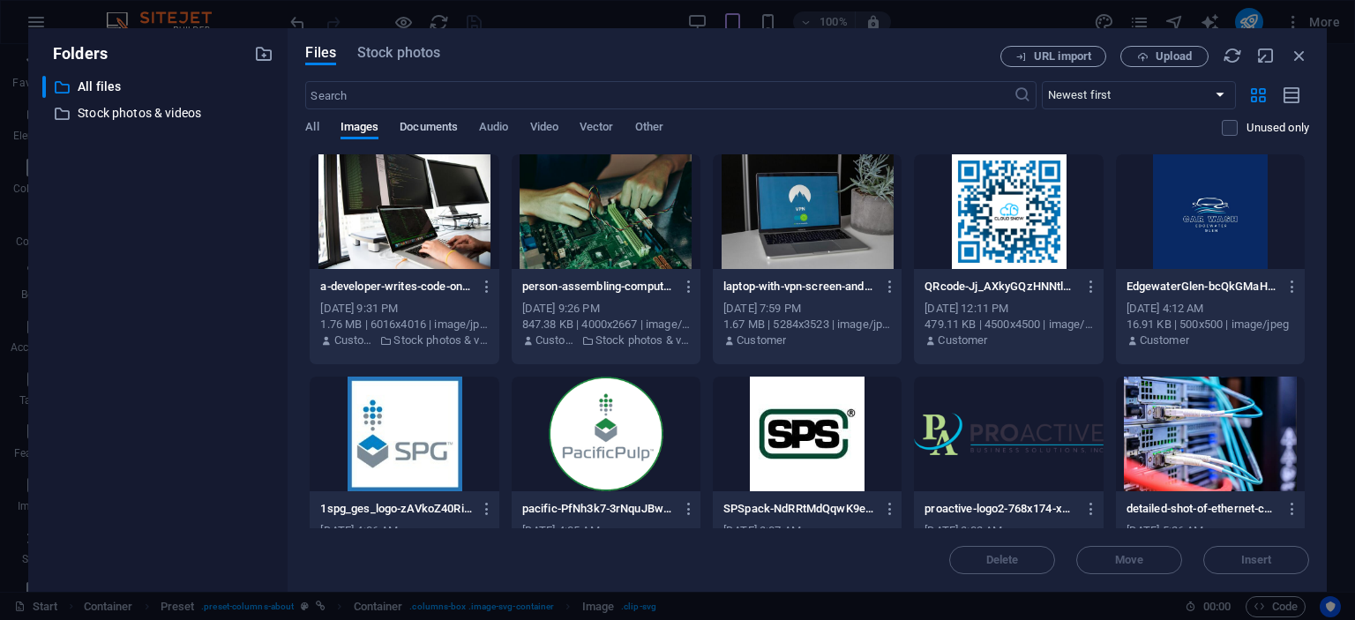
click at [409, 130] on span "Documents" at bounding box center [429, 128] width 58 height 25
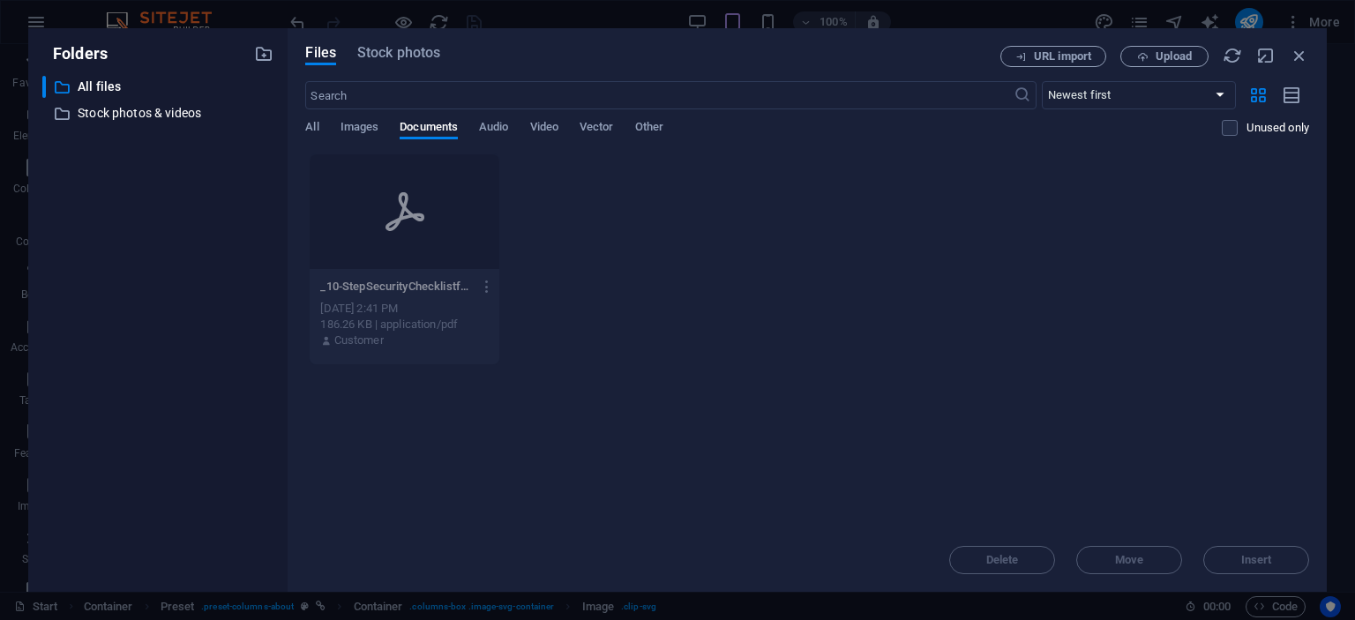
click at [563, 134] on div "All Images Documents Audio Video Vector Other" at bounding box center [763, 137] width 916 height 34
click at [605, 132] on span "Vector" at bounding box center [597, 128] width 34 height 25
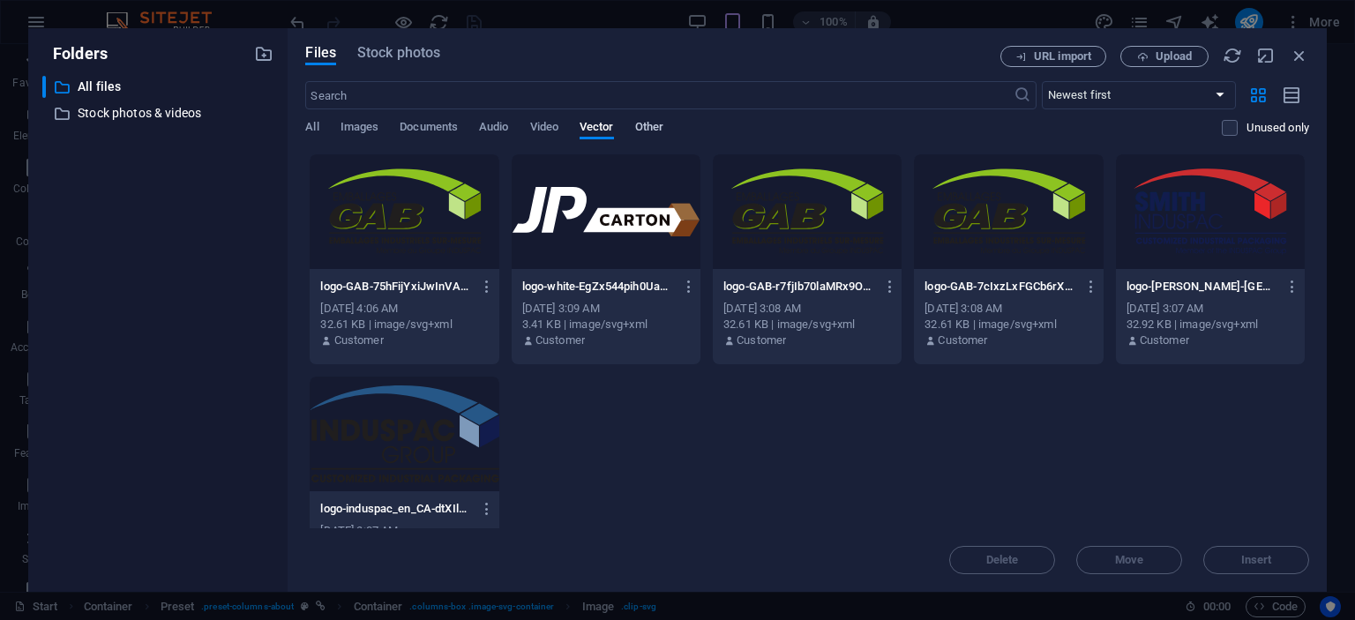
click at [663, 132] on span "Other" at bounding box center [649, 128] width 28 height 25
click at [612, 130] on span "Vector" at bounding box center [597, 128] width 34 height 25
click at [535, 132] on span "Video" at bounding box center [544, 128] width 28 height 25
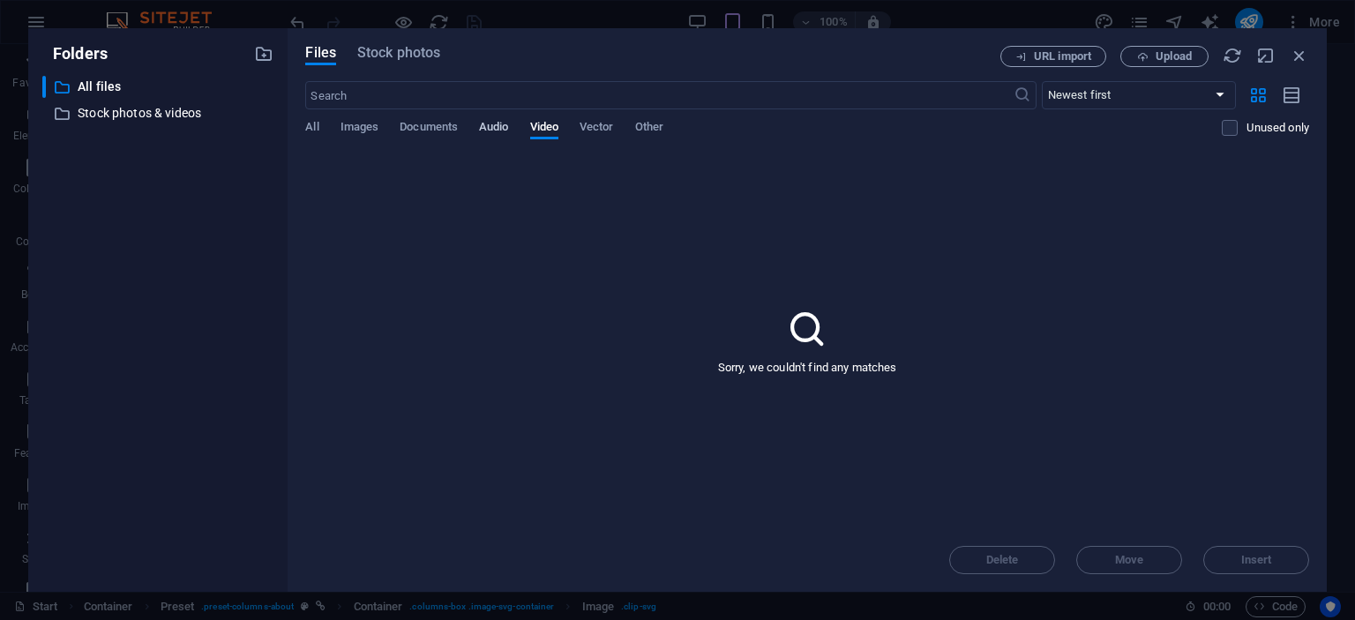
click at [499, 129] on span "Audio" at bounding box center [493, 128] width 29 height 25
drag, startPoint x: 430, startPoint y: 130, endPoint x: 365, endPoint y: 129, distance: 65.3
click at [430, 129] on span "Documents" at bounding box center [429, 128] width 58 height 25
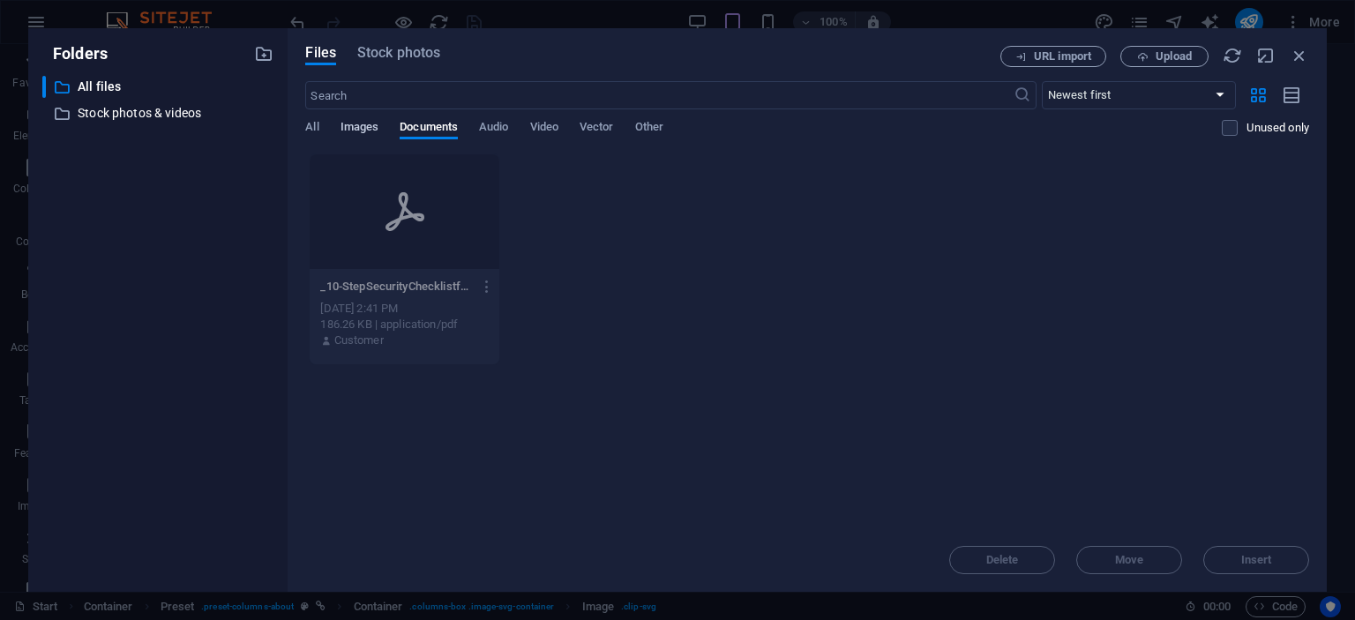
click at [352, 128] on span "Images" at bounding box center [359, 128] width 39 height 25
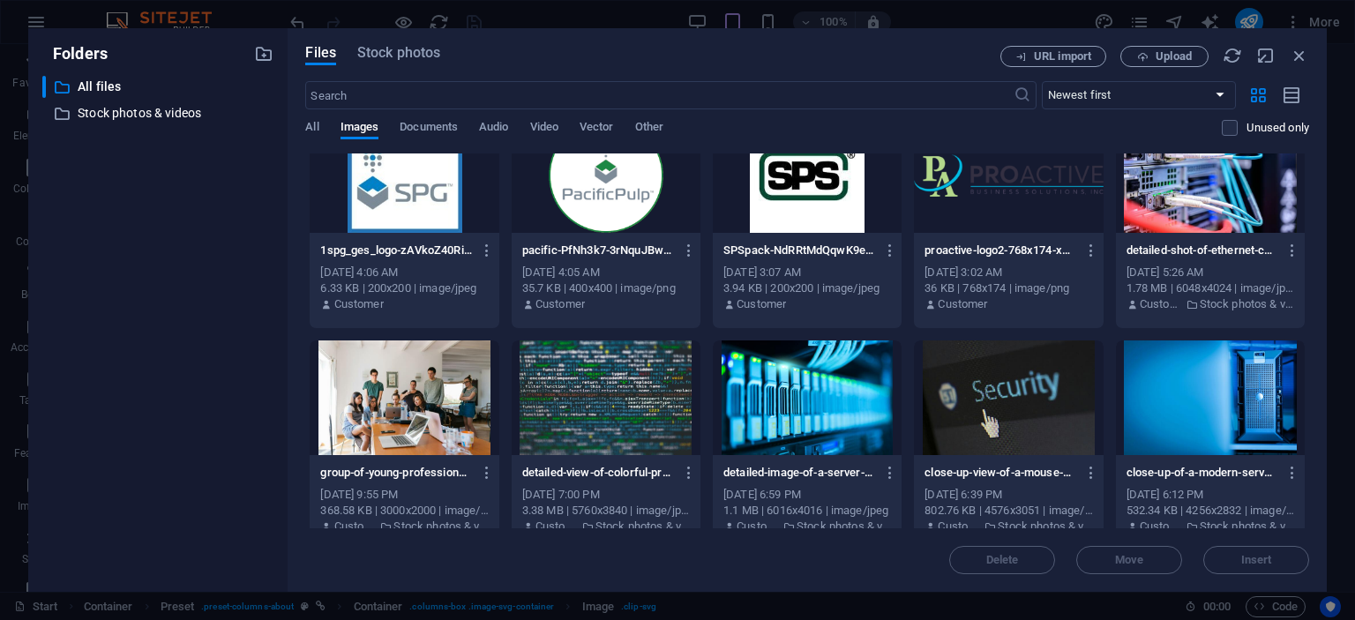
scroll to position [281, 0]
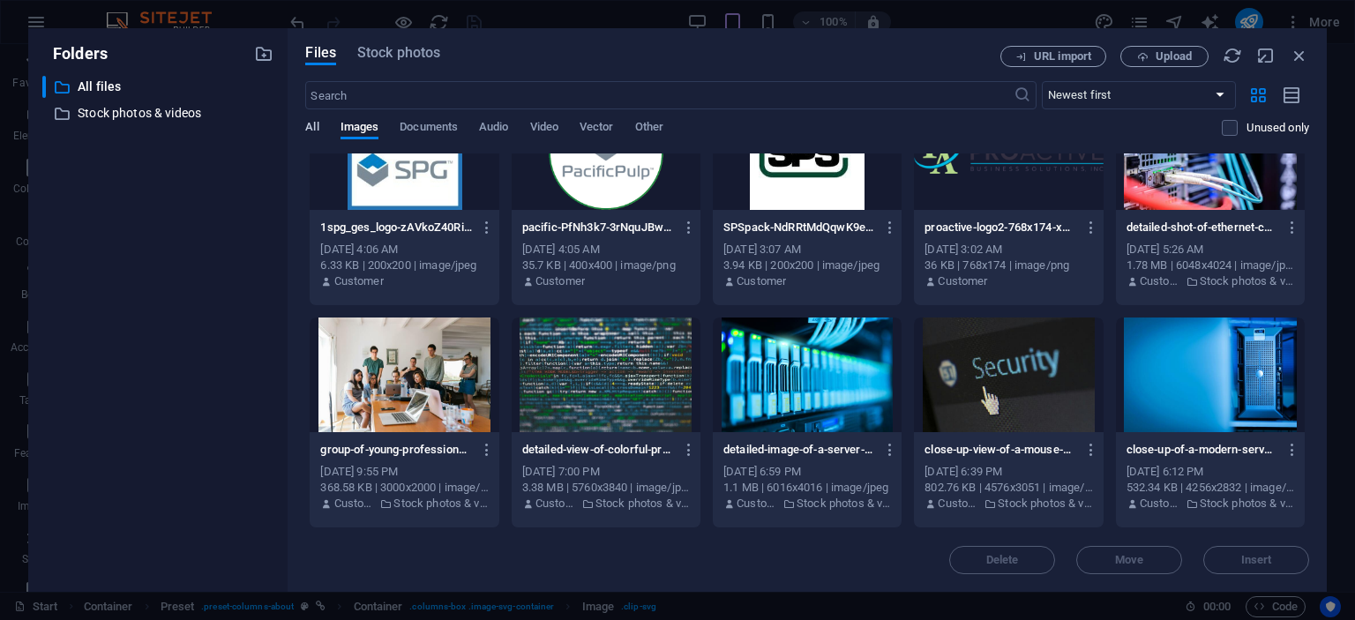
click at [315, 131] on span "All" at bounding box center [311, 128] width 13 height 25
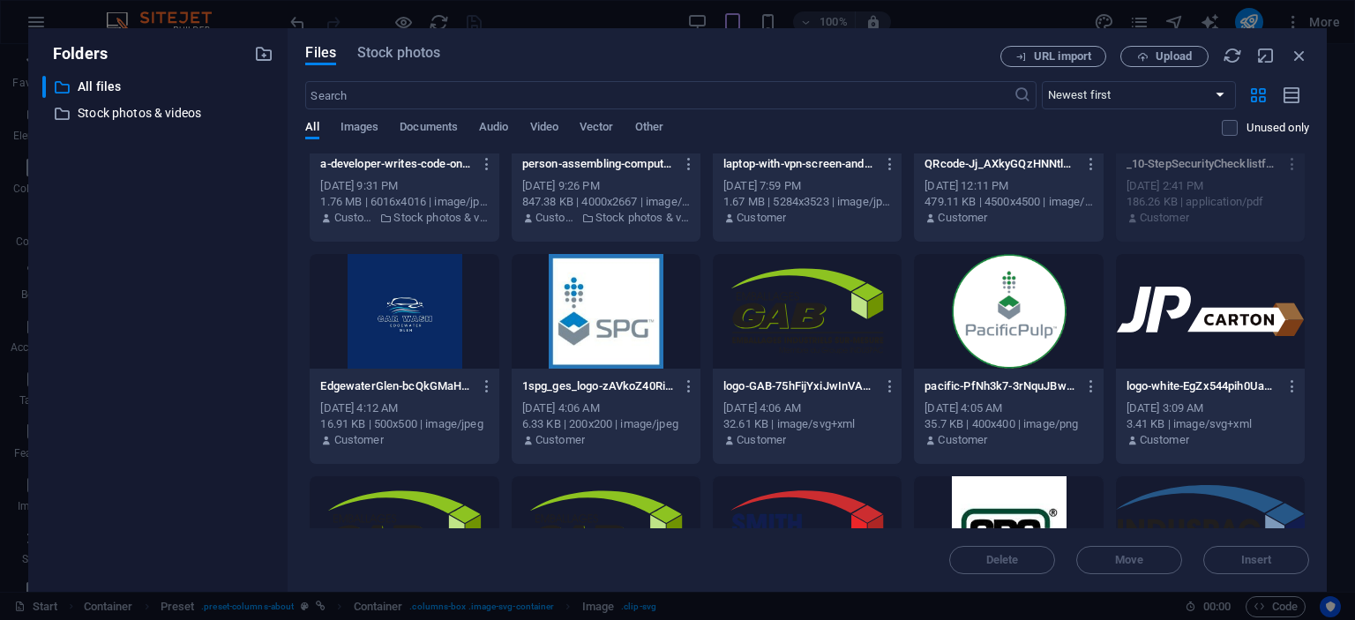
scroll to position [0, 0]
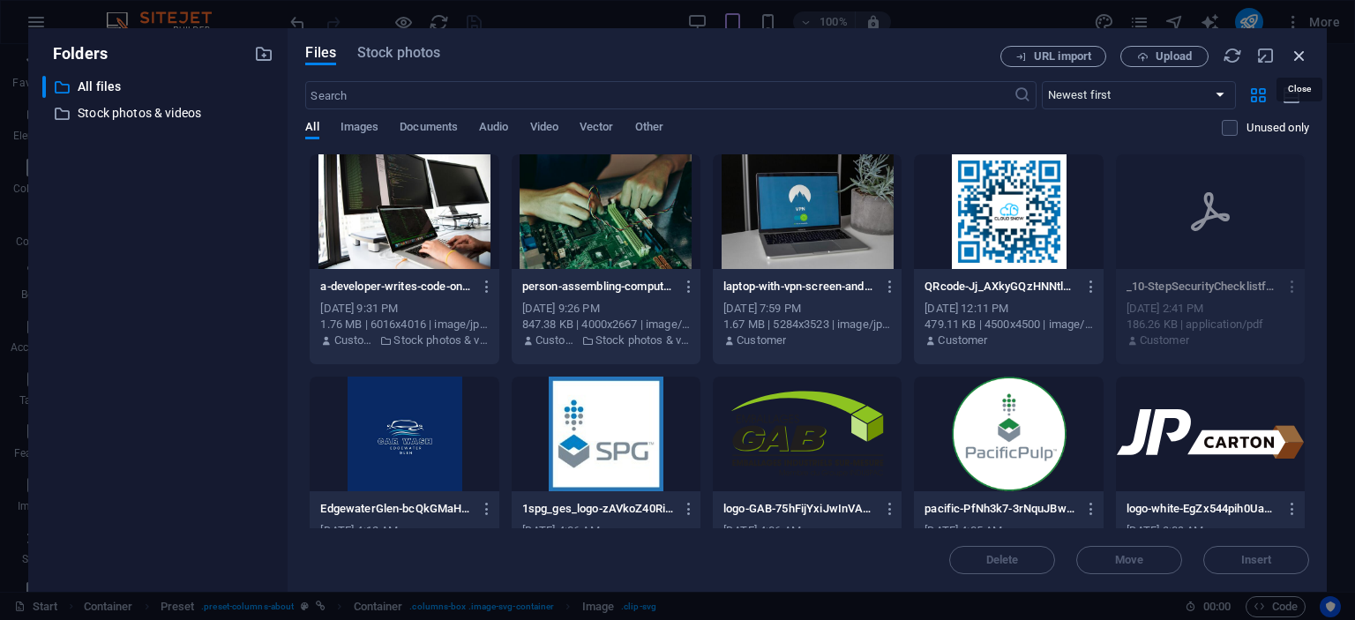
click at [1301, 57] on icon "button" at bounding box center [1299, 55] width 19 height 19
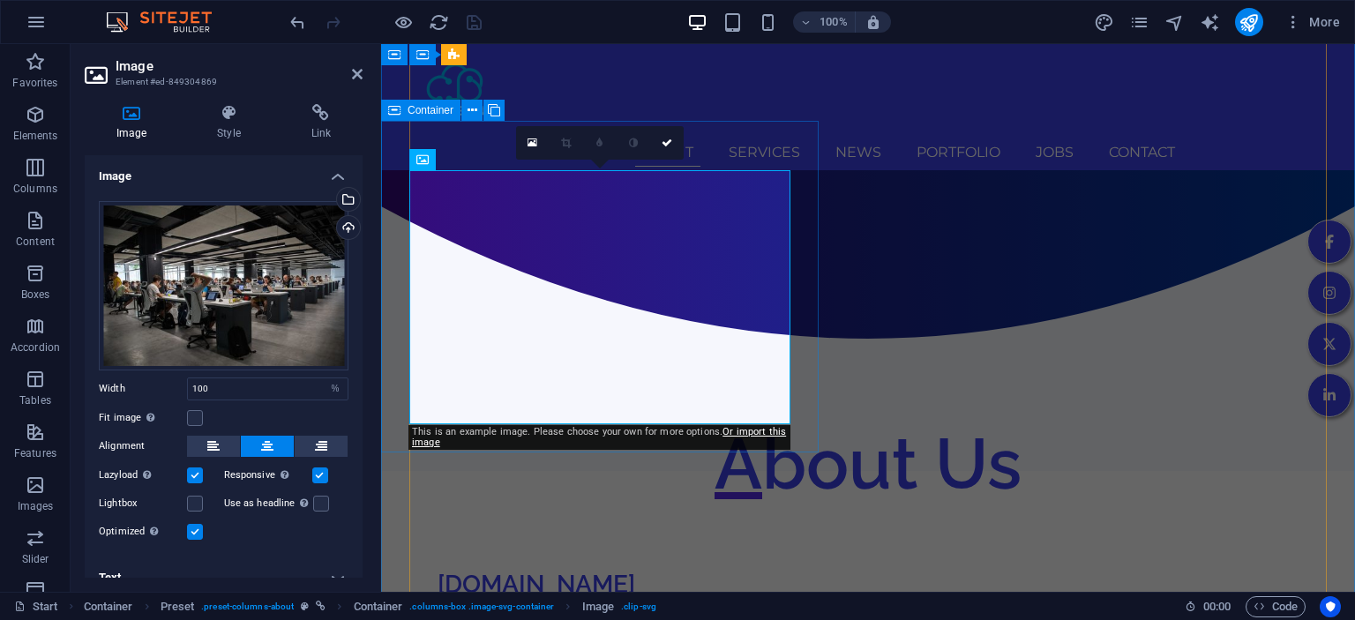
drag, startPoint x: 921, startPoint y: 480, endPoint x: 796, endPoint y: 438, distance: 132.2
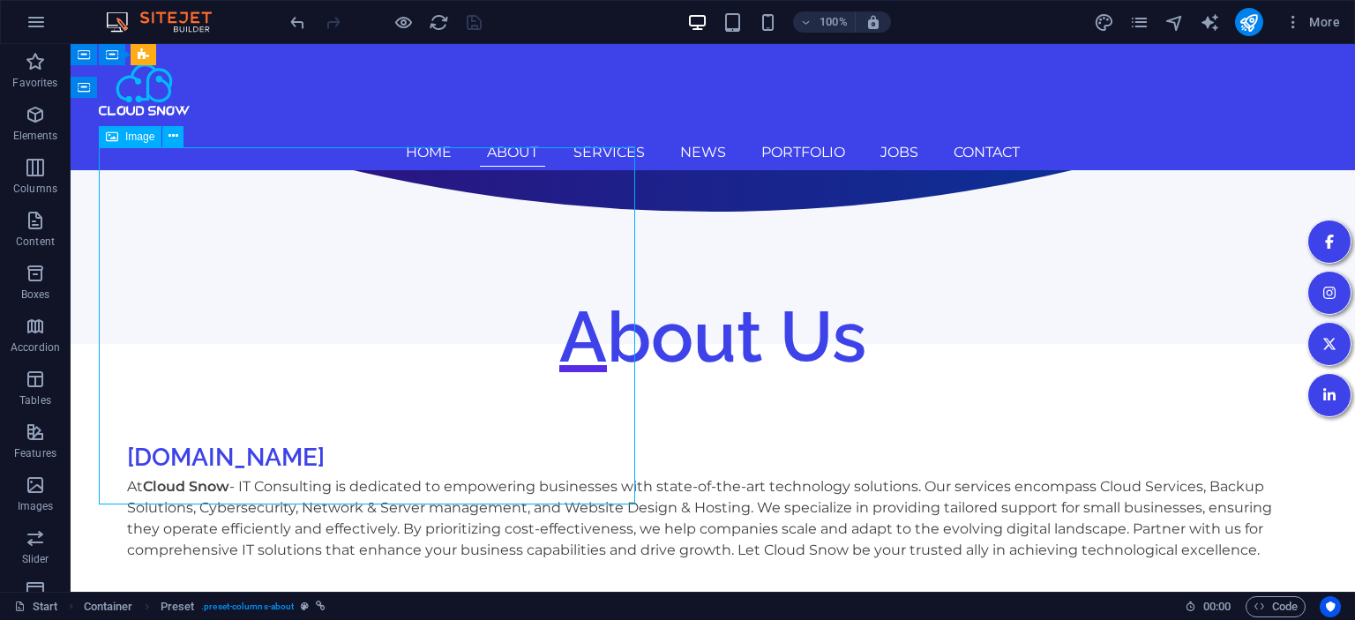
select select "%"
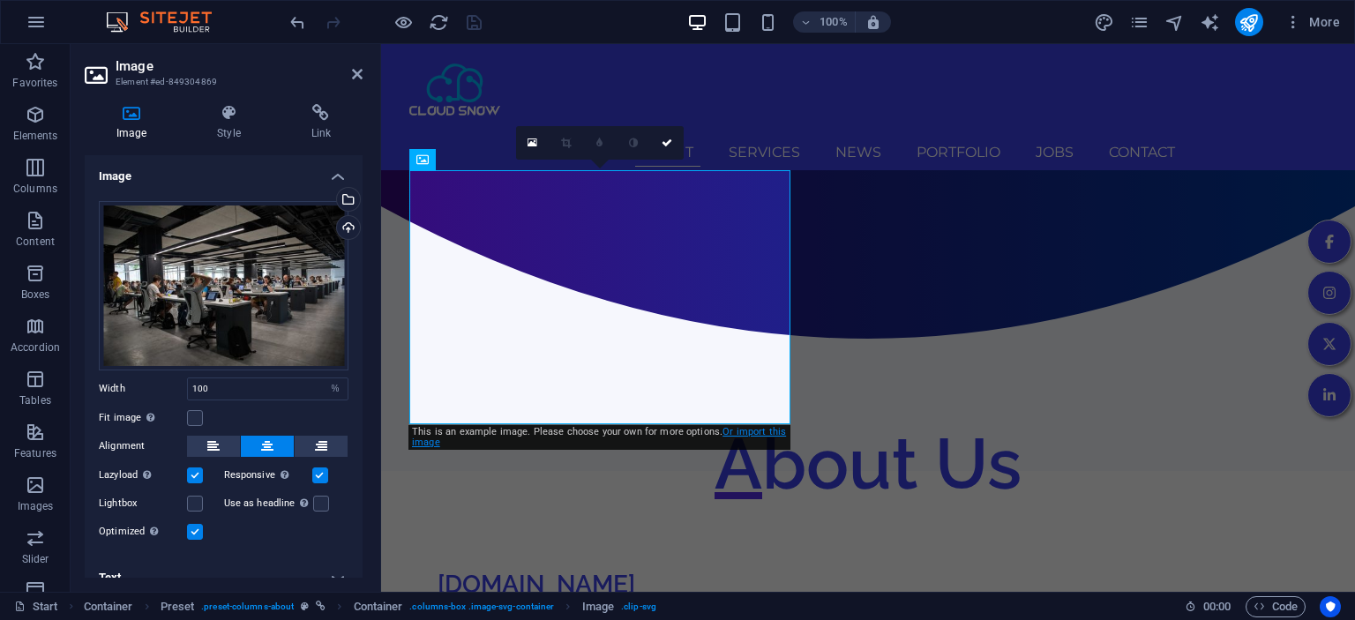
click at [746, 432] on link "Or import this image" at bounding box center [599, 437] width 374 height 22
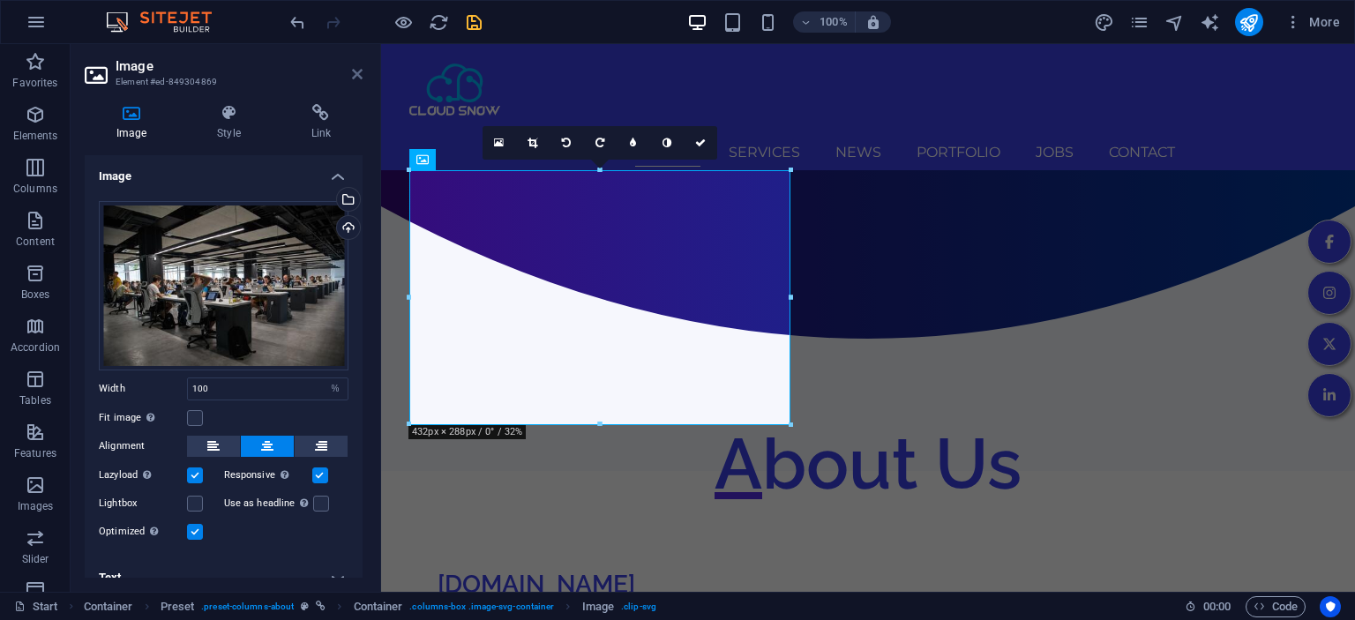
click at [362, 78] on icon at bounding box center [357, 74] width 11 height 14
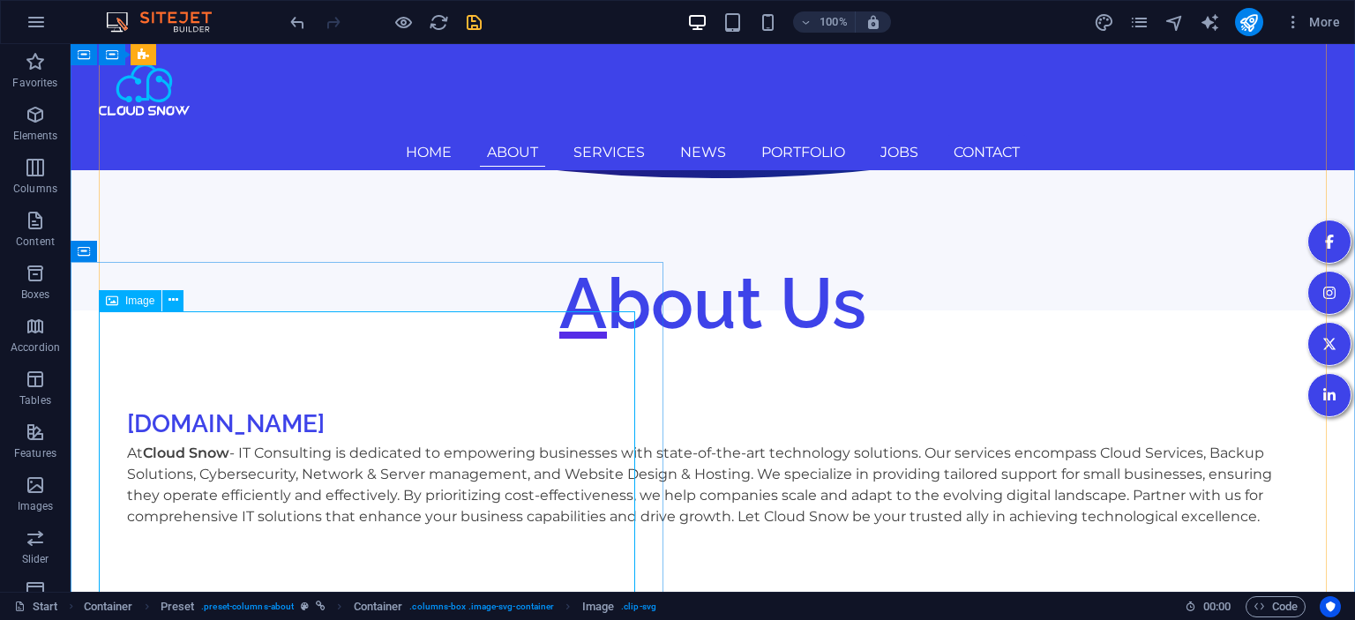
scroll to position [950, 0]
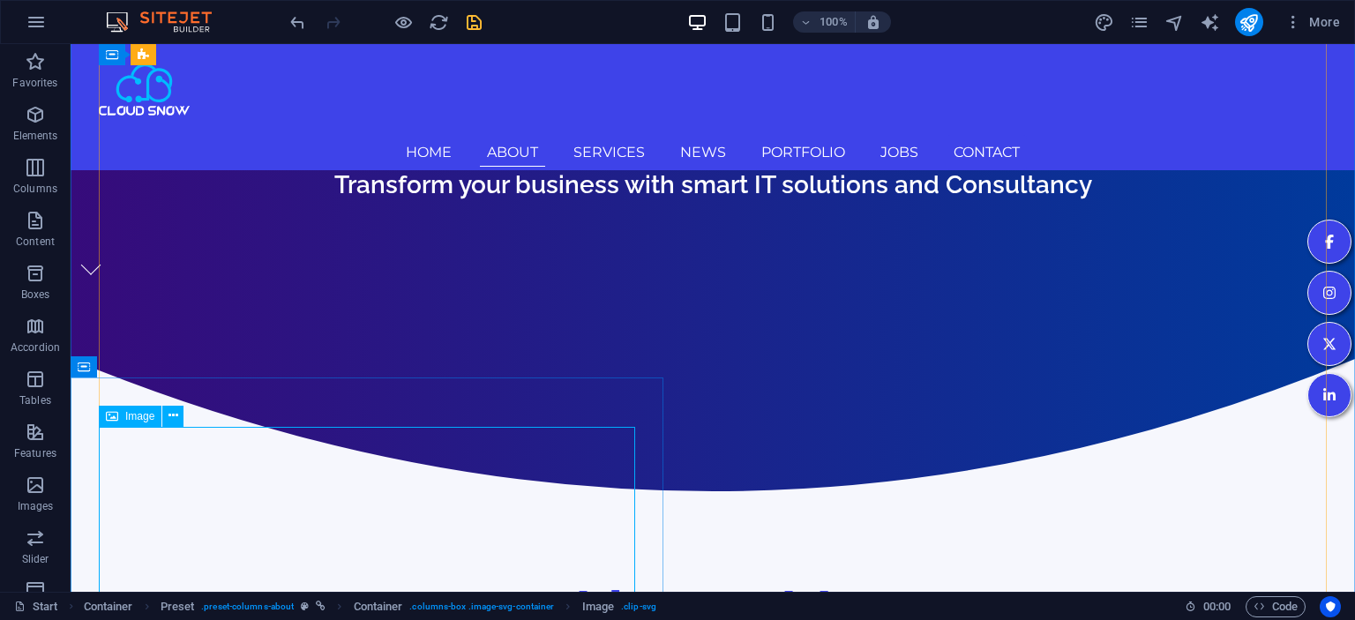
select select "%"
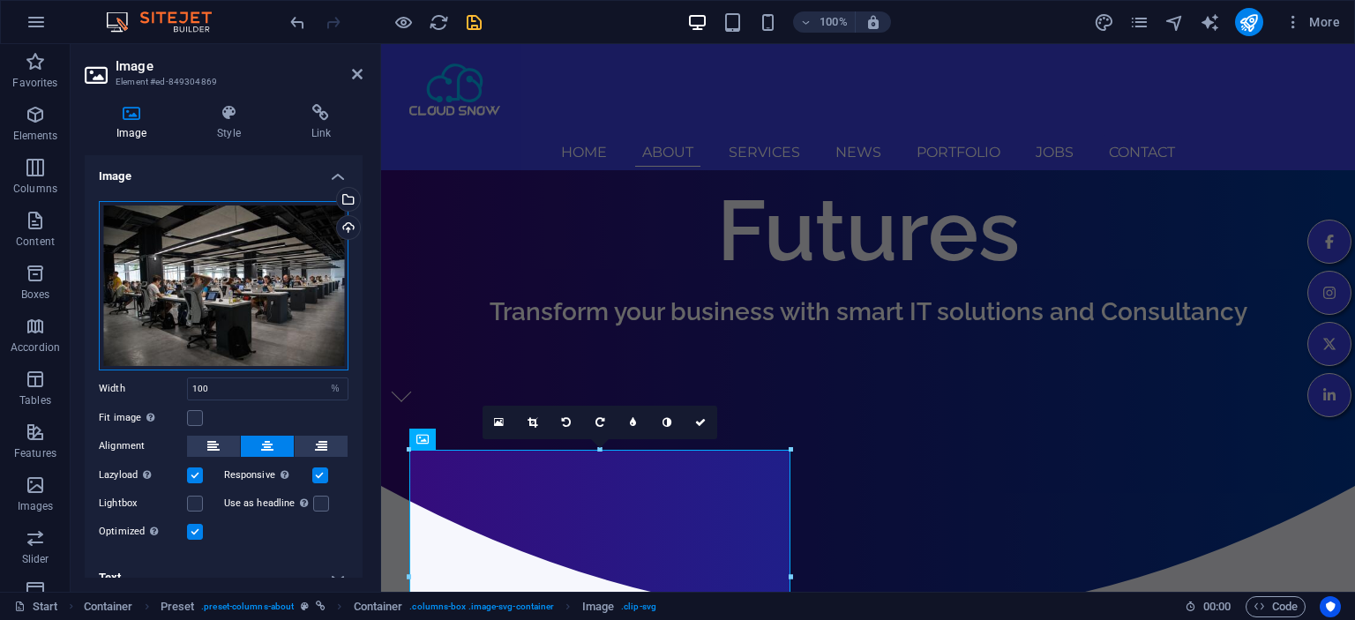
click at [228, 242] on div "Drag files here, click to choose files or select files from Files or our free s…" at bounding box center [224, 285] width 250 height 169
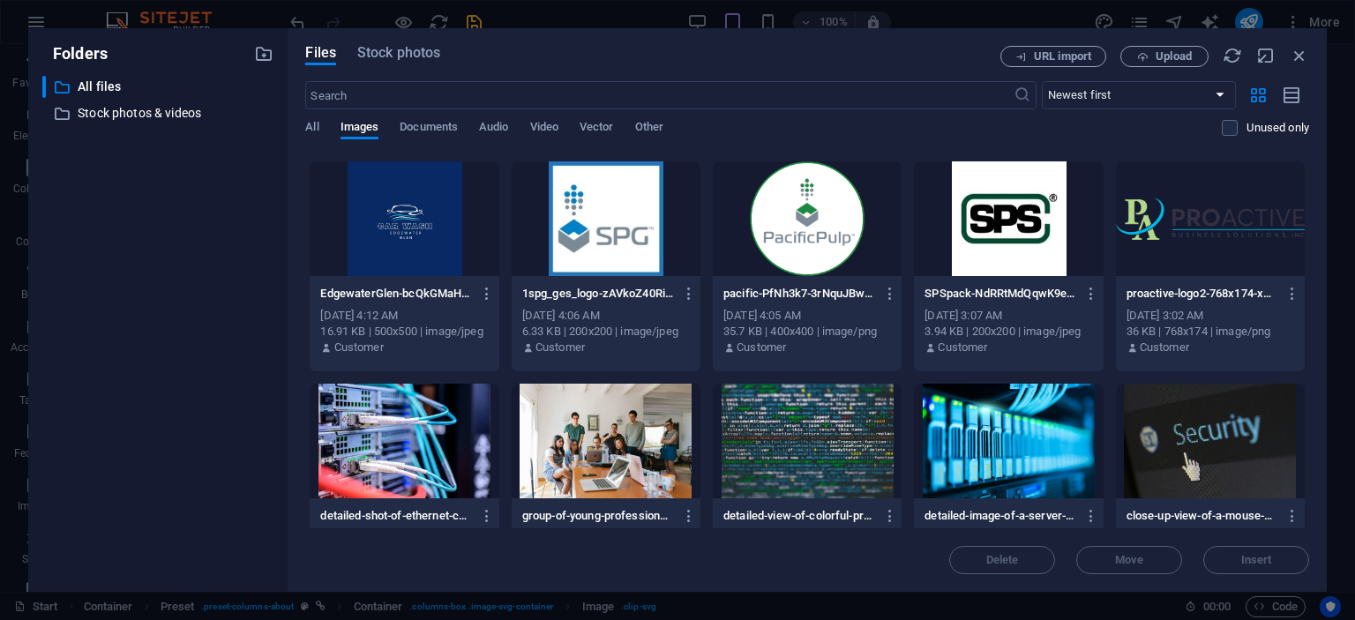
scroll to position [21, 0]
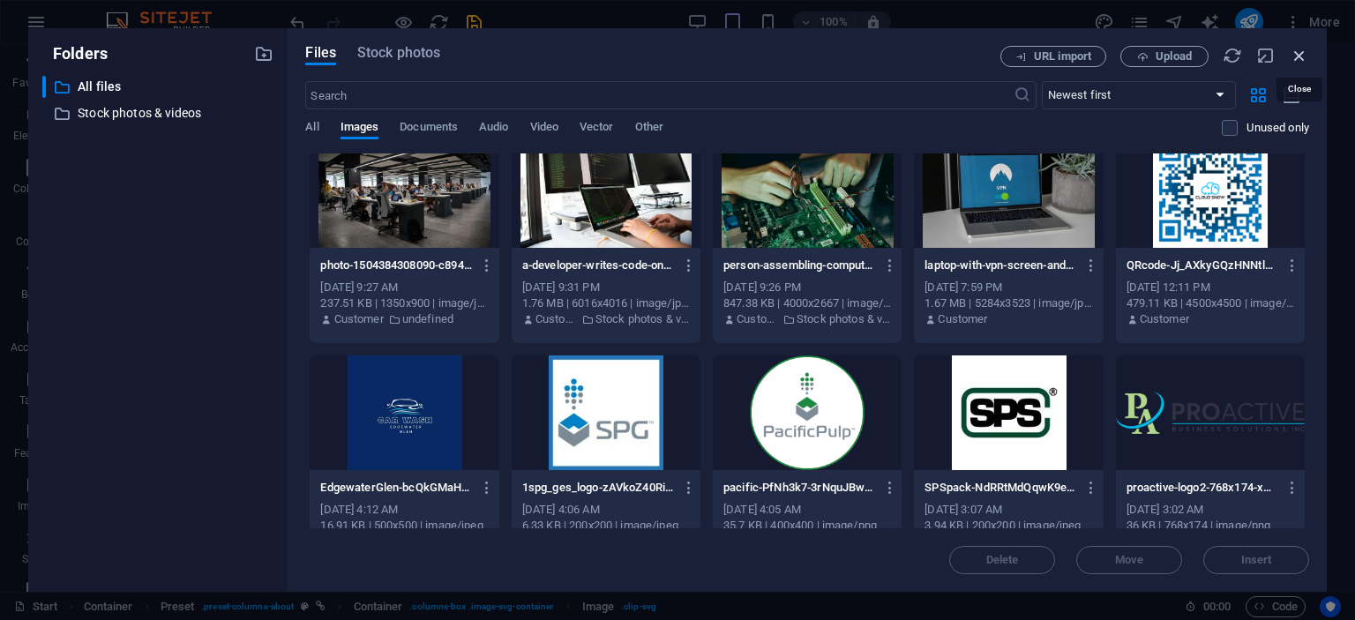
click at [1297, 55] on icon "button" at bounding box center [1299, 55] width 19 height 19
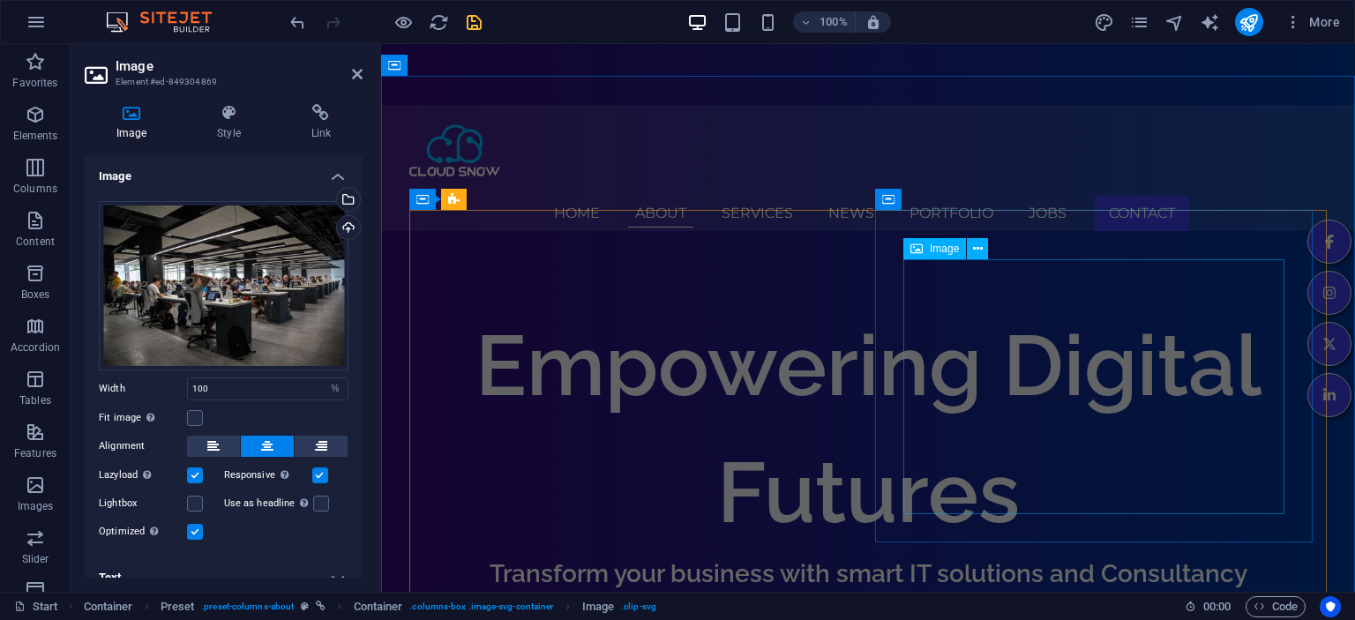
scroll to position [764, 0]
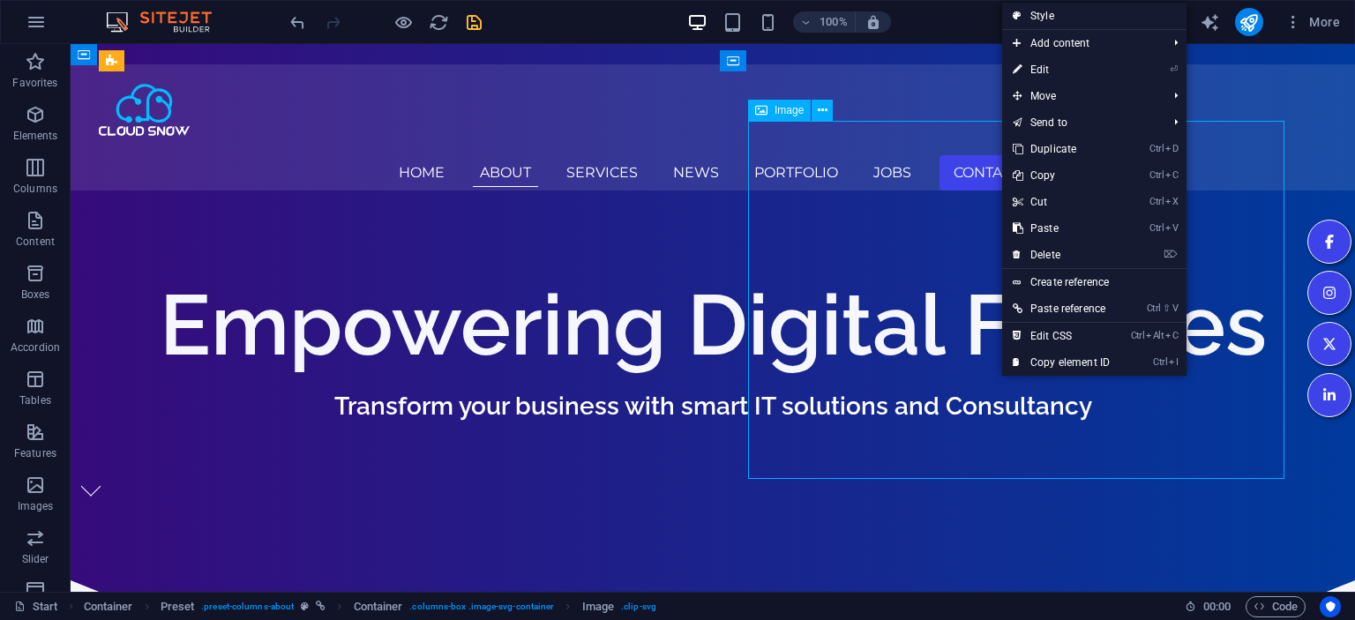
select select "%"
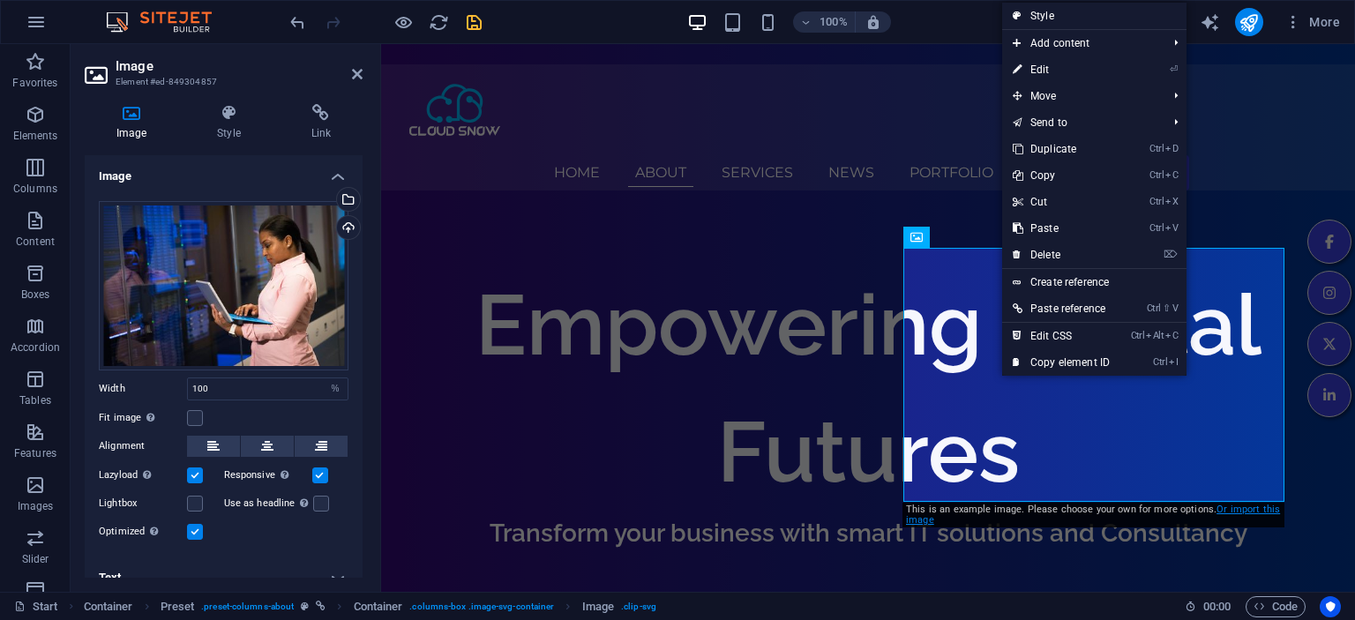
click at [1243, 512] on link "Or import this image" at bounding box center [1093, 515] width 374 height 22
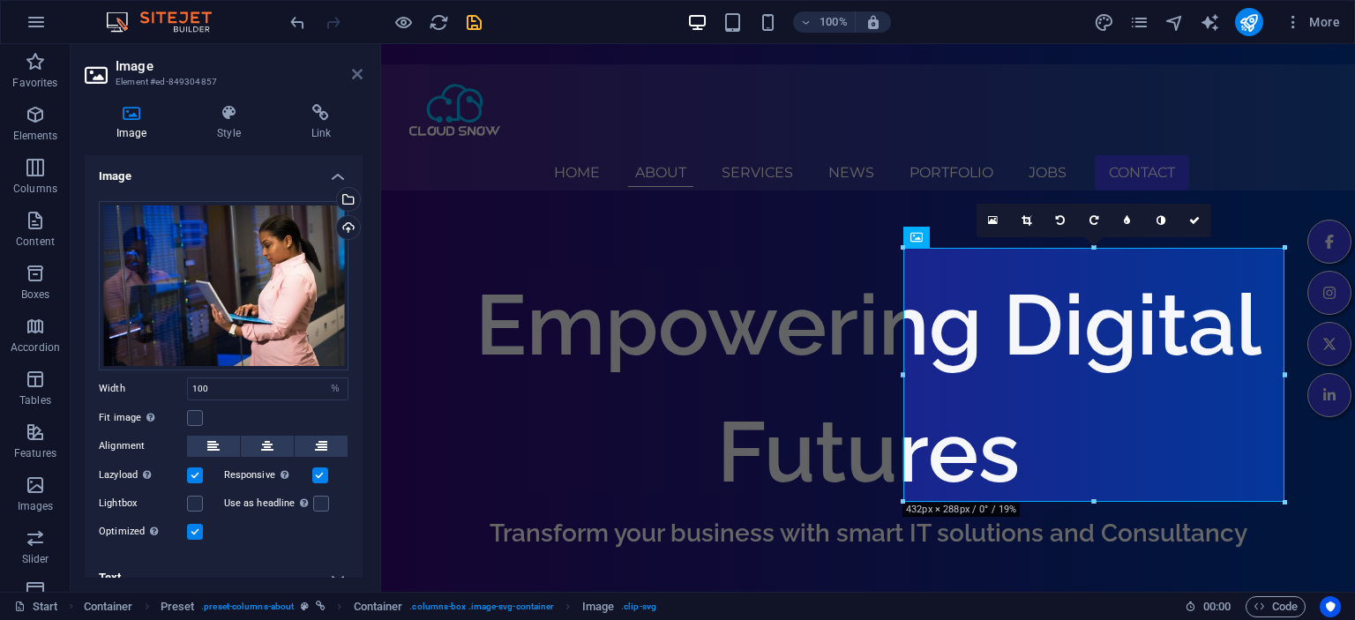
click at [354, 71] on icon at bounding box center [357, 74] width 11 height 14
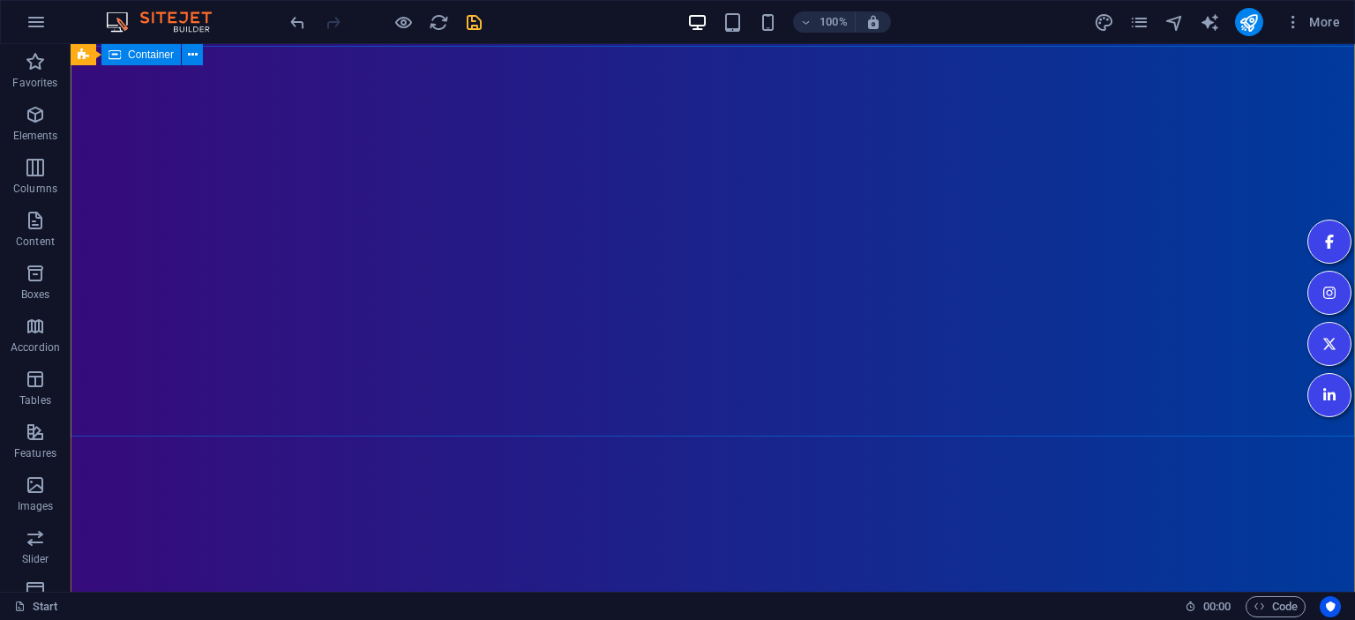
scroll to position [0, 0]
click at [1134, 22] on icon "pages" at bounding box center [1139, 22] width 20 height 20
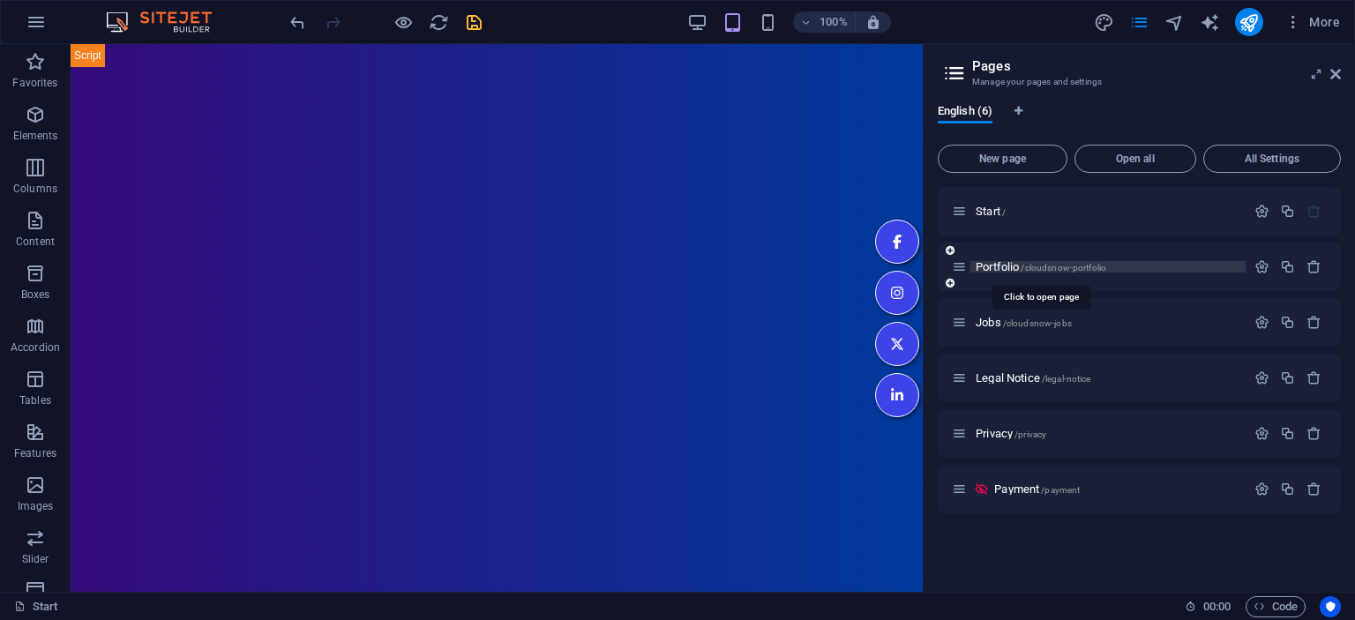
click at [992, 266] on span "Portfolio /cloudsnow-portfolio" at bounding box center [1041, 266] width 131 height 13
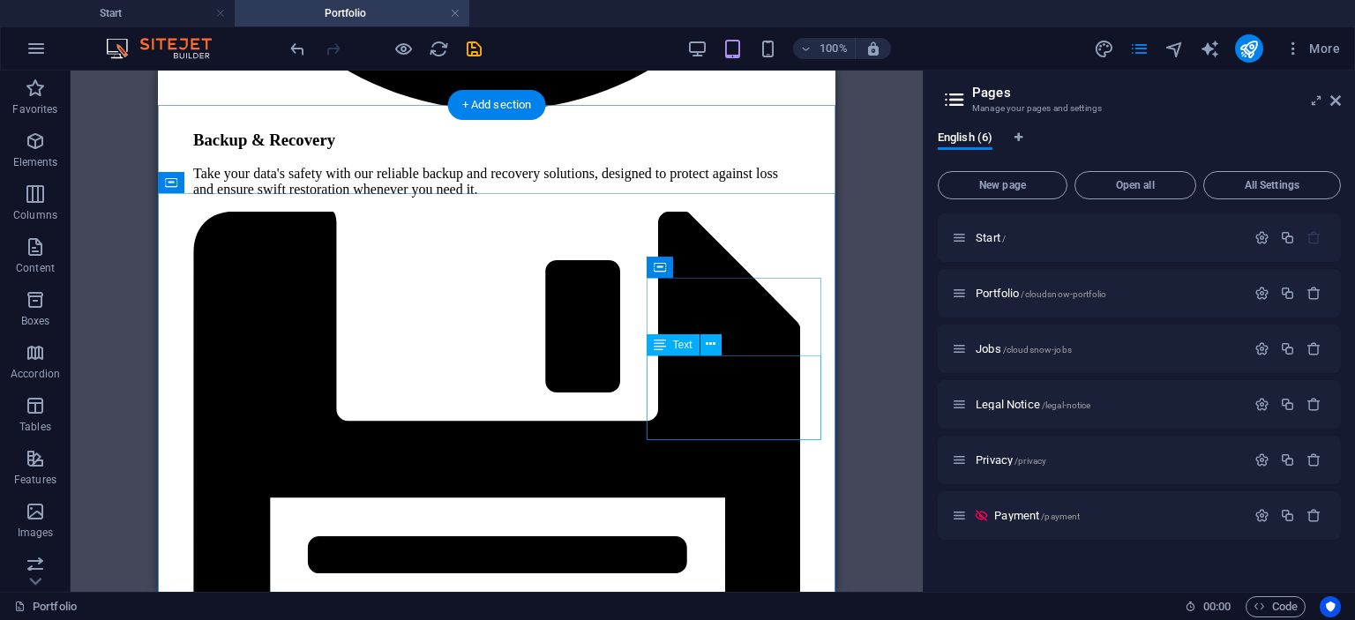
scroll to position [4750, 0]
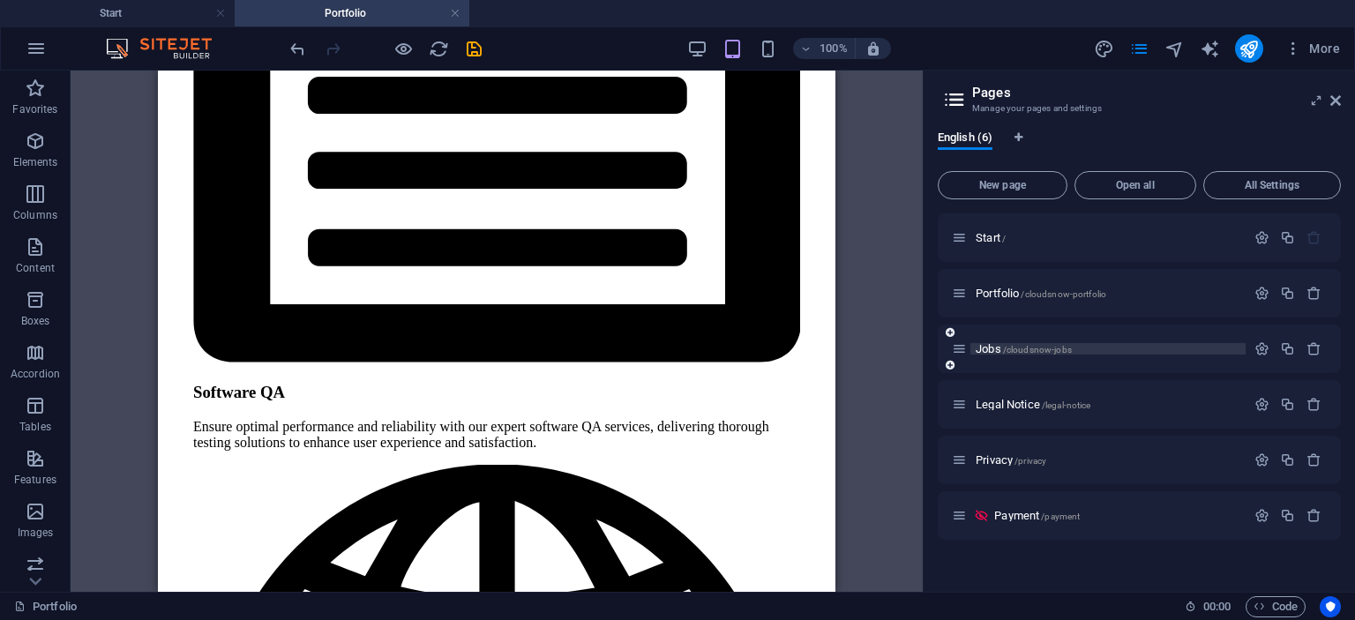
click at [978, 352] on span "Jobs /cloudsnow-jobs" at bounding box center [1024, 348] width 96 height 13
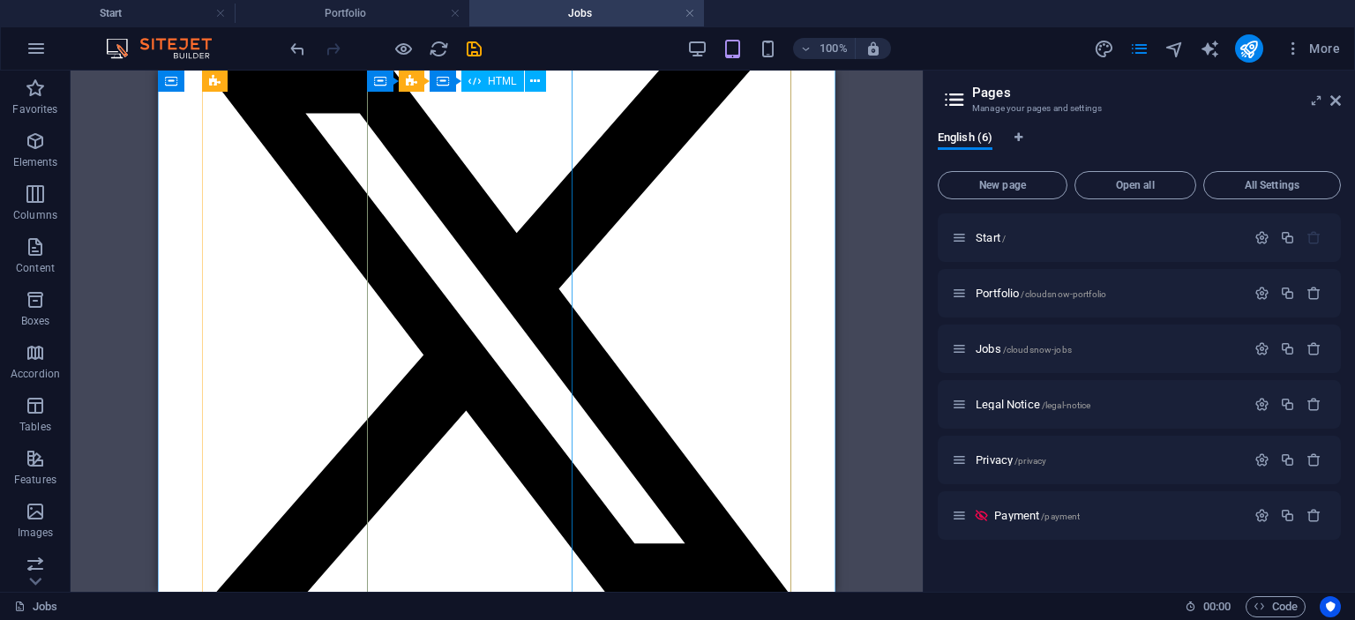
scroll to position [3073, 0]
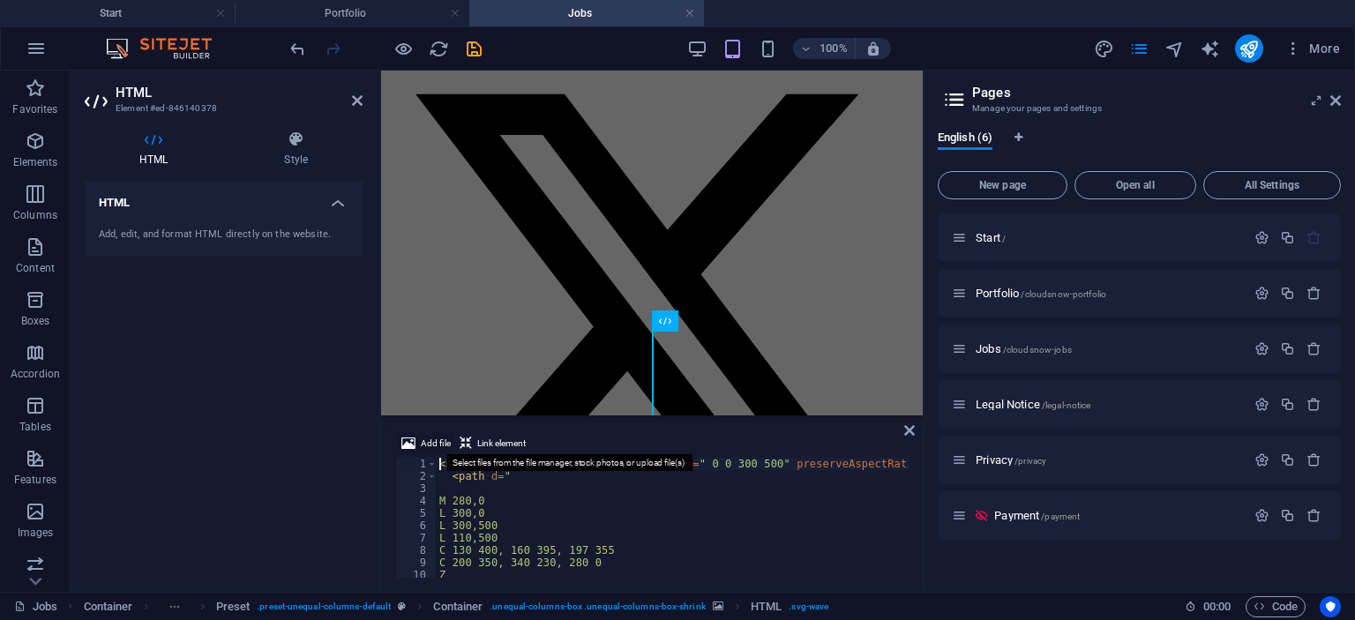
click at [423, 439] on span "Add file" at bounding box center [436, 443] width 30 height 21
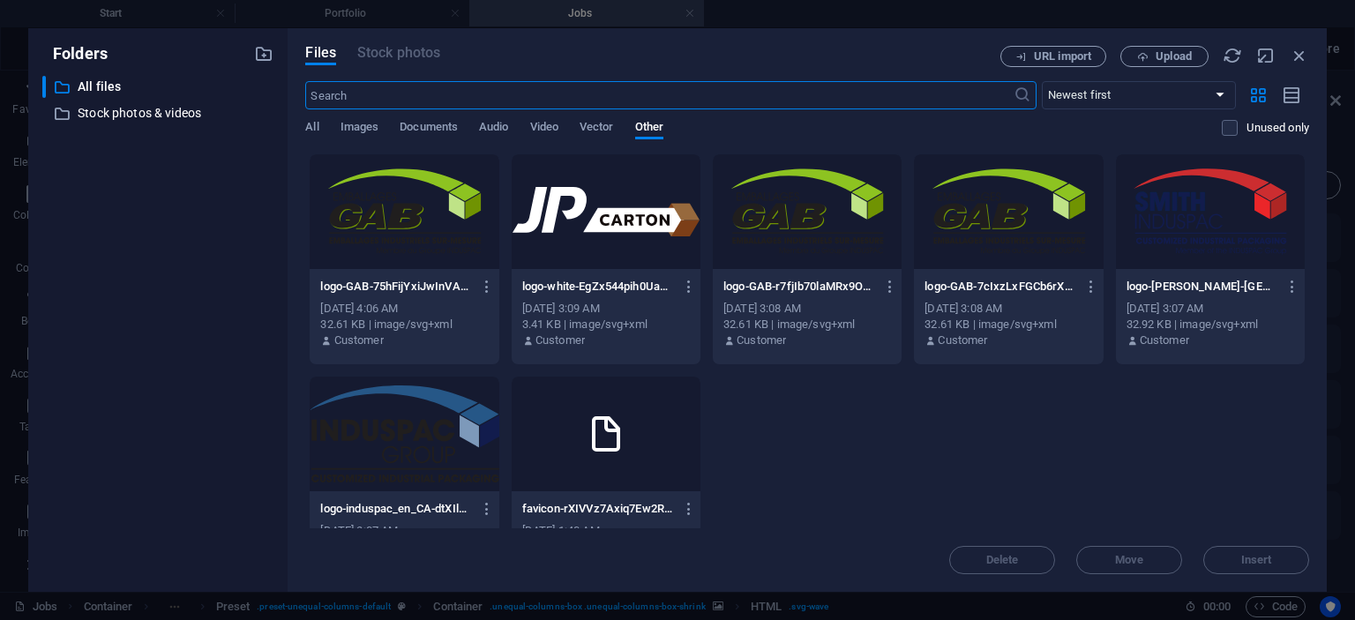
scroll to position [8626, 0]
click at [1300, 58] on icon "button" at bounding box center [1299, 55] width 19 height 19
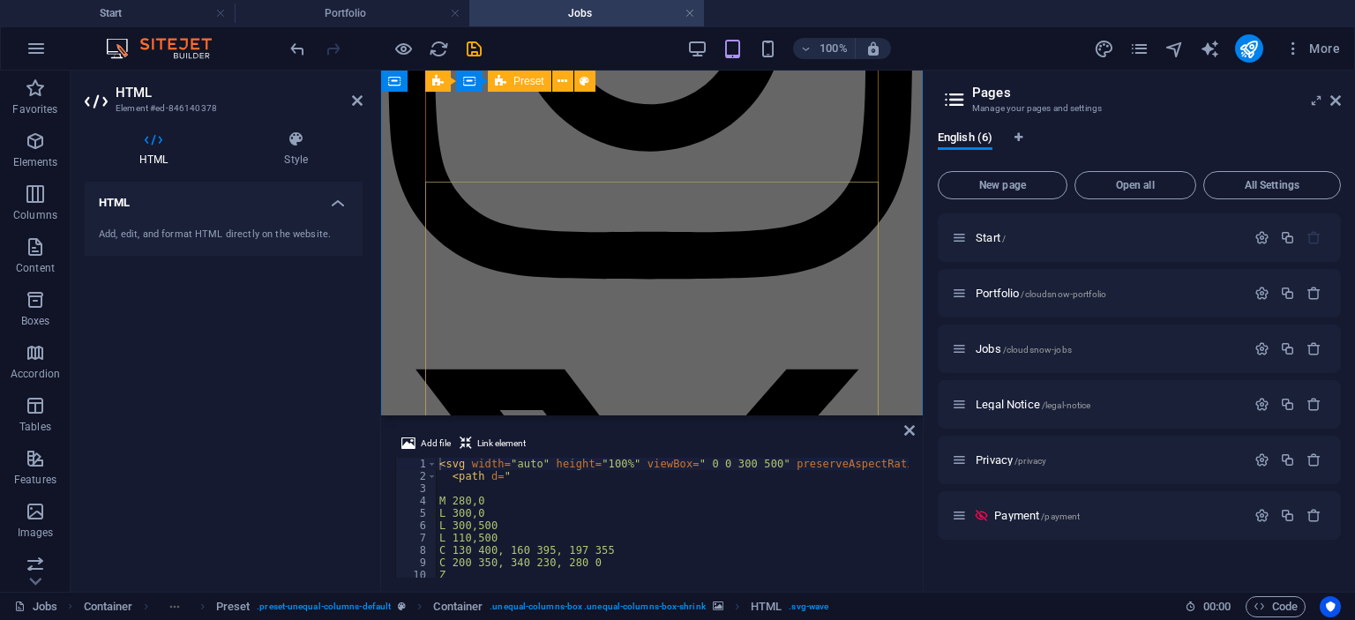
scroll to position [2375, 0]
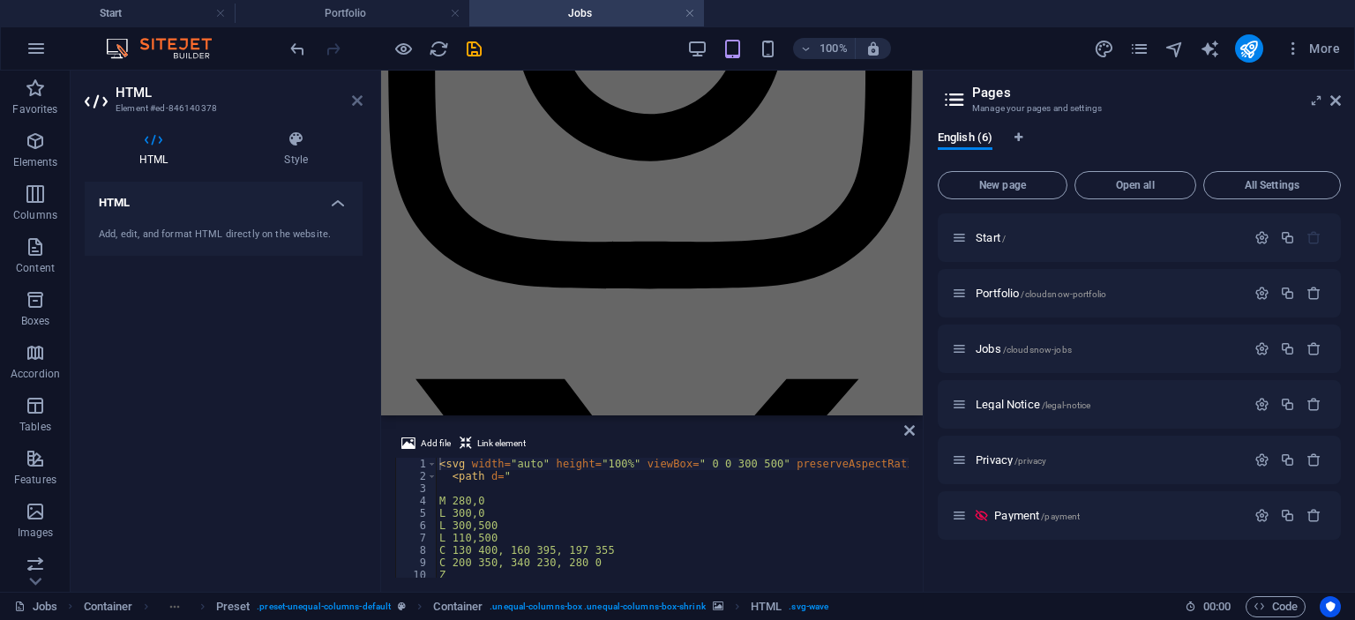
click at [353, 104] on icon at bounding box center [357, 100] width 11 height 14
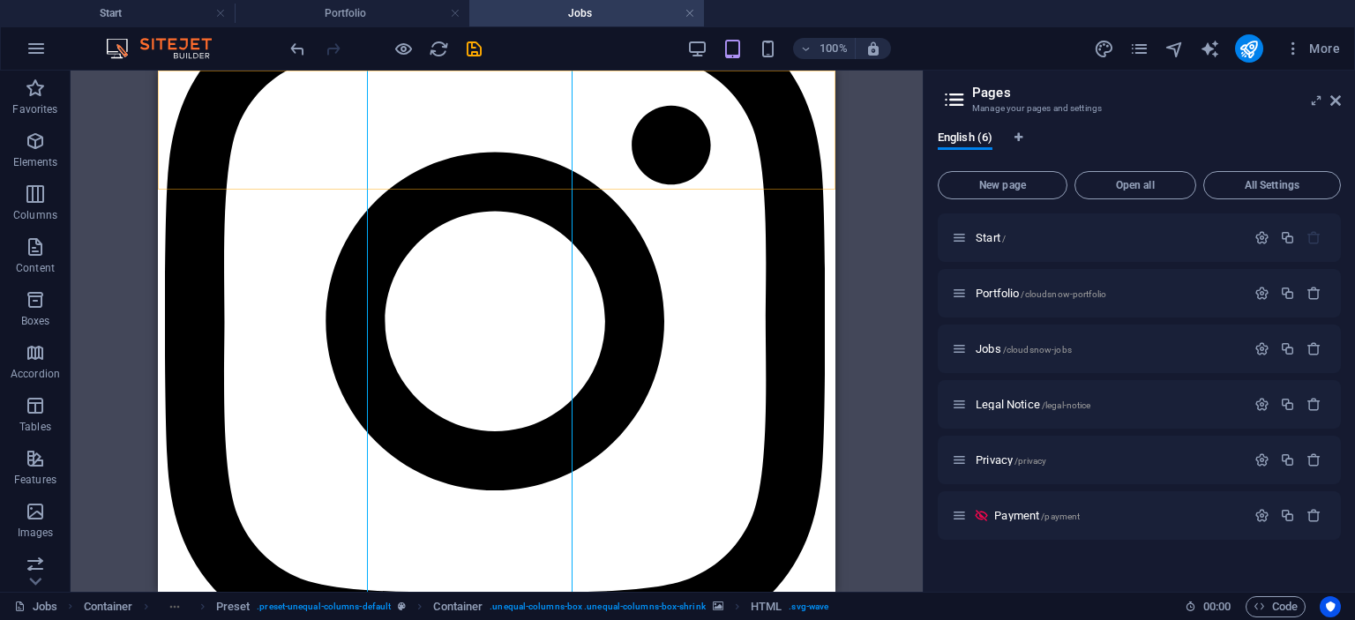
scroll to position [3123, 0]
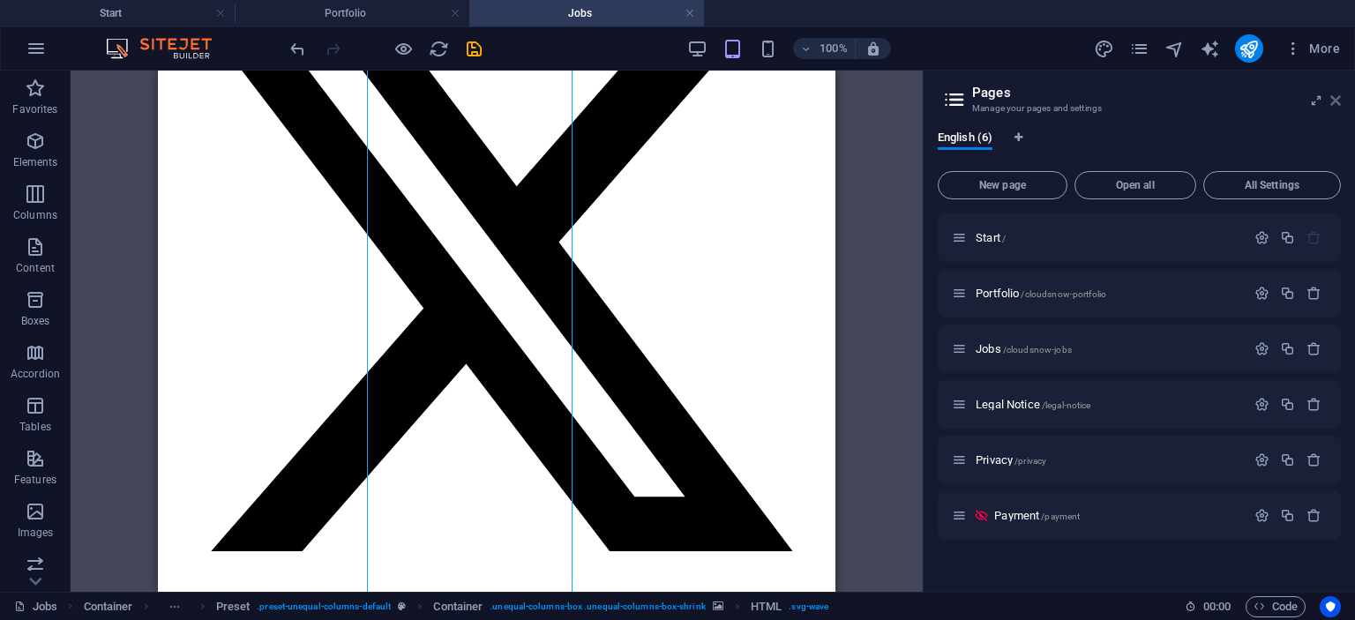
click at [1333, 101] on icon at bounding box center [1335, 100] width 11 height 14
